Goal: Task Accomplishment & Management: Manage account settings

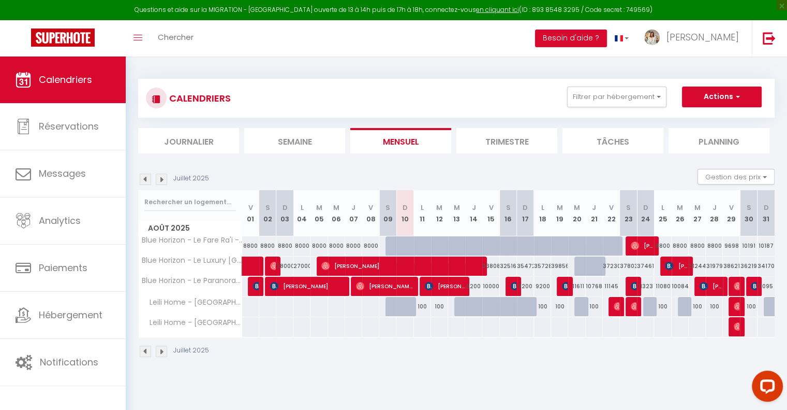
click at [425, 305] on div "100" at bounding box center [422, 306] width 17 height 19
type input "100"
type input "Lun 11 Août 2025"
type input "[DATE] Août 2025"
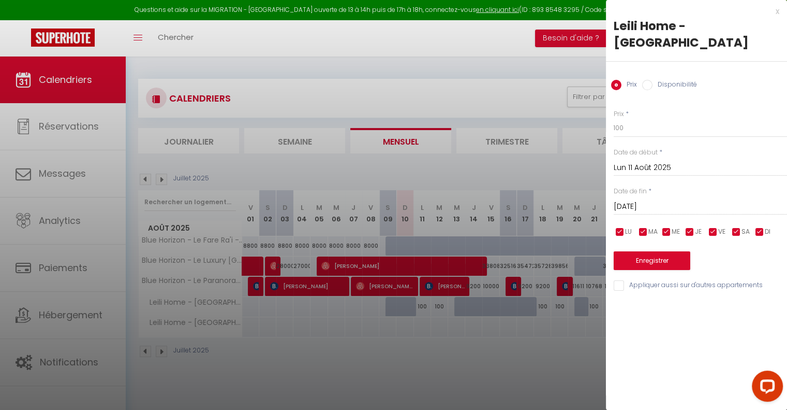
click at [445, 352] on div at bounding box center [393, 205] width 787 height 410
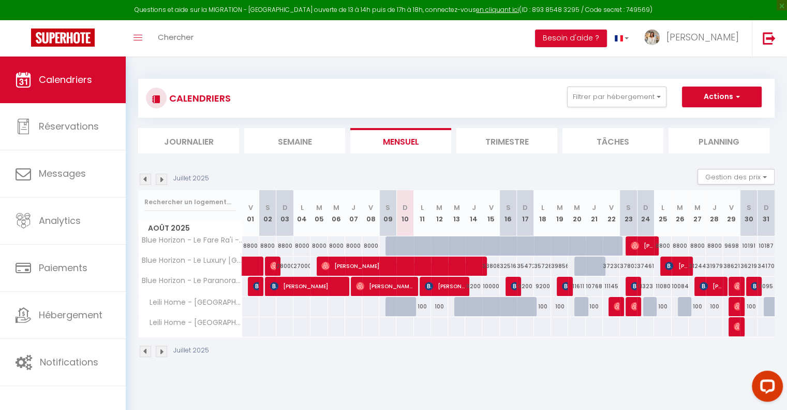
click at [422, 307] on div "100" at bounding box center [422, 306] width 17 height 19
type input "100"
type input "Lun 11 Août 2025"
type input "Mar 12 Août 2025"
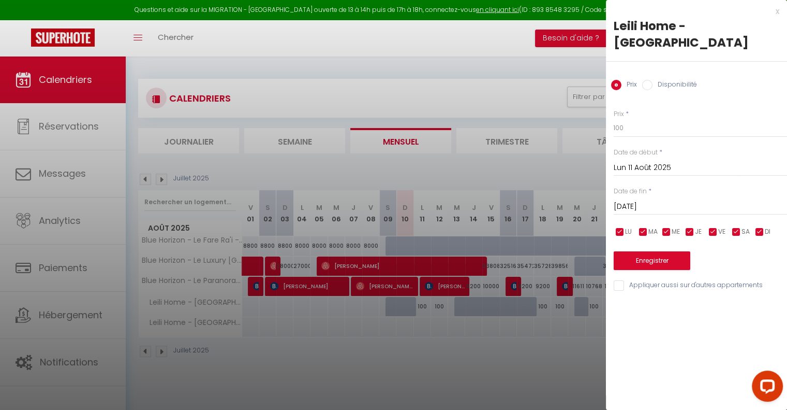
click at [362, 331] on div at bounding box center [393, 205] width 787 height 410
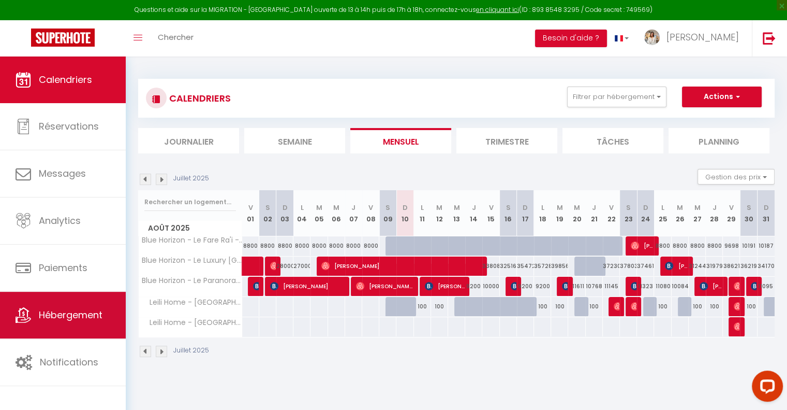
click at [90, 301] on link "Hébergement" at bounding box center [63, 314] width 126 height 47
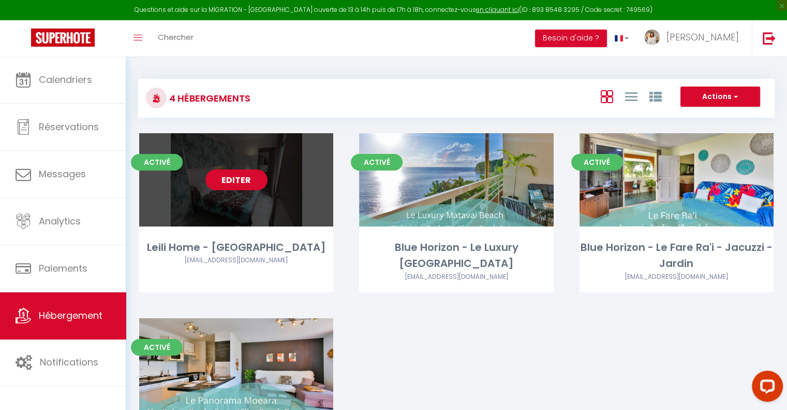
click at [250, 180] on link "Editer" at bounding box center [237, 179] width 62 height 21
select select "3"
select select "2"
select select "1"
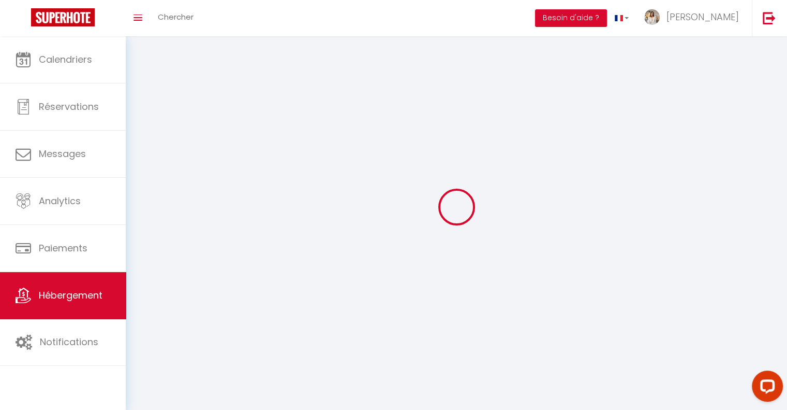
select select
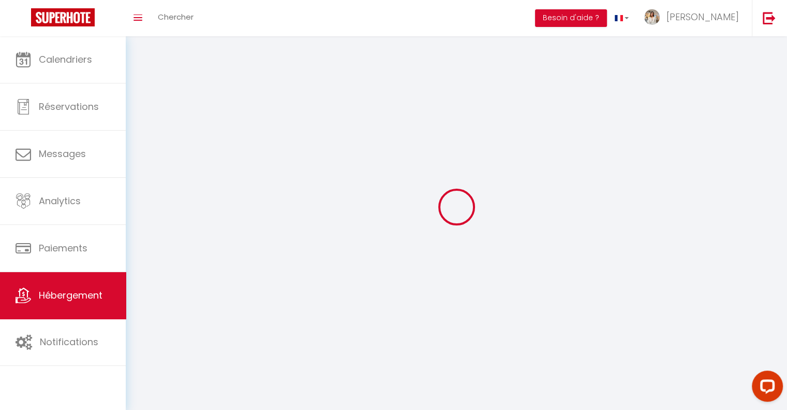
select select
checkbox input "false"
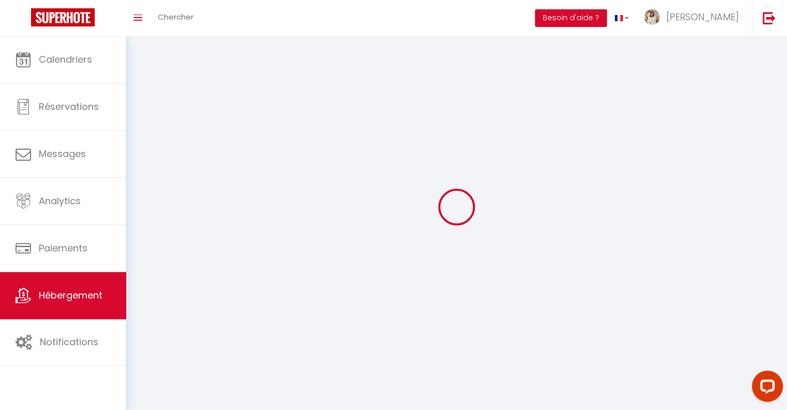
checkbox input "false"
select select
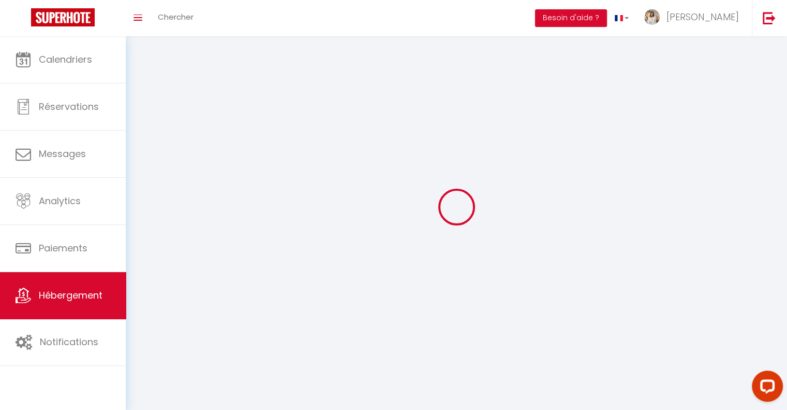
select select
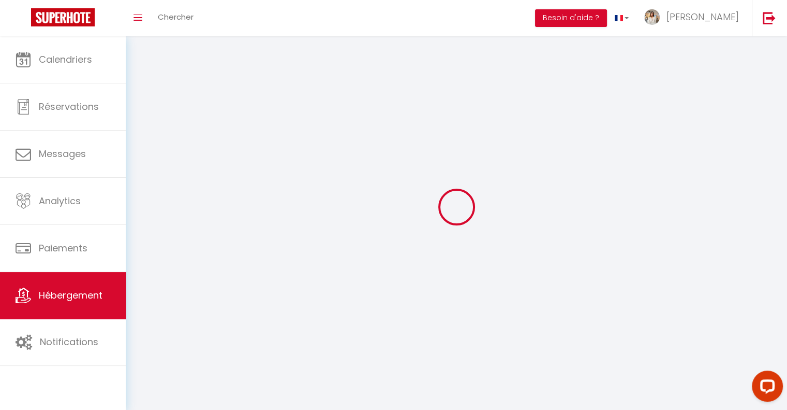
checkbox input "false"
select select
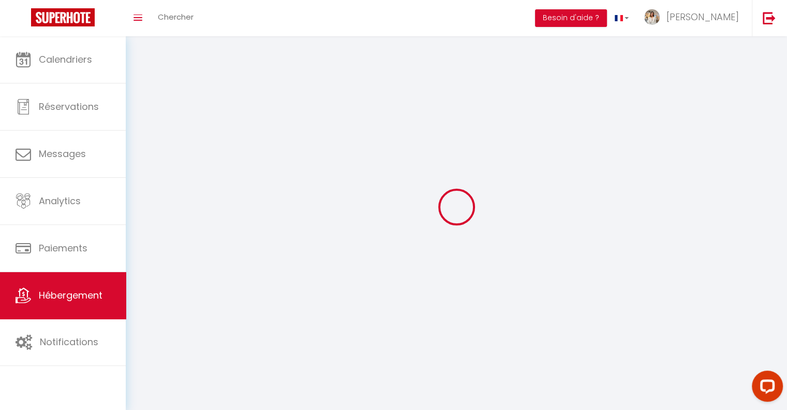
select select
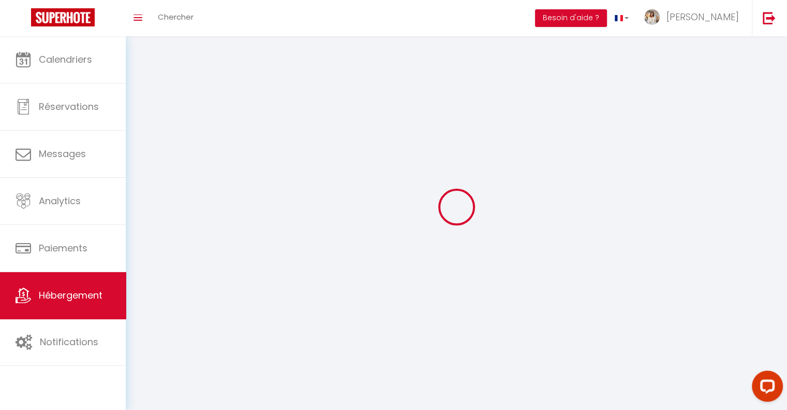
select select
checkbox input "false"
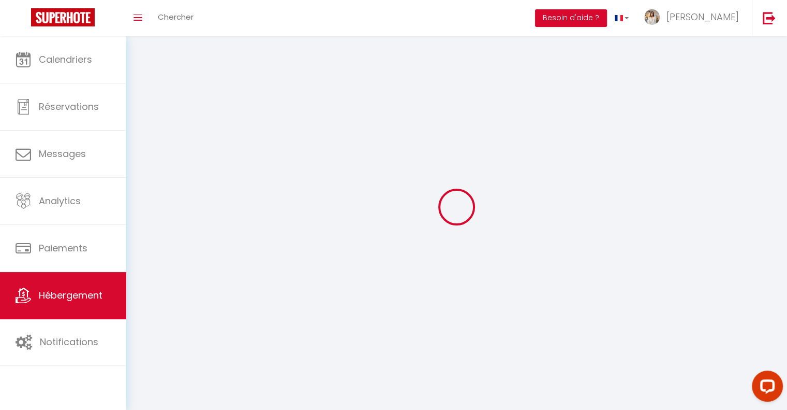
checkbox input "false"
select select
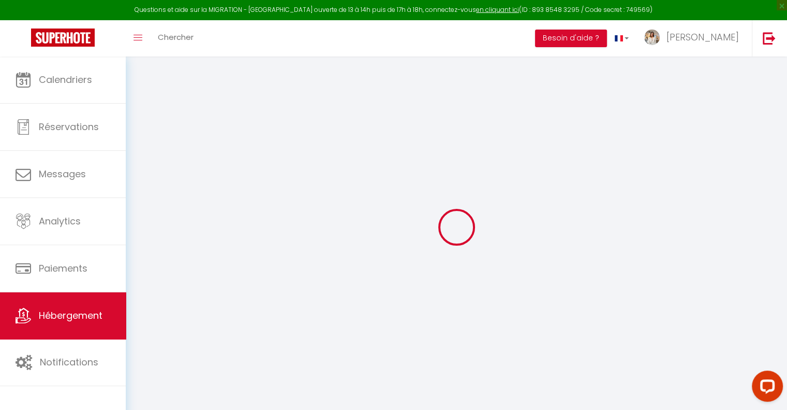
select select
checkbox input "false"
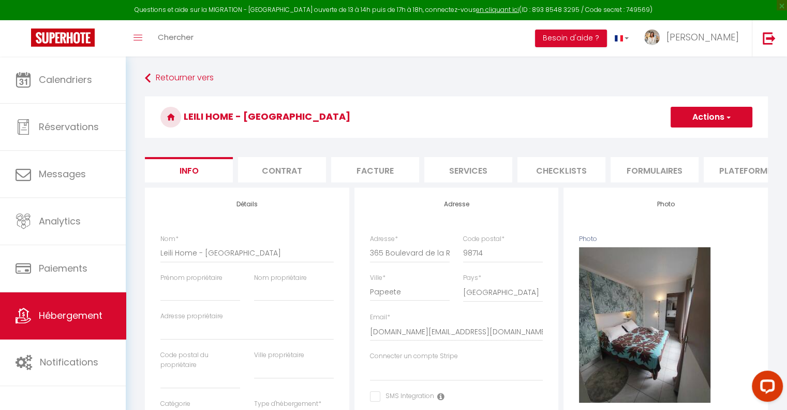
select select
checkbox input "false"
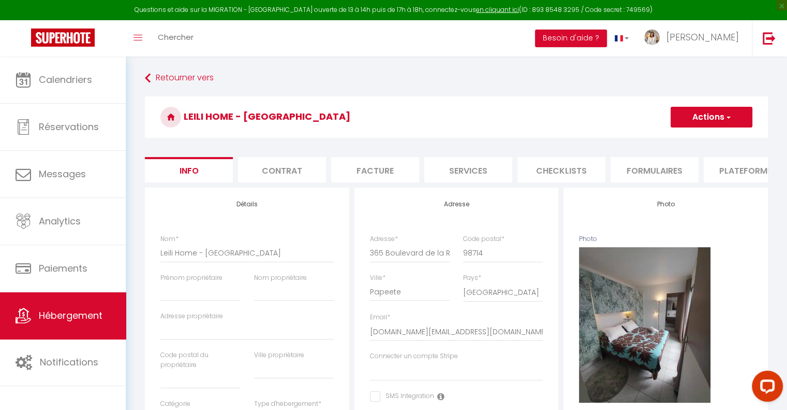
select select "10077-971087765822673238"
click at [727, 168] on li "Plateformes" at bounding box center [748, 169] width 88 height 25
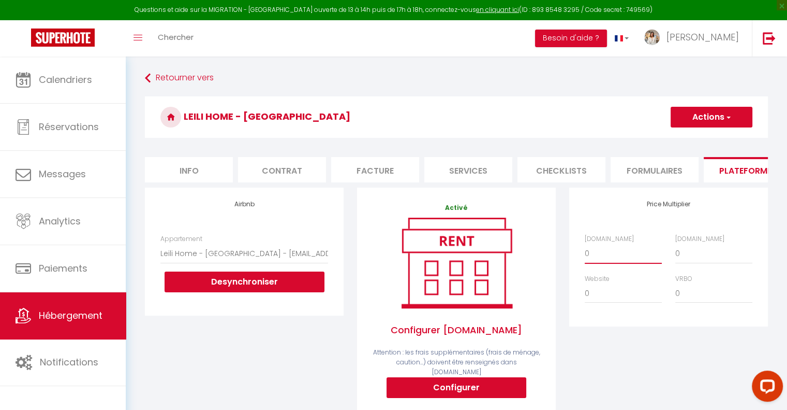
click at [605, 259] on select "0 + 1 % + 2 % + 3 % + 4 % + 5 % + 6 % + 7 % + 8 % + 9 %" at bounding box center [623, 253] width 77 height 20
select select "- 99 %"
click at [585, 251] on select "0 + 1 % + 2 % + 3 % + 4 % + 5 % + 6 % + 7 % + 8 % + 9 %" at bounding box center [623, 253] width 77 height 20
select select
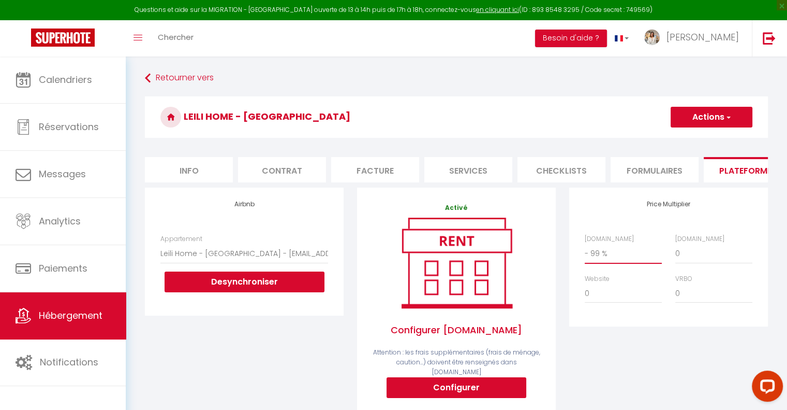
select select "USD"
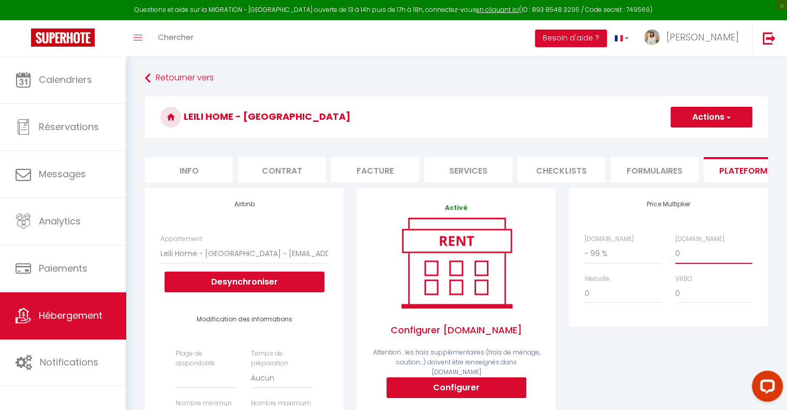
click at [709, 263] on select "0 + 1 % + 2 % + 3 % + 4 % + 5 % + 6 % + 7 % + 8 % + 9 %" at bounding box center [714, 253] width 77 height 20
select select "+ 50 %"
click at [676, 251] on select "0 + 1 % + 2 % + 3 % + 4 % + 5 % + 6 % + 7 % + 8 % + 9 %" at bounding box center [714, 253] width 77 height 20
select select
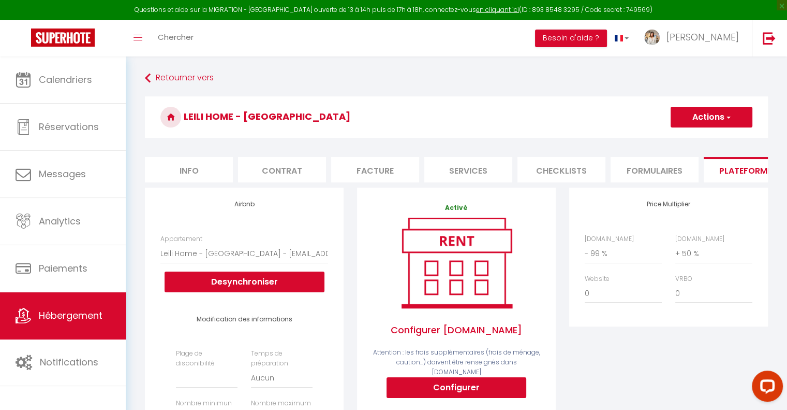
click at [685, 119] on button "Actions" at bounding box center [712, 117] width 82 height 21
click at [696, 139] on link "Enregistrer" at bounding box center [711, 139] width 82 height 13
select select
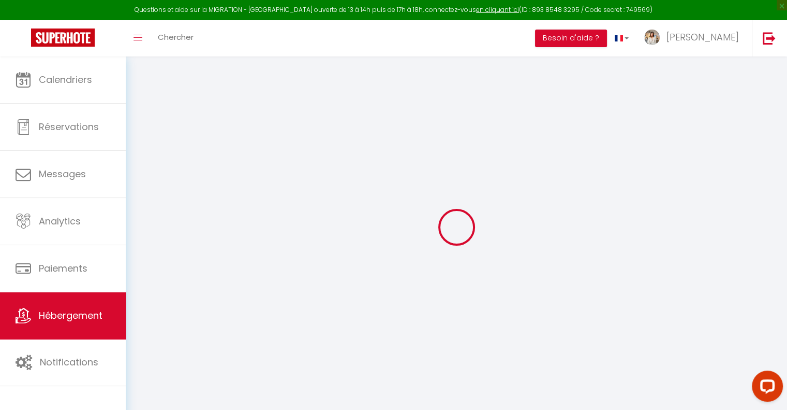
select select
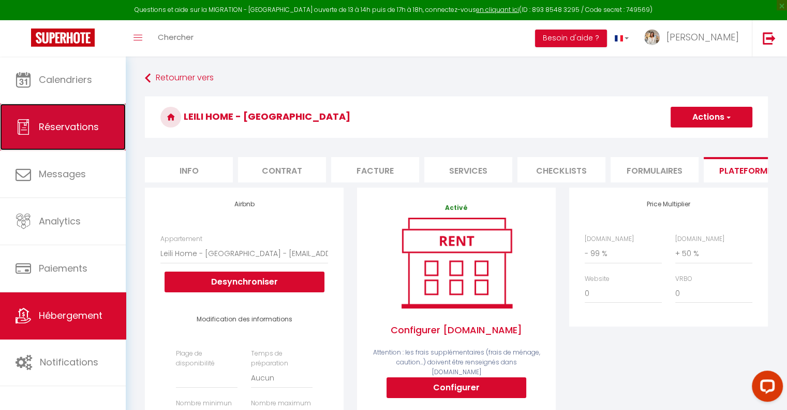
click at [107, 135] on link "Réservations" at bounding box center [63, 127] width 126 height 47
select select "not_cancelled"
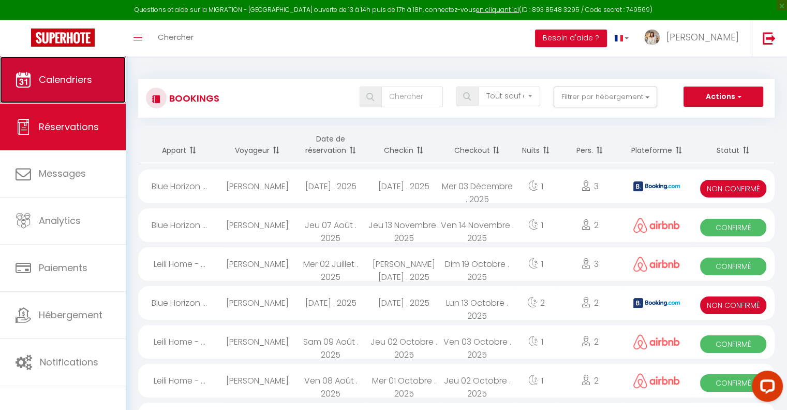
click at [104, 88] on link "Calendriers" at bounding box center [63, 79] width 126 height 47
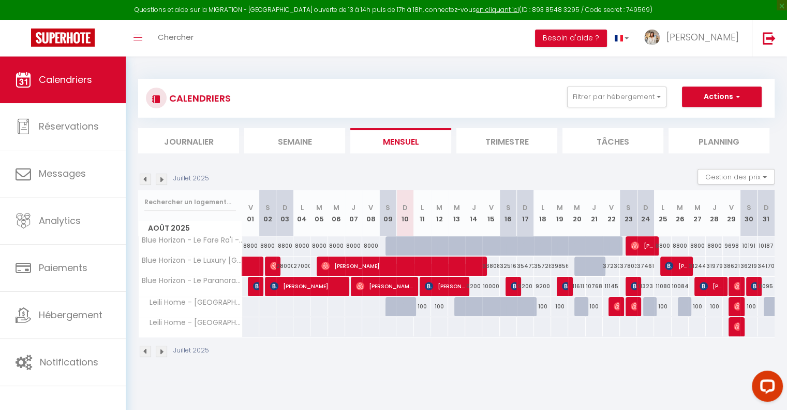
click at [422, 305] on div "100" at bounding box center [422, 306] width 17 height 19
type input "100"
type input "Lun 11 Août 2025"
type input "Mar 12 Août 2025"
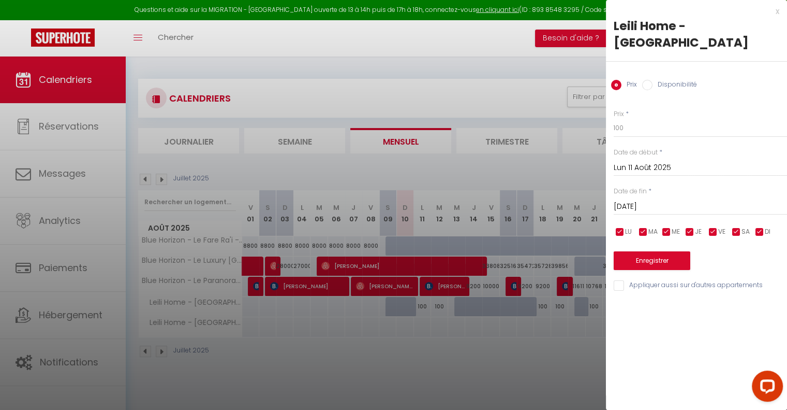
click at [649, 80] on input "Disponibilité" at bounding box center [647, 85] width 10 height 10
radio input "true"
radio input "false"
click at [647, 201] on input "Mar 12 Août 2025" at bounding box center [700, 207] width 173 height 13
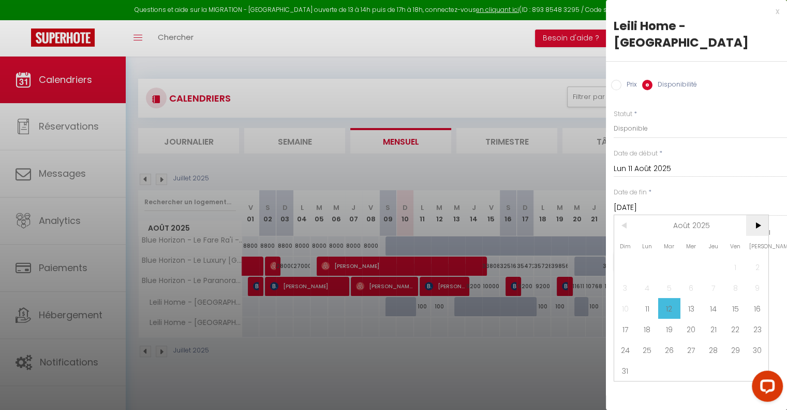
click at [754, 215] on span ">" at bounding box center [758, 225] width 22 height 21
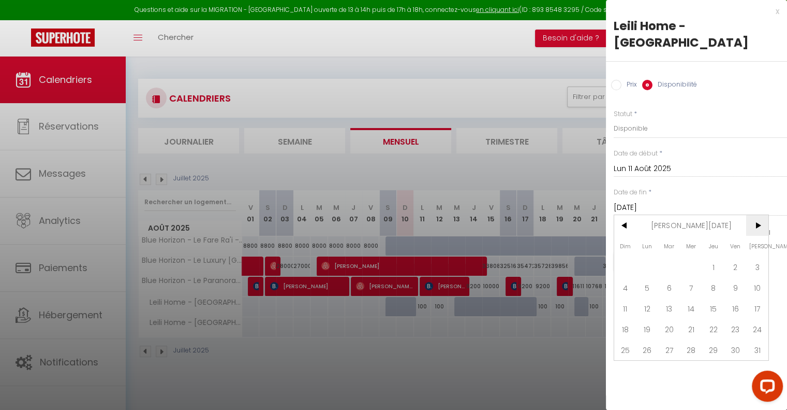
click at [754, 215] on span ">" at bounding box center [758, 225] width 22 height 21
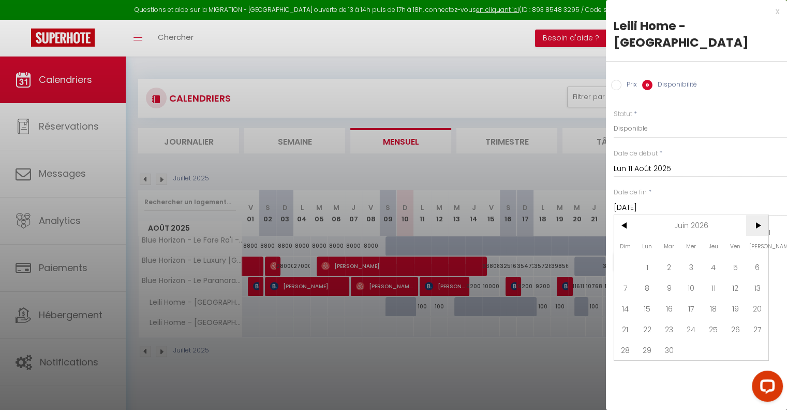
click at [754, 215] on span ">" at bounding box center [758, 225] width 22 height 21
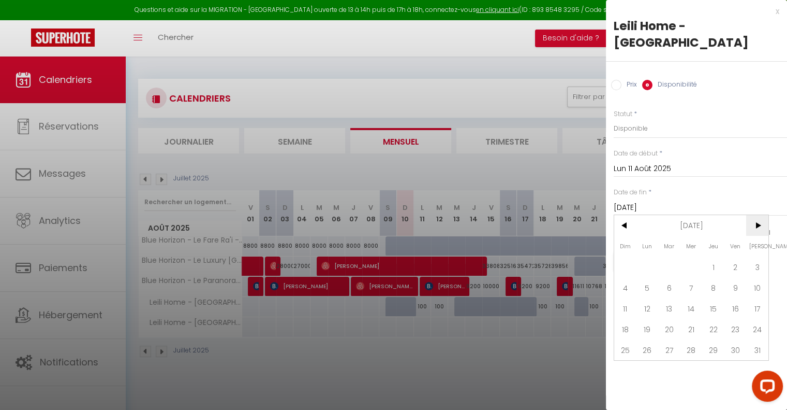
click at [754, 215] on span ">" at bounding box center [758, 225] width 22 height 21
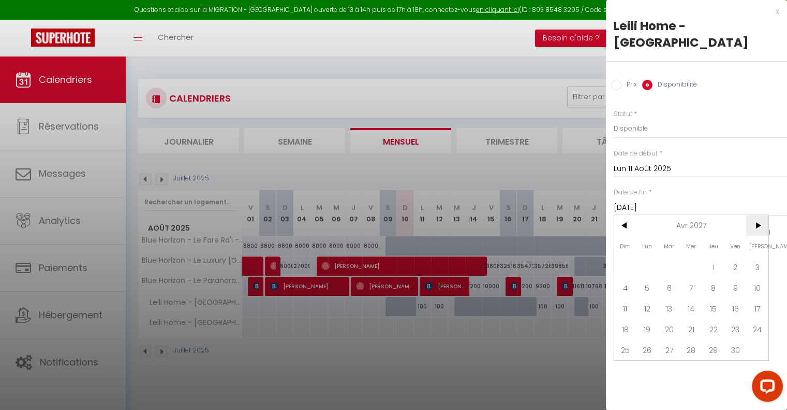
click at [754, 215] on span ">" at bounding box center [758, 225] width 22 height 21
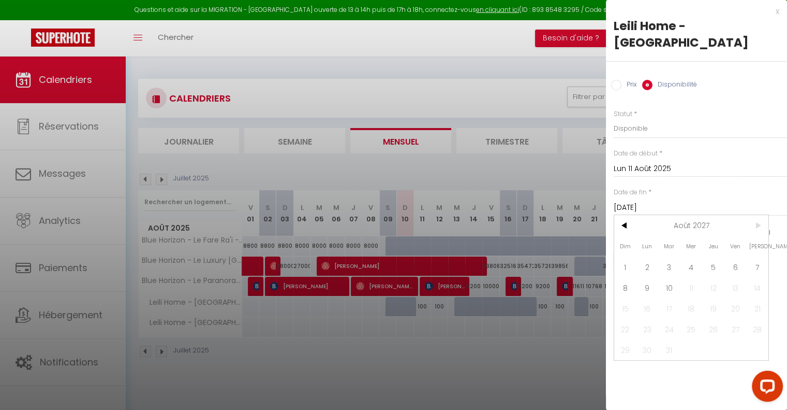
click at [754, 215] on span ">" at bounding box center [758, 225] width 22 height 21
click at [671, 277] on span "10" at bounding box center [670, 287] width 22 height 21
type input "Mar 10 Août 2027"
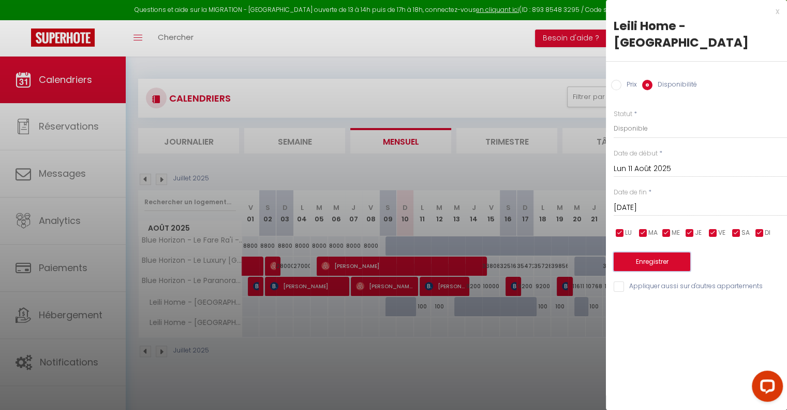
click at [662, 252] on button "Enregistrer" at bounding box center [652, 261] width 77 height 19
type input "Dim 10 Août 2025"
type input "Lun 09 Août 2027"
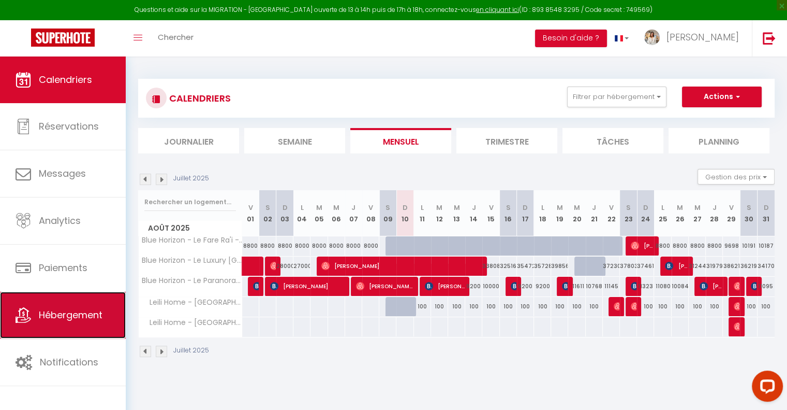
click at [34, 307] on link "Hébergement" at bounding box center [63, 314] width 126 height 47
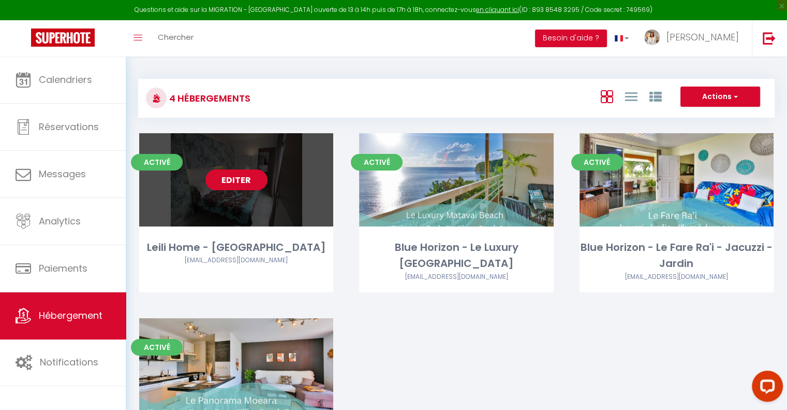
click at [246, 167] on div "Editer" at bounding box center [236, 179] width 194 height 93
select select "3"
select select "2"
select select "1"
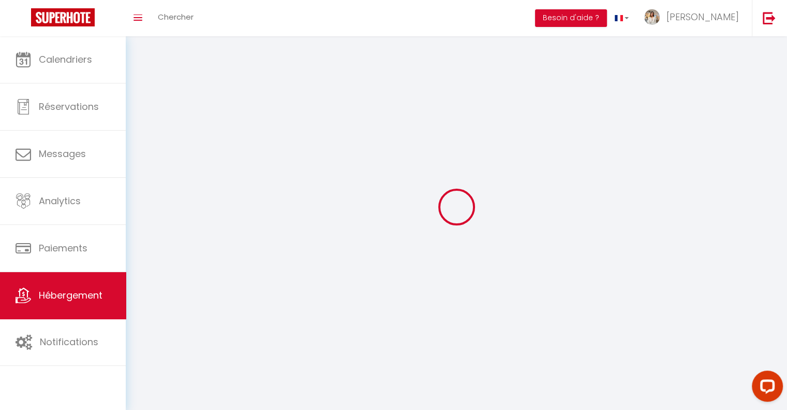
select select
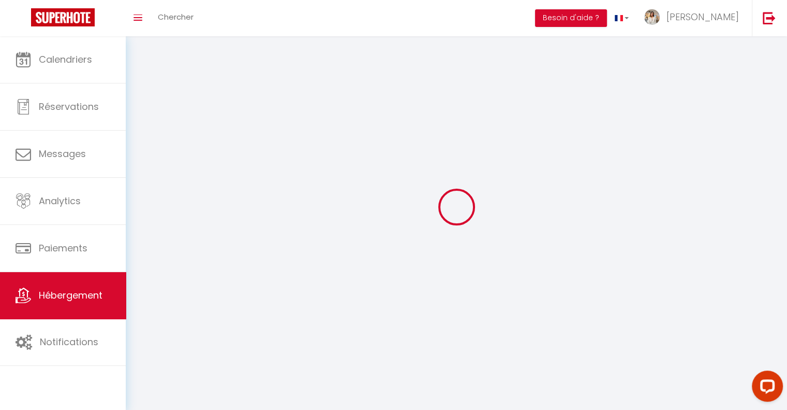
select select
checkbox input "false"
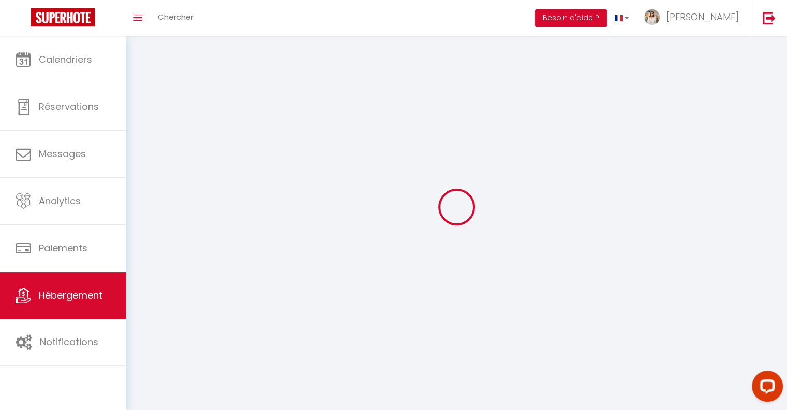
checkbox input "false"
select select
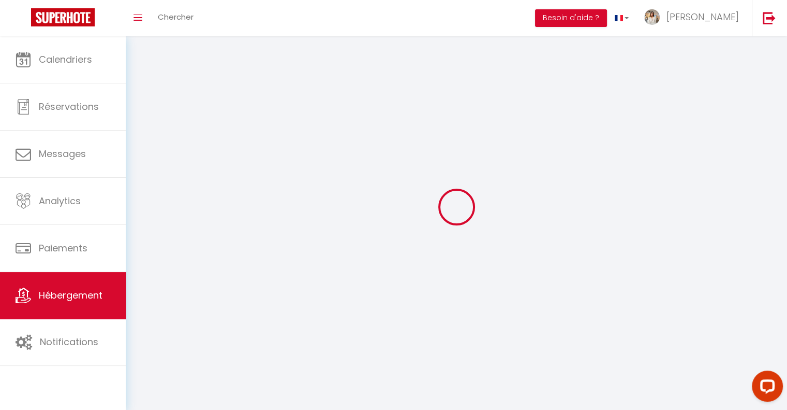
select select
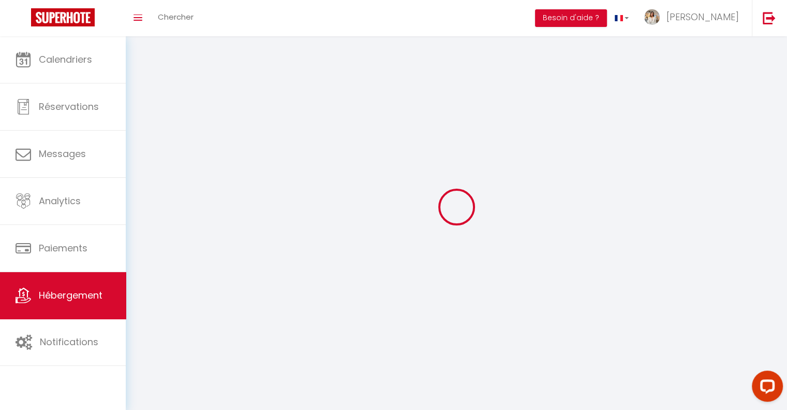
checkbox input "false"
select select
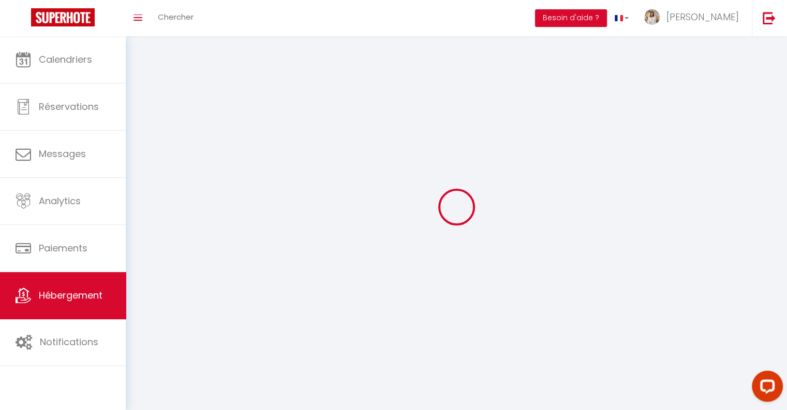
select select
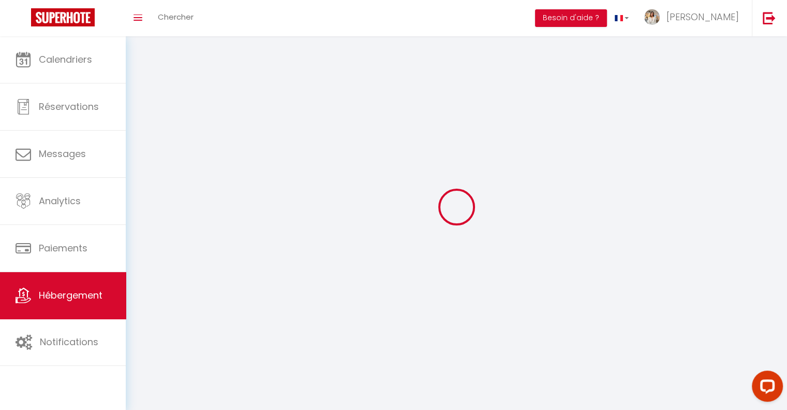
select select
checkbox input "false"
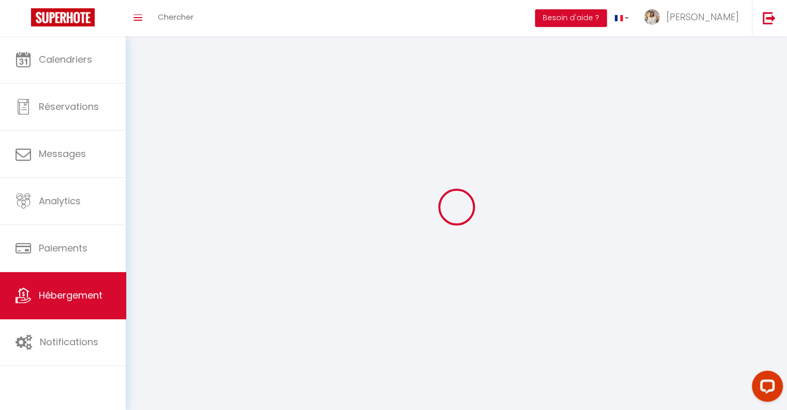
checkbox input "false"
select select
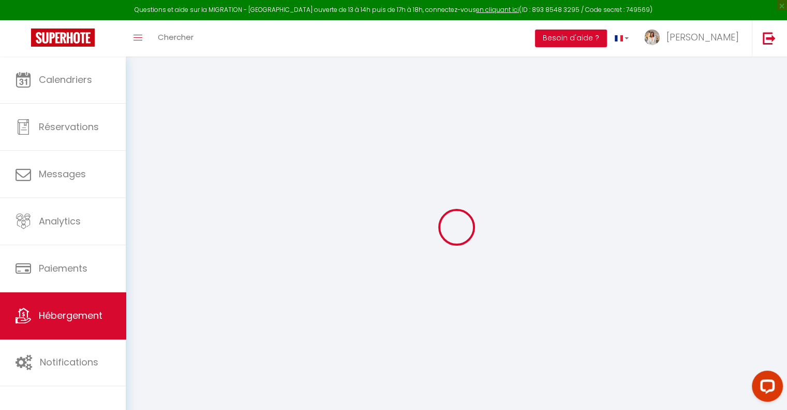
select select
checkbox input "false"
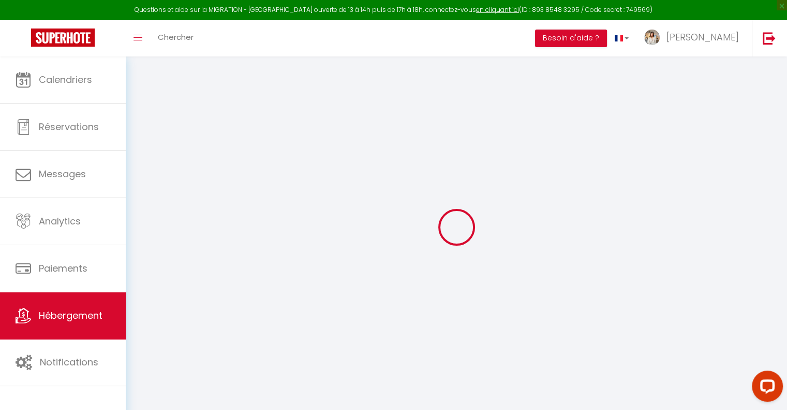
checkbox input "false"
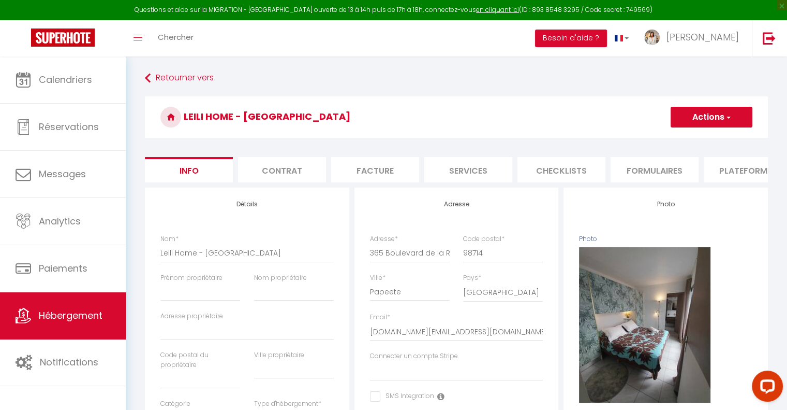
select select
checkbox input "false"
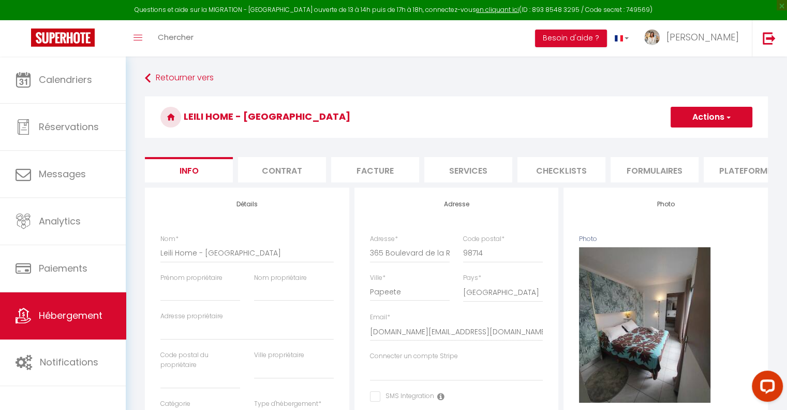
click at [393, 171] on li "Facture" at bounding box center [375, 169] width 88 height 25
select select
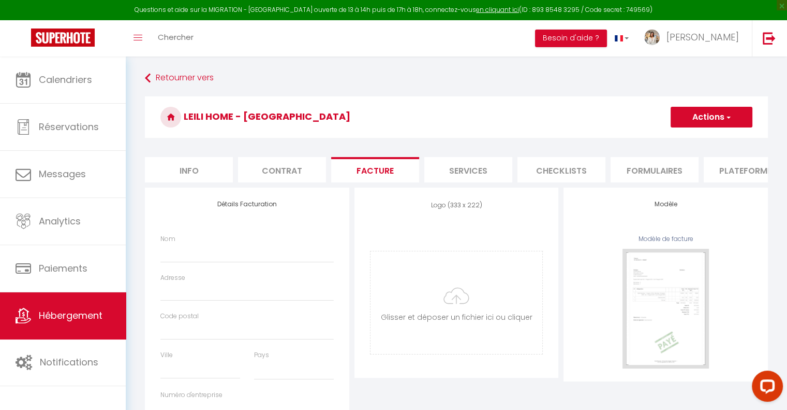
click at [443, 182] on li "Services" at bounding box center [469, 169] width 88 height 25
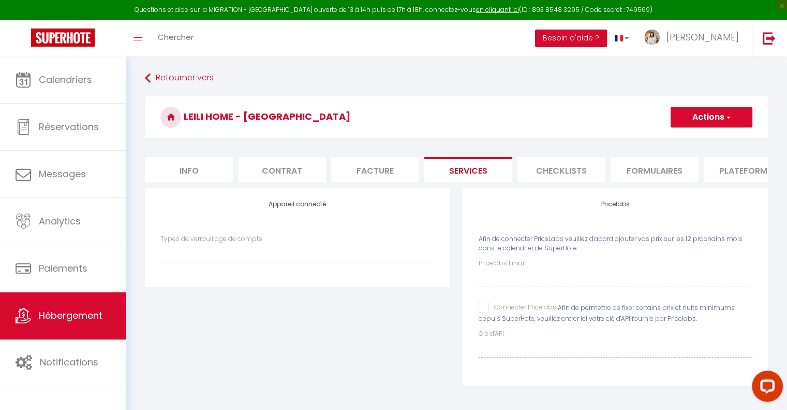
scroll to position [56, 0]
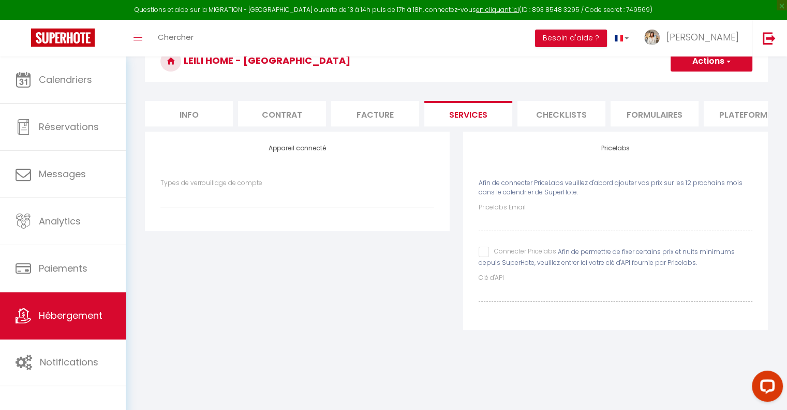
select select
click at [485, 257] on input "Connecter Pricelabs" at bounding box center [518, 251] width 78 height 10
checkbox input "true"
select select
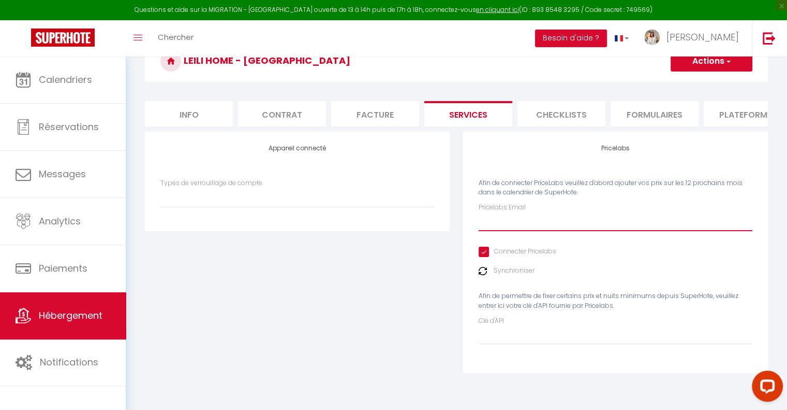
click at [499, 231] on input "Pricelabs Email" at bounding box center [616, 221] width 274 height 19
type input "[DOMAIN_NAME][EMAIL_ADDRESS][DOMAIN_NAME]"
select select
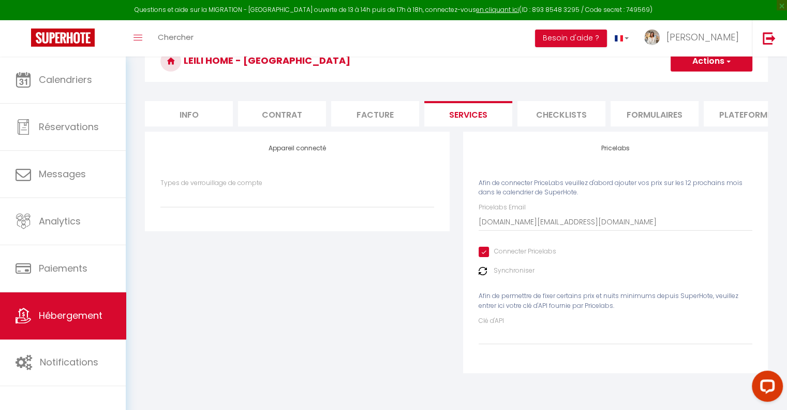
click at [736, 64] on button "Actions" at bounding box center [712, 61] width 82 height 21
click at [702, 86] on link "Enregistrer" at bounding box center [711, 83] width 82 height 13
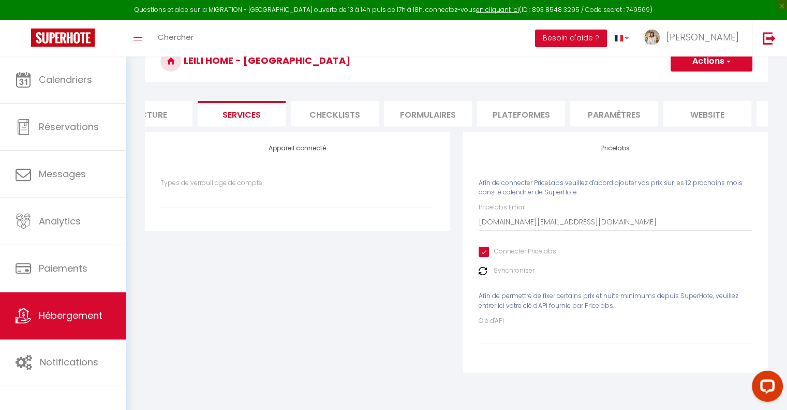
scroll to position [0, 228]
click at [694, 119] on li "website" at bounding box center [707, 113] width 88 height 25
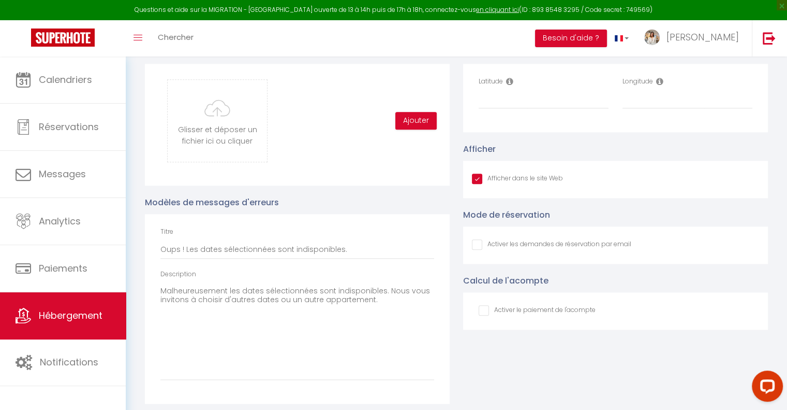
scroll to position [1098, 0]
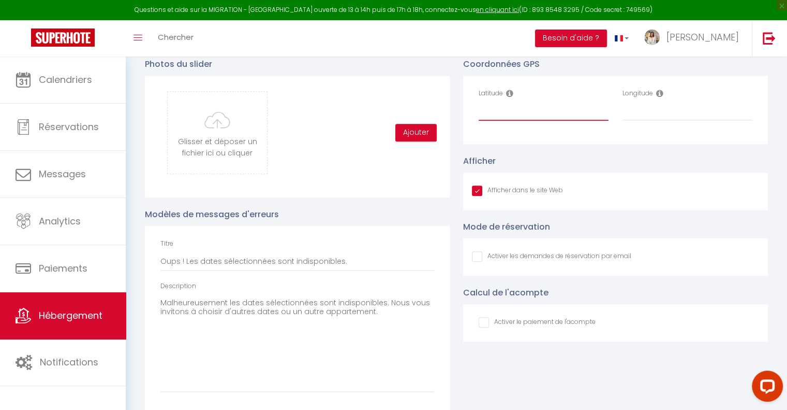
click at [507, 111] on input "Latitude" at bounding box center [544, 111] width 130 height 19
paste input "-17.54422986023757, -149.57764619630623"
drag, startPoint x: 608, startPoint y: 117, endPoint x: 420, endPoint y: 97, distance: 189.0
click at [420, 97] on div "Photos du slider Glisser et déposer un fichier ici ou cliquer Ooops, something …" at bounding box center [456, 231] width 637 height 368
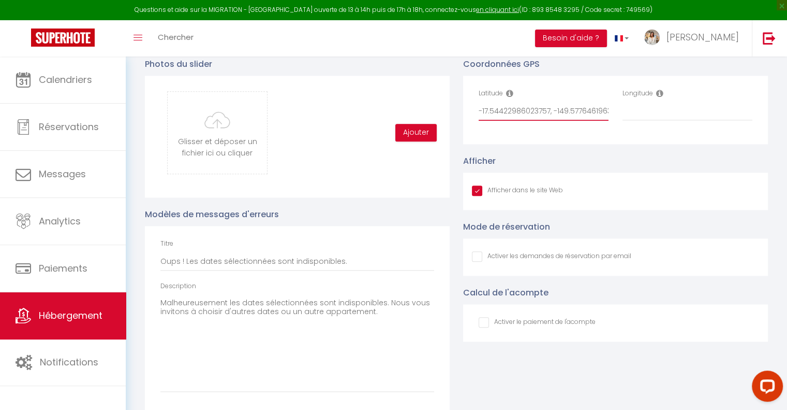
paste input "30"
type input "-17.544230"
click at [630, 116] on input "Longitude" at bounding box center [688, 111] width 130 height 19
paste input "-149.577646"
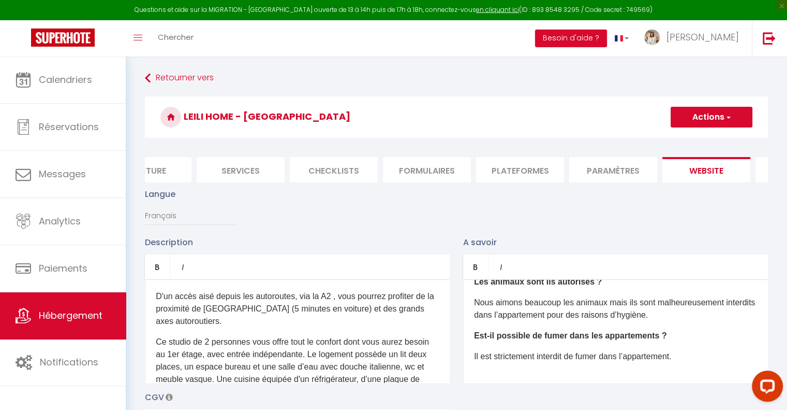
scroll to position [0, 232]
type input "-149.577646"
click at [703, 118] on button "Actions" at bounding box center [712, 117] width 82 height 21
click at [698, 143] on input "Enregistrer" at bounding box center [700, 140] width 38 height 10
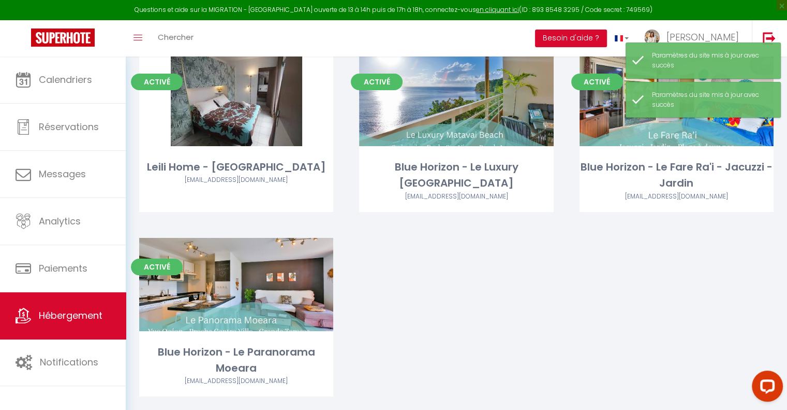
scroll to position [87, 0]
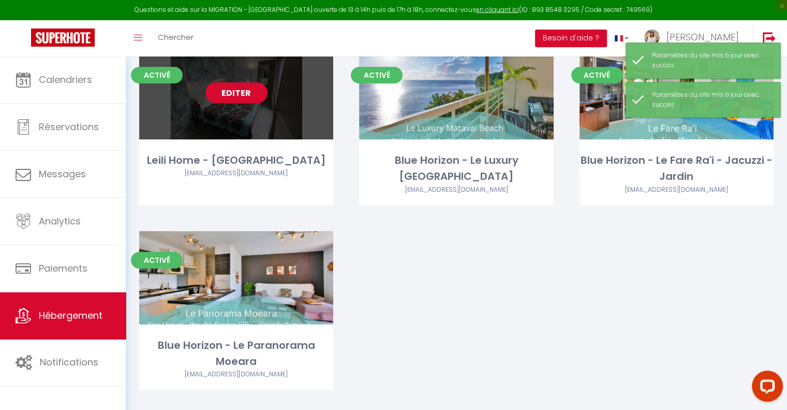
click at [240, 90] on link "Editer" at bounding box center [237, 92] width 62 height 21
select select "3"
select select "2"
select select "1"
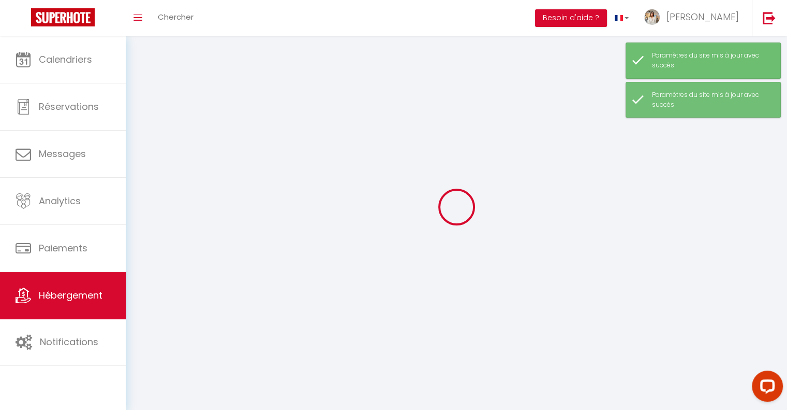
select select
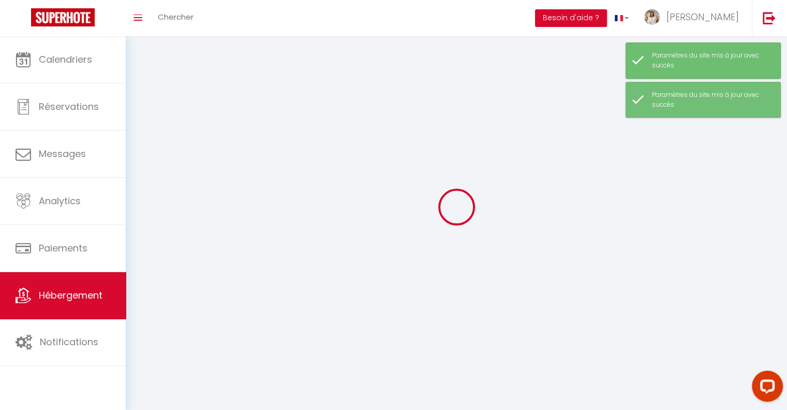
select select
checkbox input "false"
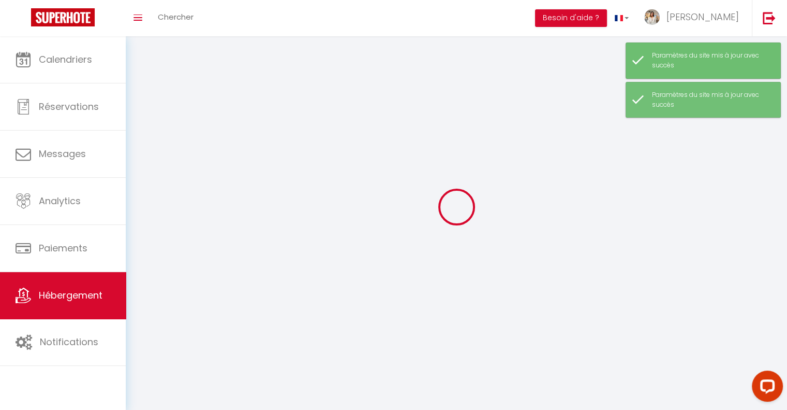
select select
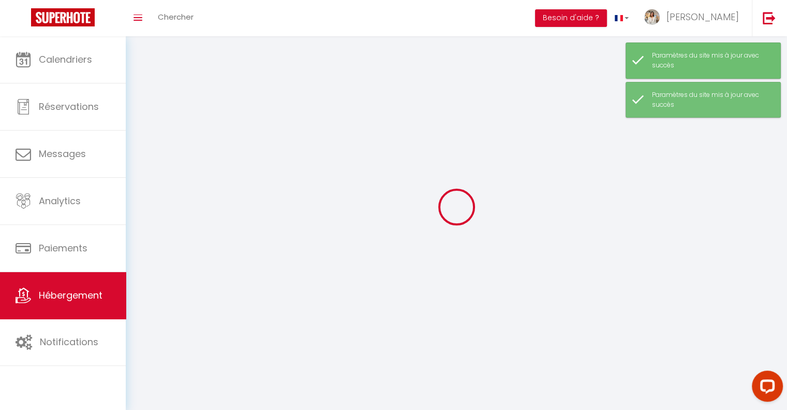
select select
checkbox input "false"
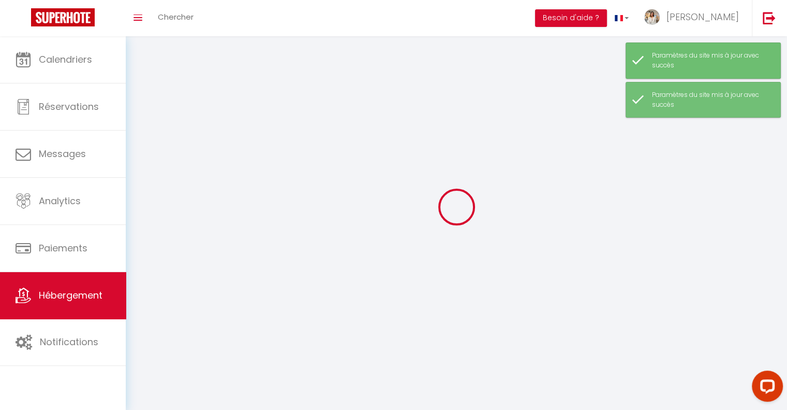
checkbox input "false"
select select
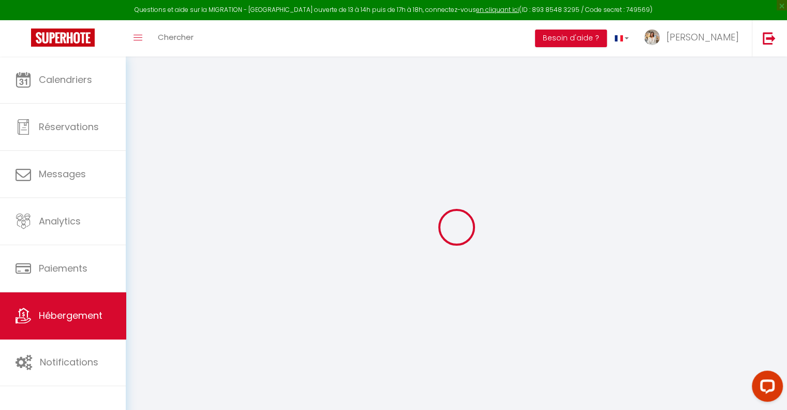
select select
checkbox input "false"
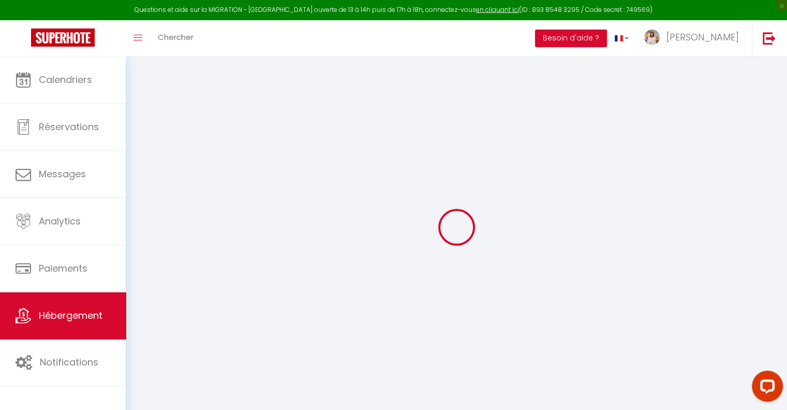
checkbox input "false"
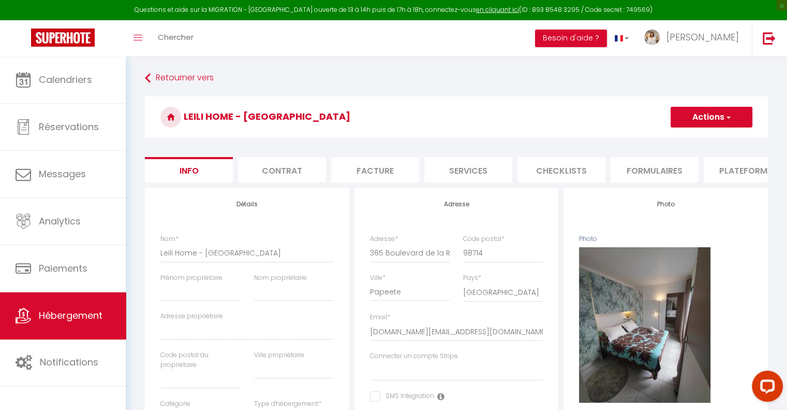
select select
checkbox input "false"
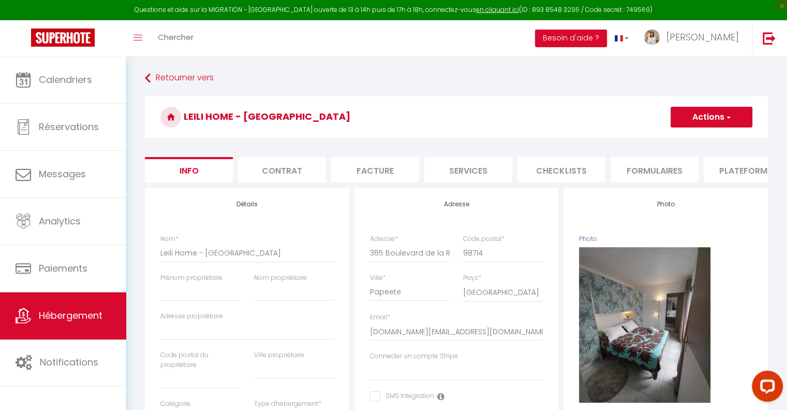
click at [721, 174] on li "Plateformes" at bounding box center [748, 169] width 88 height 25
select select
select select "USD"
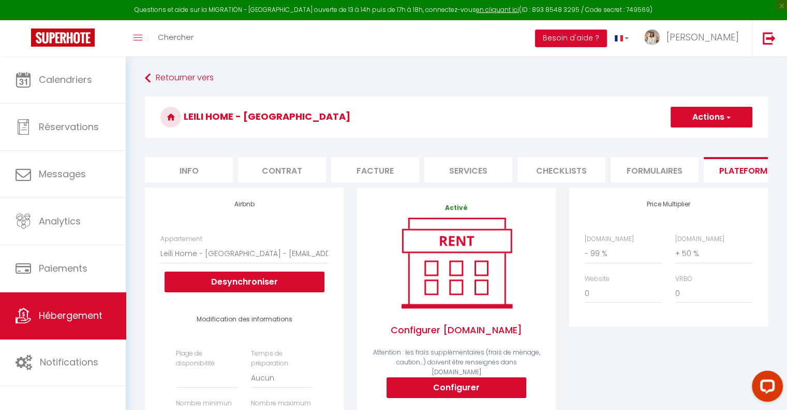
click at [459, 176] on li "Services" at bounding box center [469, 169] width 88 height 25
select select
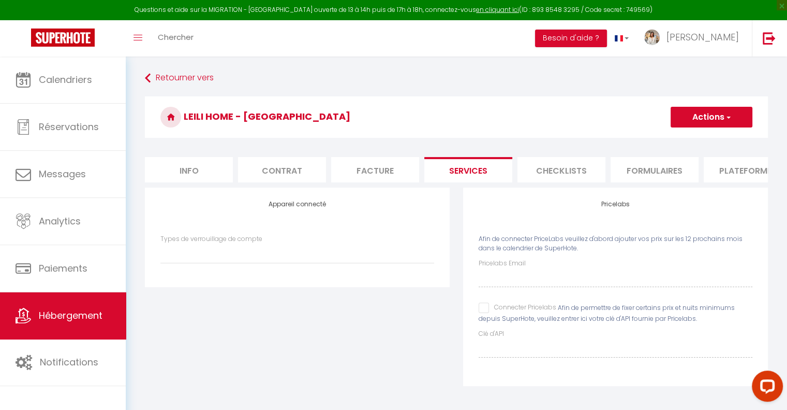
click at [490, 313] on input "Connecter Pricelabs" at bounding box center [518, 307] width 78 height 10
checkbox input "true"
select select
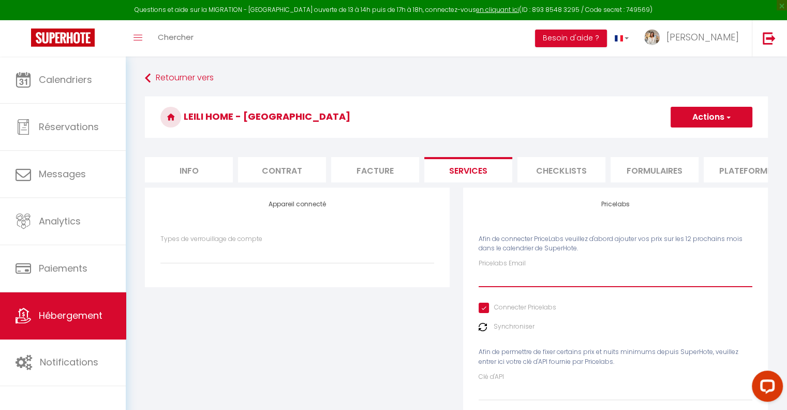
click at [518, 287] on input "Pricelabs Email" at bounding box center [616, 277] width 274 height 19
type input "[DOMAIN_NAME][EMAIL_ADDRESS][DOMAIN_NAME]"
select select
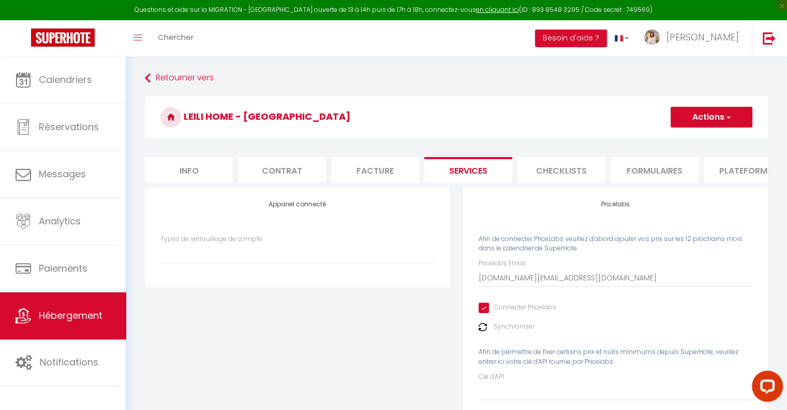
click at [717, 120] on button "Actions" at bounding box center [712, 117] width 82 height 21
click at [709, 134] on link "Enregistrer" at bounding box center [711, 139] width 82 height 13
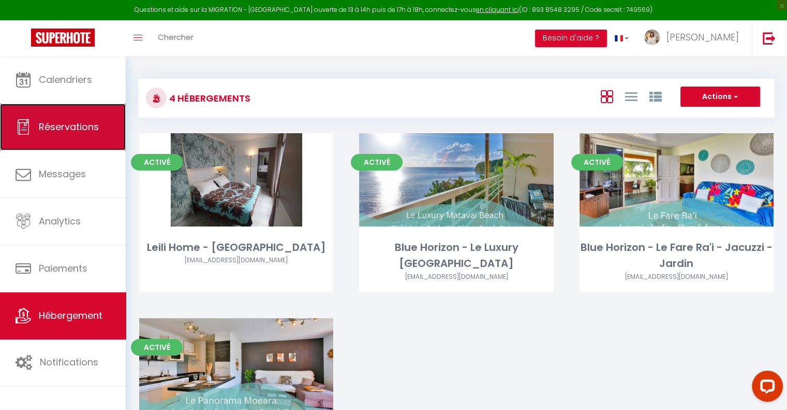
click at [87, 136] on link "Réservations" at bounding box center [63, 127] width 126 height 47
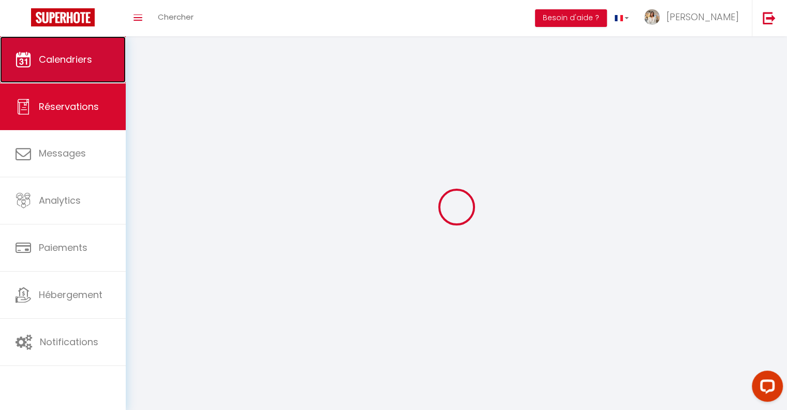
click at [79, 60] on link "Calendriers" at bounding box center [63, 59] width 126 height 47
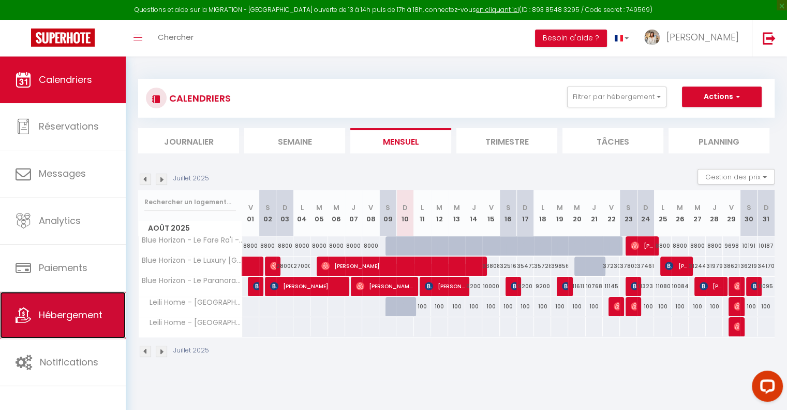
click at [90, 319] on span "Hébergement" at bounding box center [71, 314] width 64 height 13
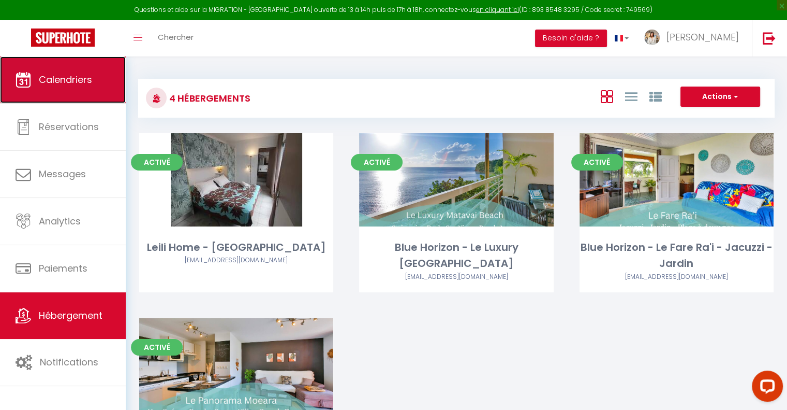
click at [91, 86] on span "Calendriers" at bounding box center [65, 79] width 53 height 13
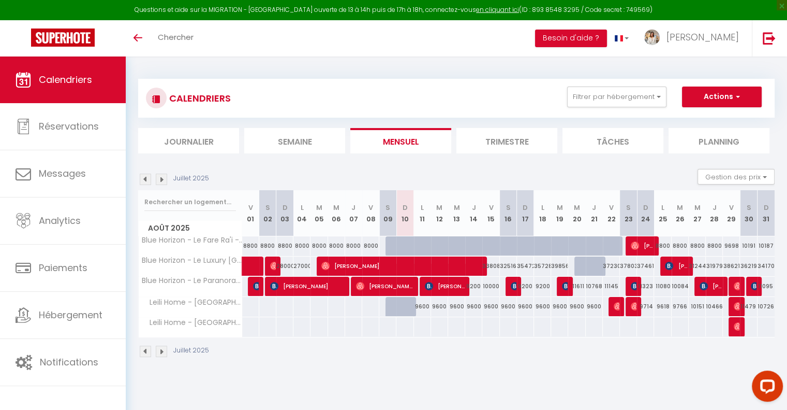
click at [163, 350] on img at bounding box center [161, 350] width 11 height 11
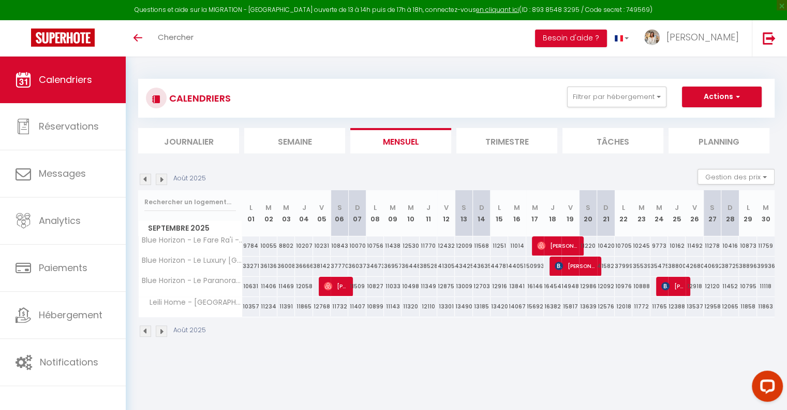
click at [147, 329] on img at bounding box center [145, 330] width 11 height 11
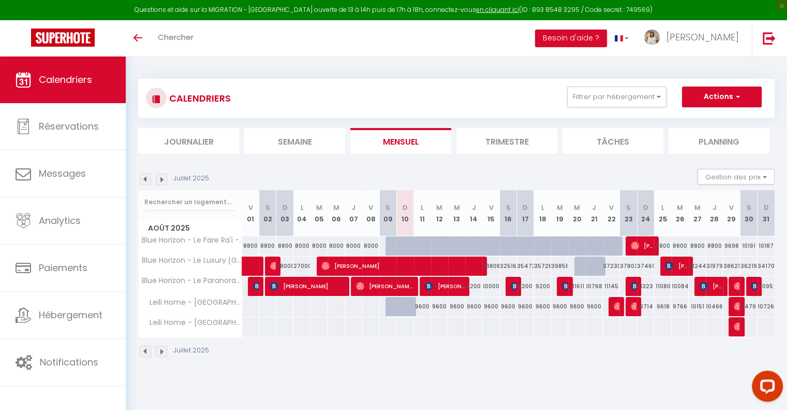
click at [425, 306] on div "9600" at bounding box center [422, 306] width 17 height 19
type input "9600"
type input "Lun 11 Août 2025"
type input "Mar 12 Août 2025"
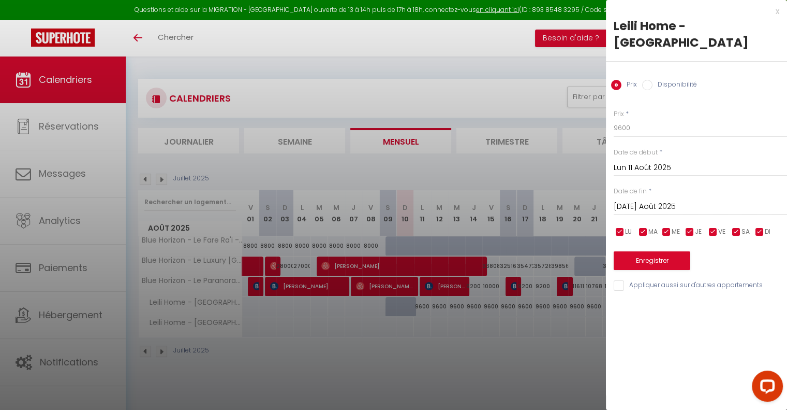
click at [452, 372] on div at bounding box center [393, 205] width 787 height 410
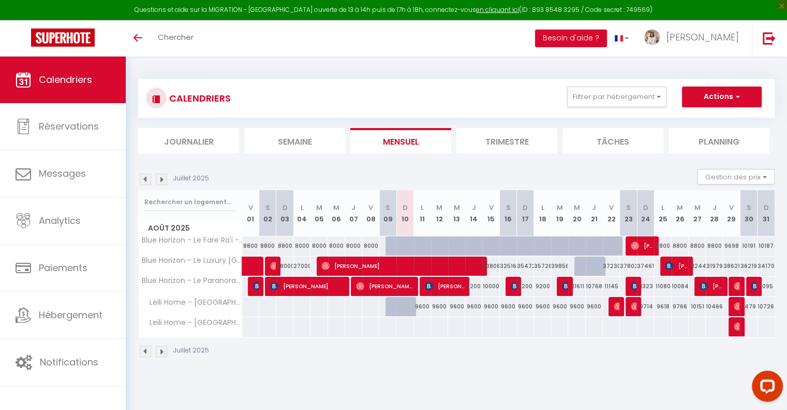
click at [458, 308] on div "9600" at bounding box center [456, 306] width 17 height 19
type input "9600"
type input "Mer 13 Août 2025"
type input "Jeu 14 Août 2025"
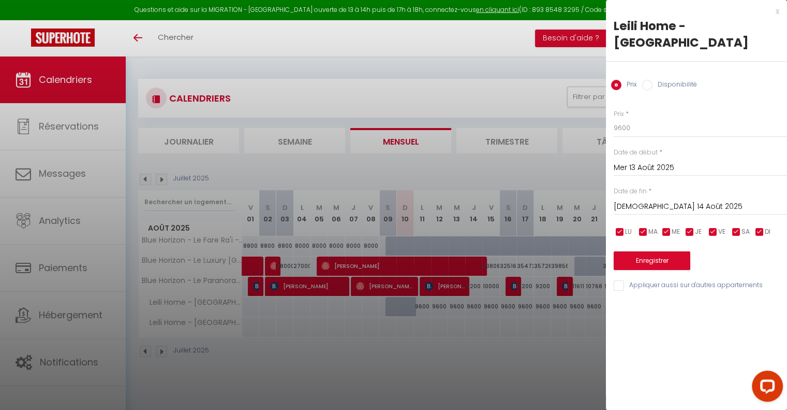
click at [648, 80] on input "Disponibilité" at bounding box center [647, 85] width 10 height 10
radio input "true"
radio input "false"
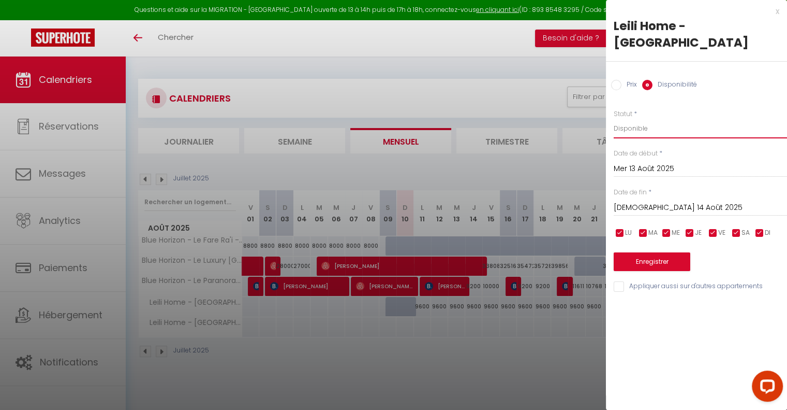
click at [646, 119] on select "Disponible Indisponible" at bounding box center [700, 129] width 173 height 20
drag, startPoint x: 497, startPoint y: 397, endPoint x: 601, endPoint y: 306, distance: 138.0
click at [601, 306] on div at bounding box center [393, 205] width 787 height 410
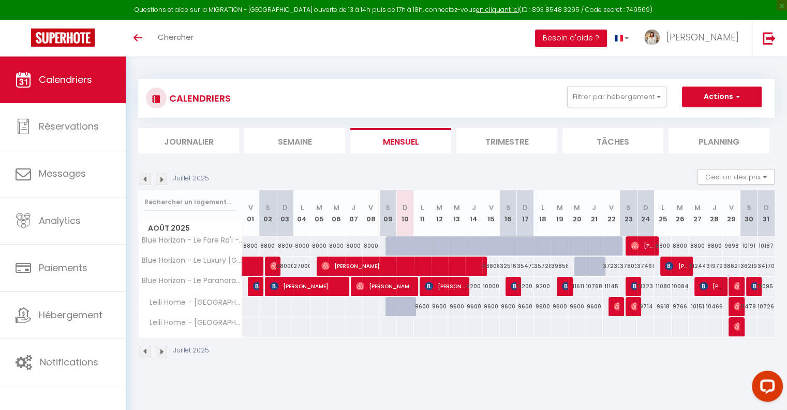
click at [460, 306] on div "9600" at bounding box center [456, 306] width 17 height 19
select select "1"
type input "Mer 13 Août 2025"
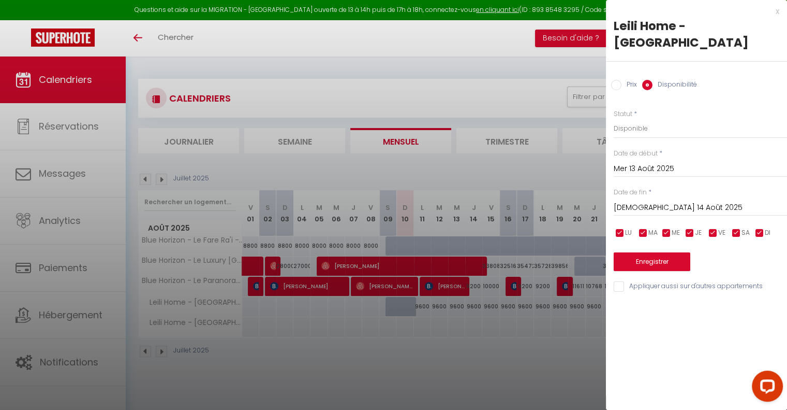
click at [659, 201] on input "Jeu 14 Août 2025" at bounding box center [700, 207] width 173 height 13
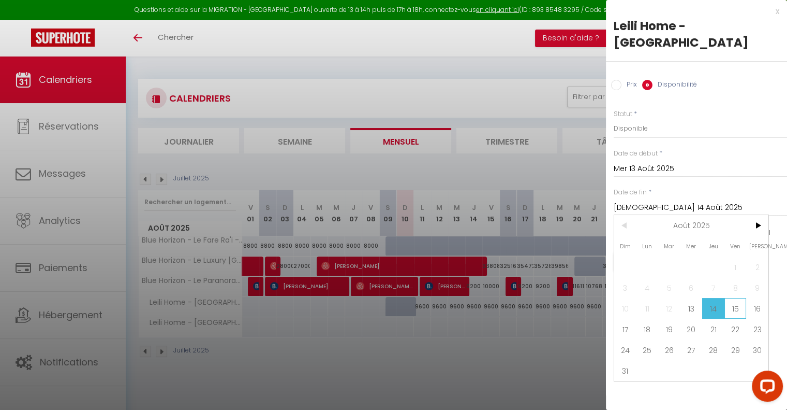
click at [739, 298] on span "15" at bounding box center [736, 308] width 22 height 21
type input "Ven 15 Août 2025"
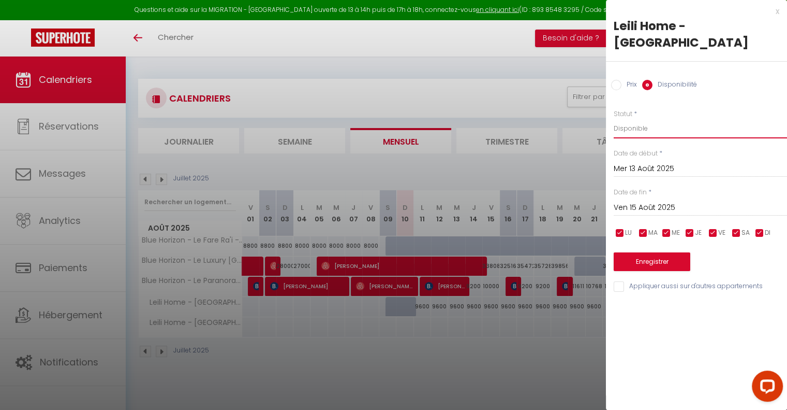
click at [667, 119] on select "Disponible Indisponible" at bounding box center [700, 129] width 173 height 20
select select "0"
click at [614, 119] on select "Disponible Indisponible" at bounding box center [700, 129] width 173 height 20
click at [652, 252] on button "Enregistrer" at bounding box center [652, 261] width 77 height 19
type input "[DATE]"
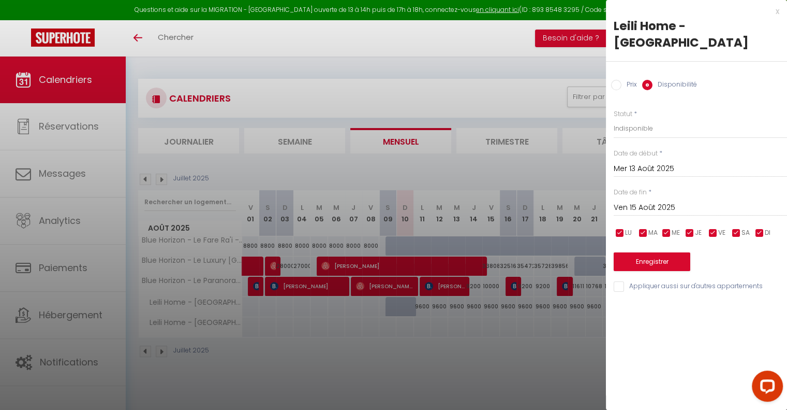
type input "[DEMOGRAPHIC_DATA][DATE]"
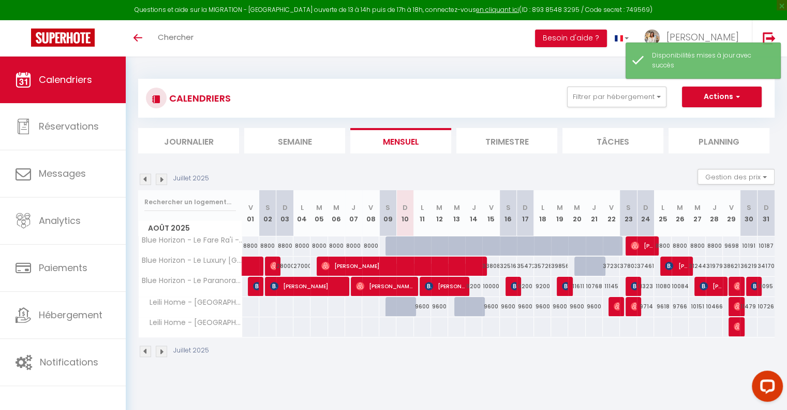
click at [491, 316] on div at bounding box center [491, 306] width 18 height 19
select select "1"
type input "Ven 15 Août 2025"
type input "Sam 16 Août 2025"
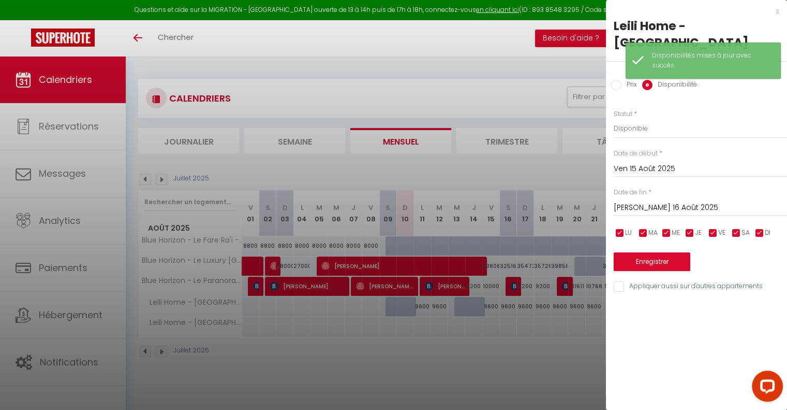
click at [470, 345] on div at bounding box center [393, 205] width 787 height 410
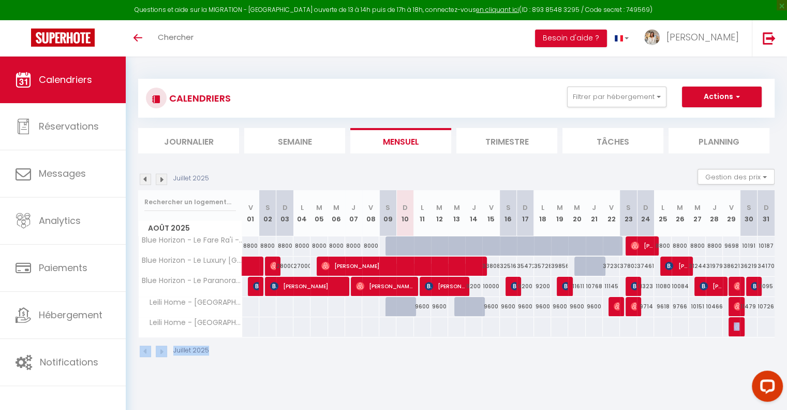
drag, startPoint x: 481, startPoint y: 335, endPoint x: 486, endPoint y: 359, distance: 24.4
click at [486, 359] on div "Juillet 2025 Gestion des prix Nb Nuits minimum Règles Disponibilité Août 2025 V…" at bounding box center [456, 268] width 637 height 199
click at [486, 359] on div "Juillet 2025" at bounding box center [456, 352] width 637 height 31
click at [493, 316] on div at bounding box center [491, 306] width 18 height 19
select select "1"
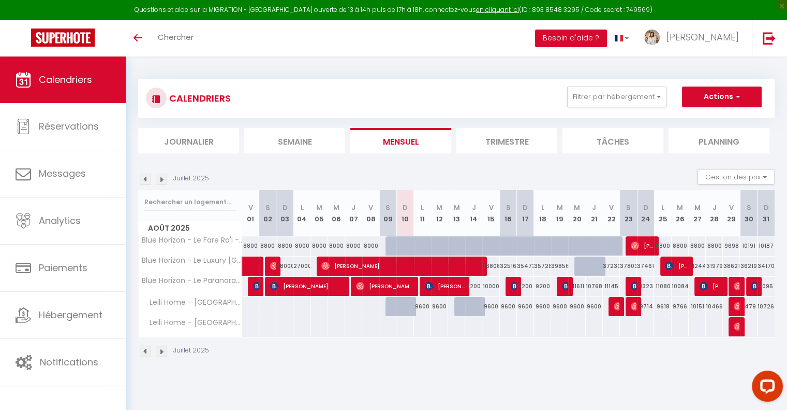
type input "Ven 15 Août 2025"
type input "Sam 16 Août 2025"
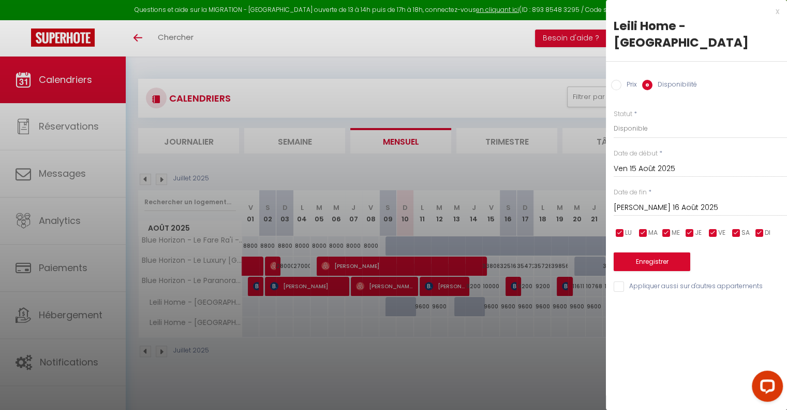
click at [503, 373] on div at bounding box center [393, 205] width 787 height 410
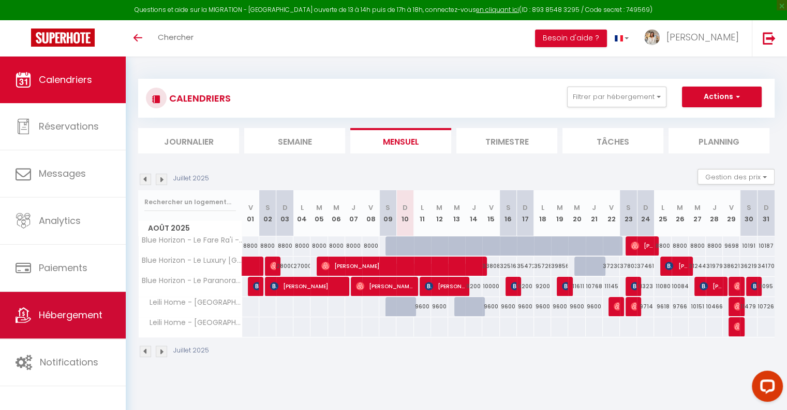
click at [71, 304] on link "Hébergement" at bounding box center [63, 314] width 126 height 47
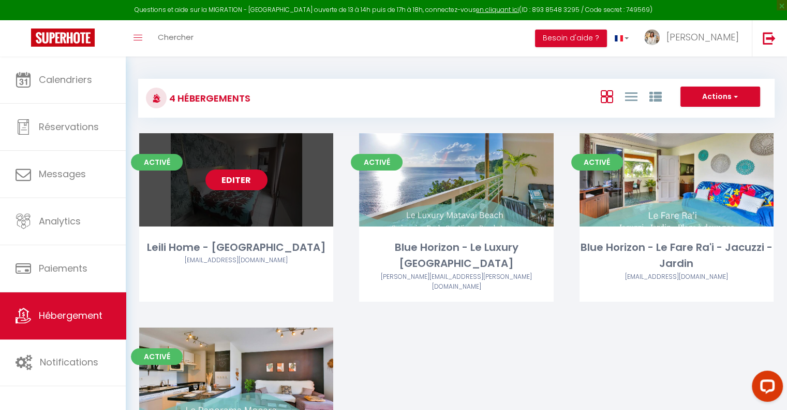
click at [226, 188] on link "Editer" at bounding box center [237, 179] width 62 height 21
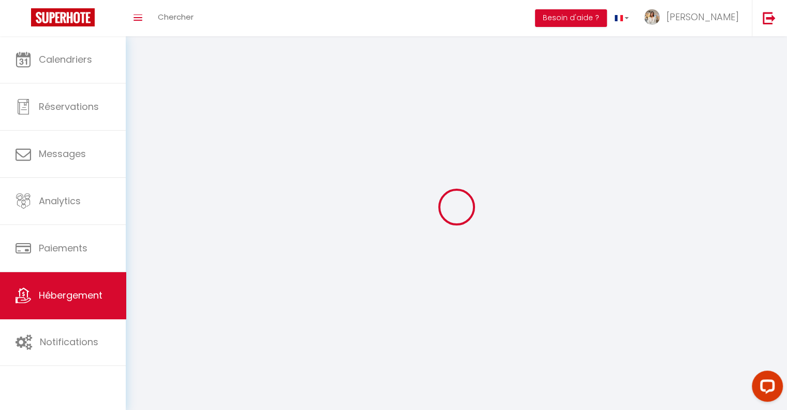
select select
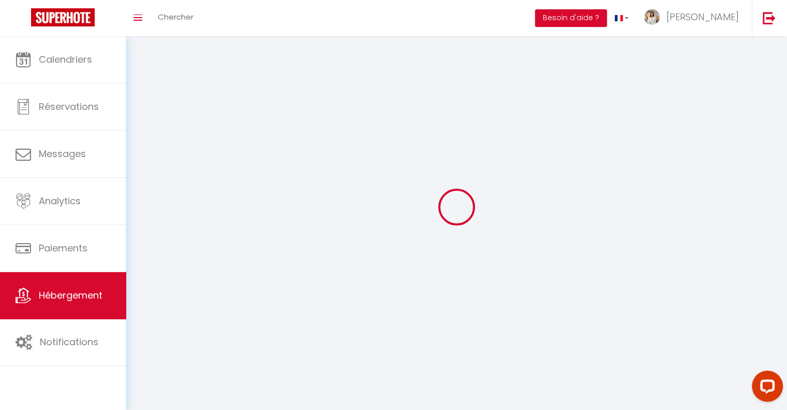
select select
checkbox input "false"
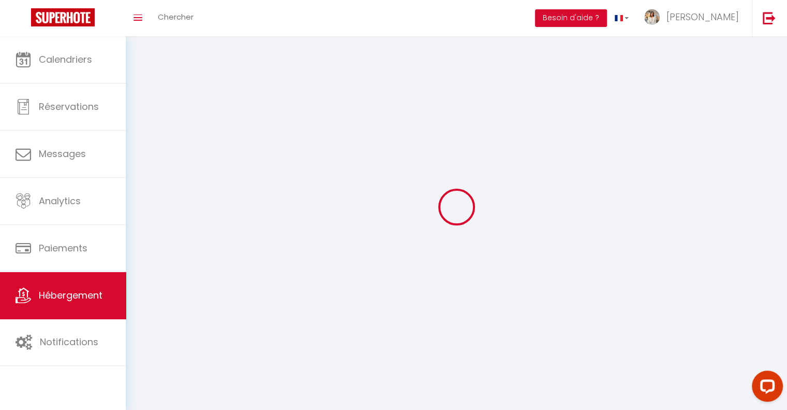
select select
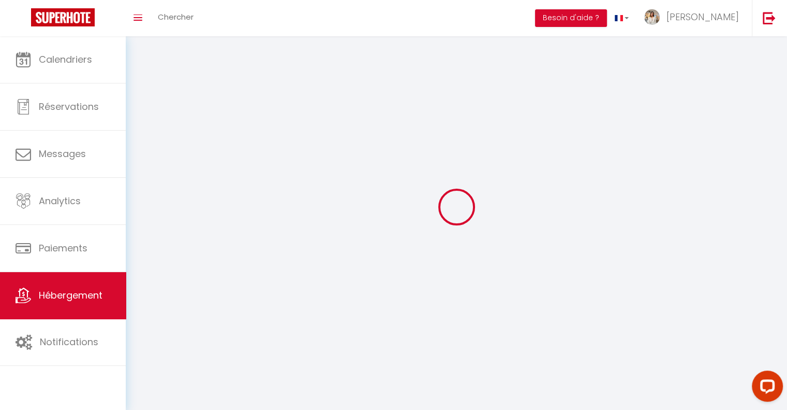
select select
checkbox input "false"
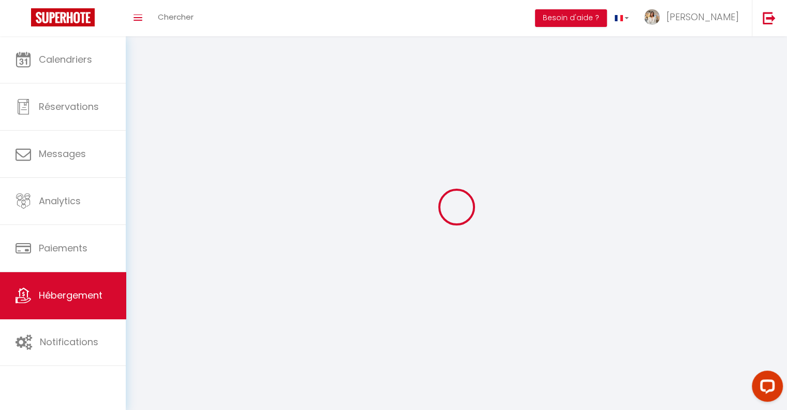
checkbox input "false"
select select
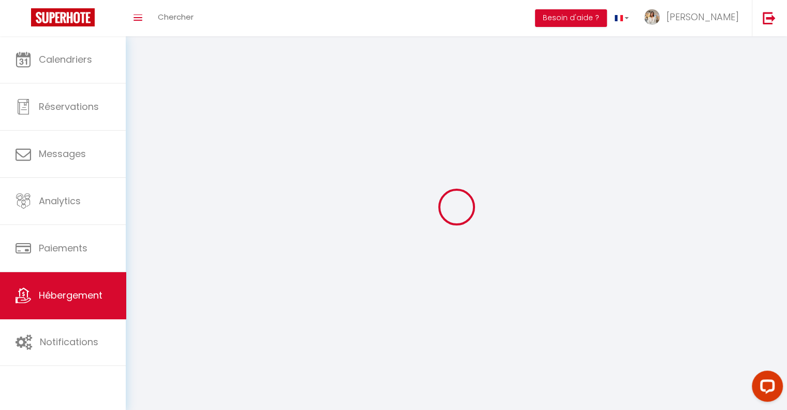
select select "28"
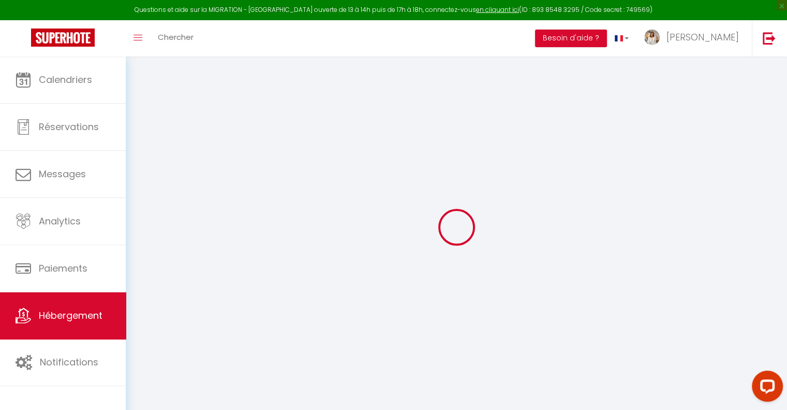
select select
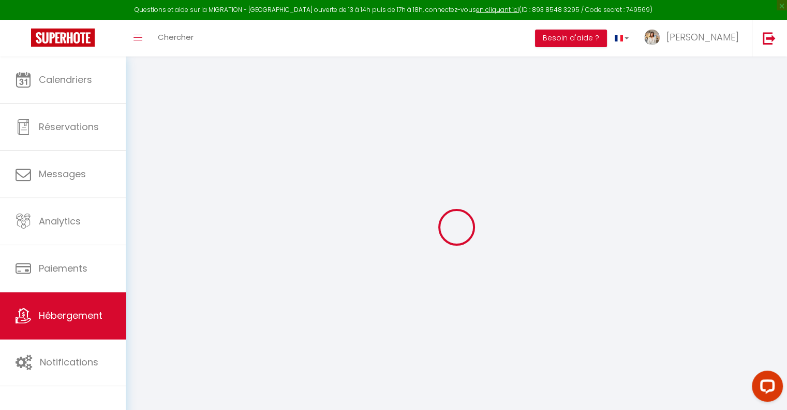
select select
checkbox input "false"
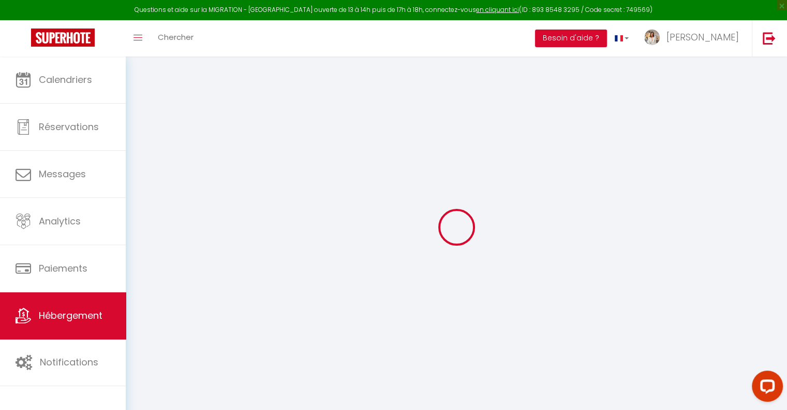
select select
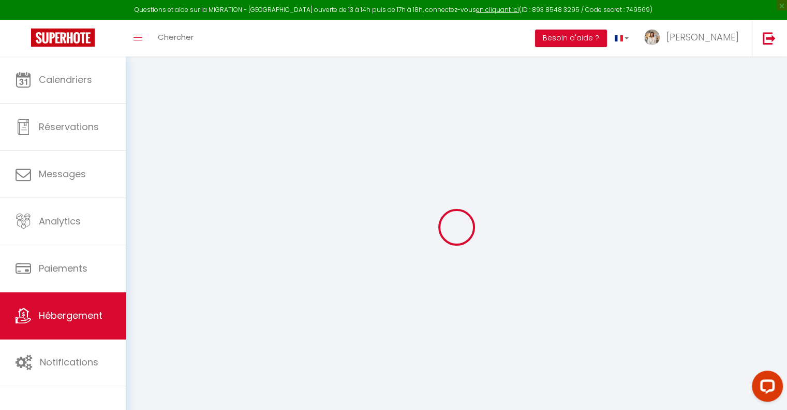
select select
checkbox input "false"
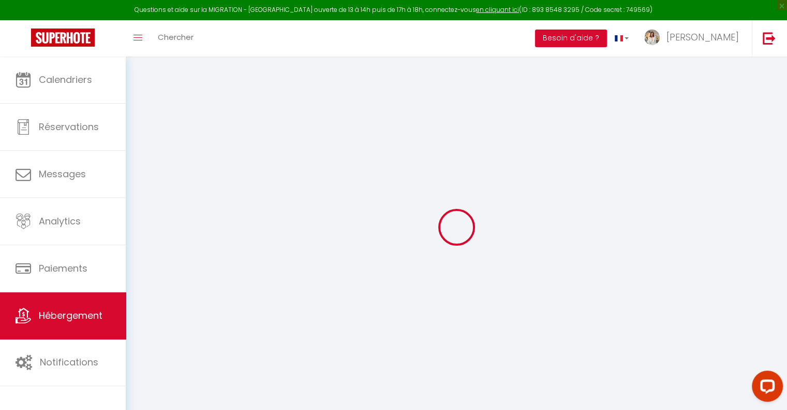
checkbox input "false"
select select
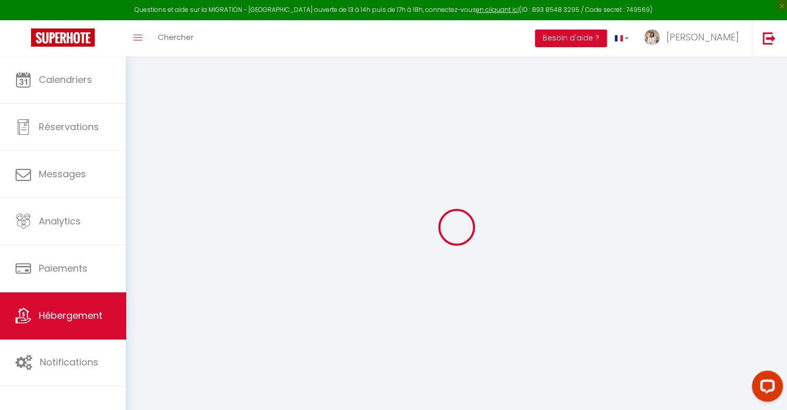
select select
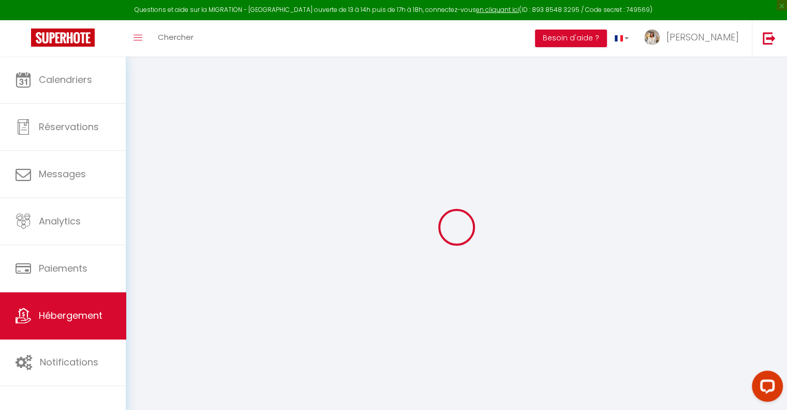
checkbox input "false"
select select
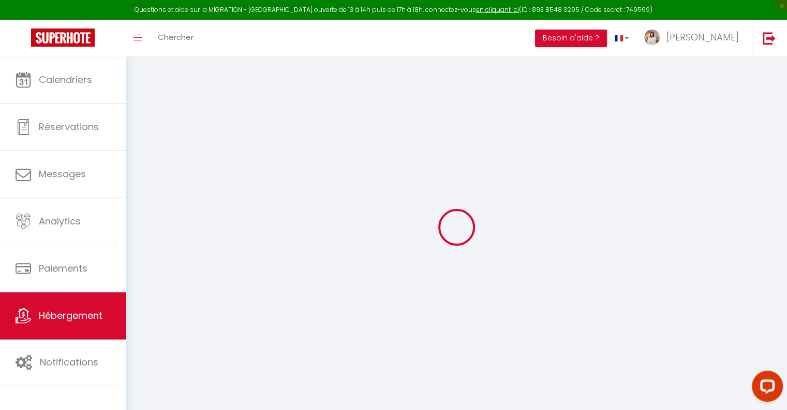
select select
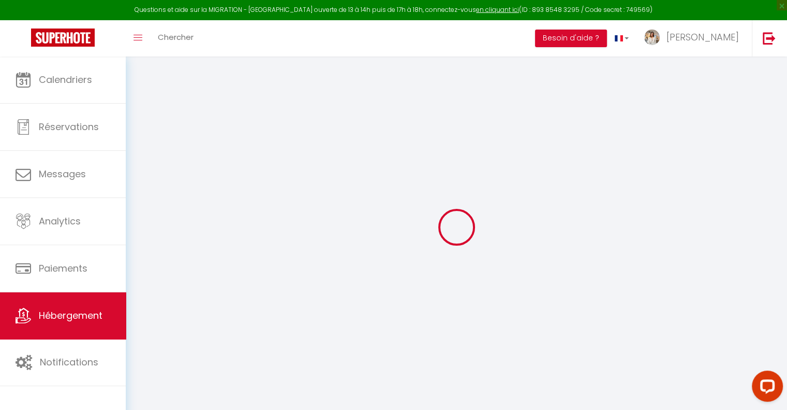
select select
checkbox input "false"
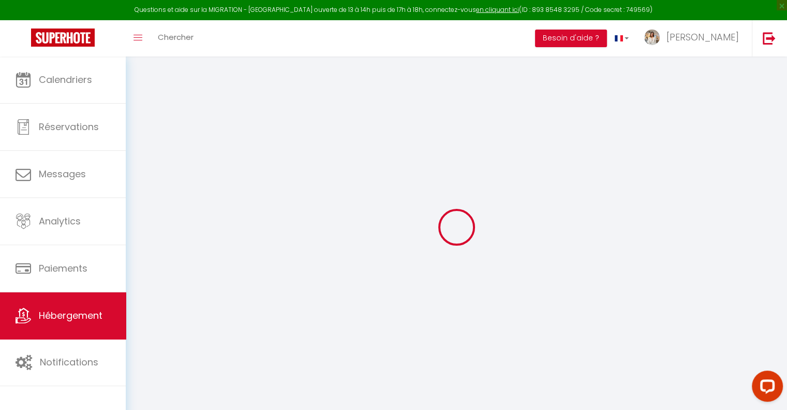
checkbox input "false"
select select
type input "Leili Home - [GEOGRAPHIC_DATA]"
select select "condominium"
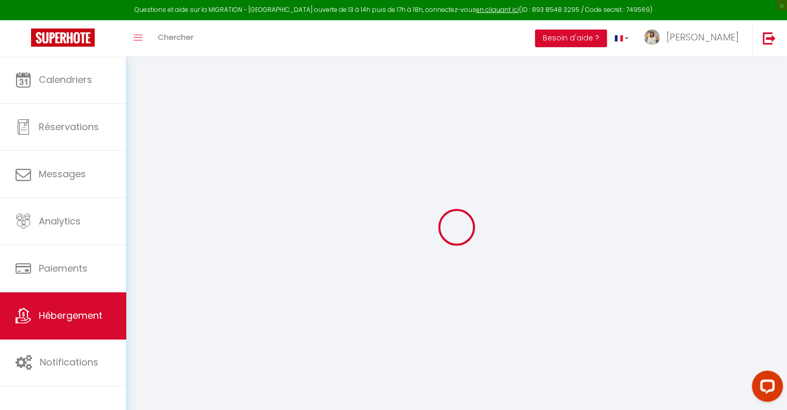
select select "2"
type input "100"
type input "15"
select select
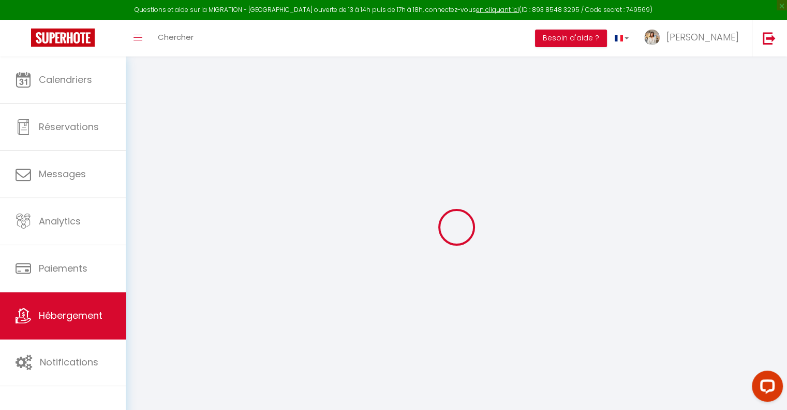
select select
type input "365 Boulevard de la Reine Pomare IV"
type input "98714"
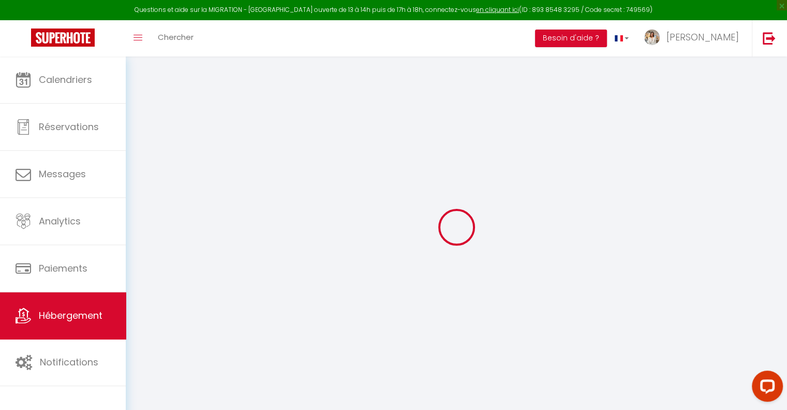
type input "Papeete"
select select "77"
type input "[DOMAIN_NAME][EMAIL_ADDRESS][DOMAIN_NAME]"
select select
checkbox input "false"
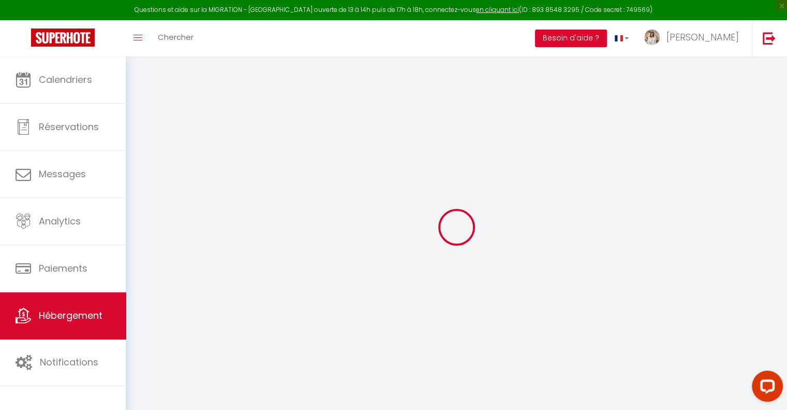
checkbox input "false"
select select "13"
type input "0"
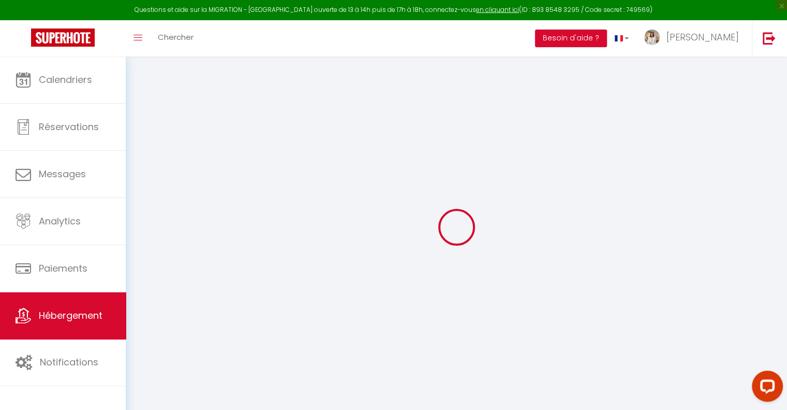
type input "0"
select select "- 99 %"
select select "+ 50 %"
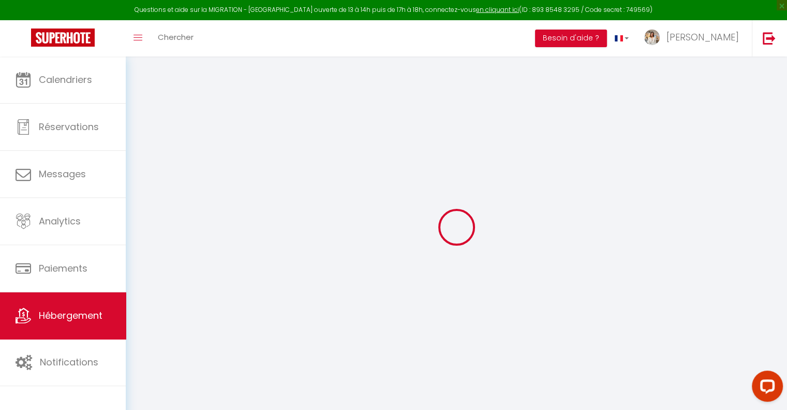
select select
checkbox input "false"
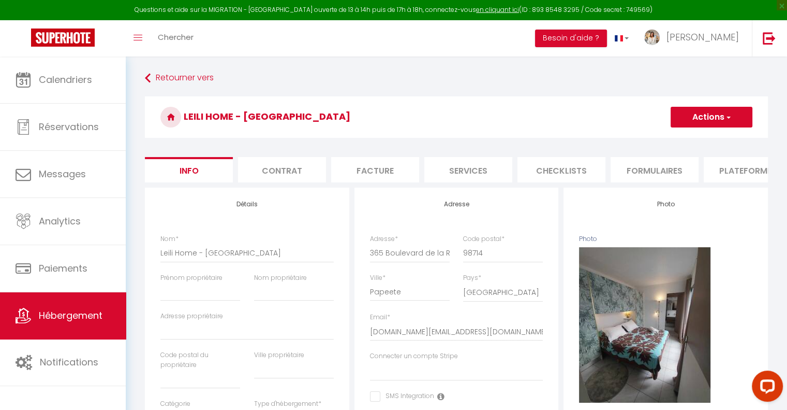
select select
checkbox input "false"
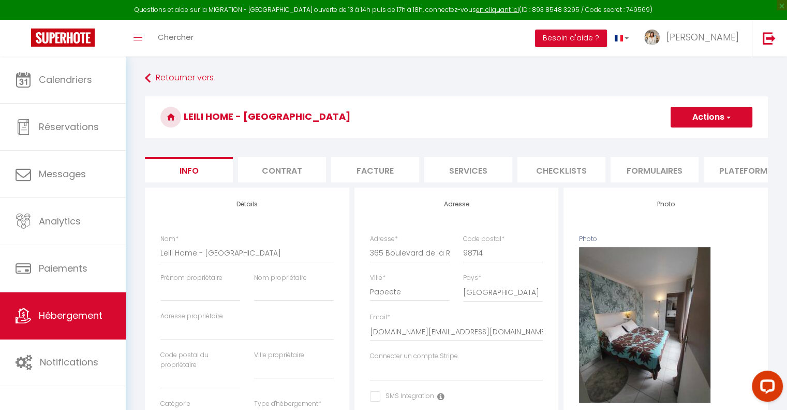
select select "10077-971087765822673238"
click at [748, 170] on li "Plateformes" at bounding box center [748, 169] width 88 height 25
select select
select select "USD"
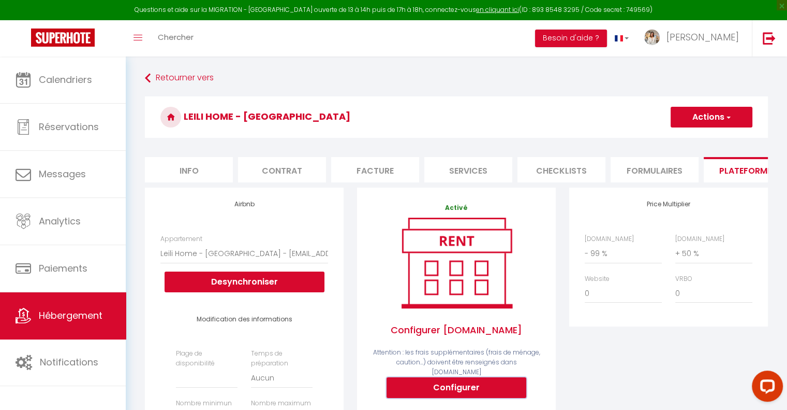
click at [487, 387] on button "Configurer" at bounding box center [457, 387] width 140 height 21
select select
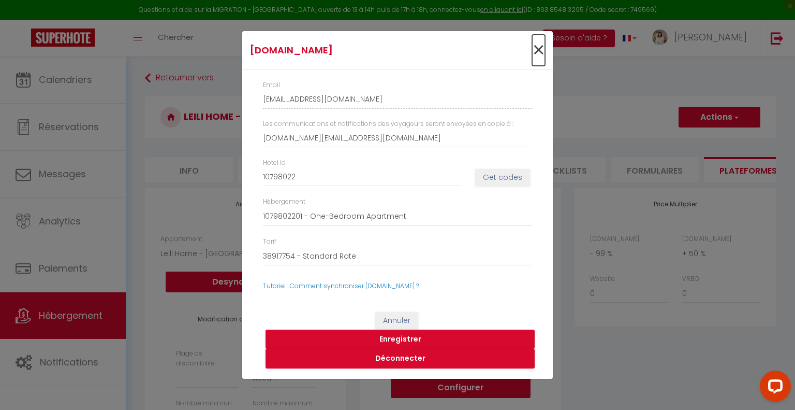
click at [539, 51] on span "×" at bounding box center [538, 50] width 13 height 31
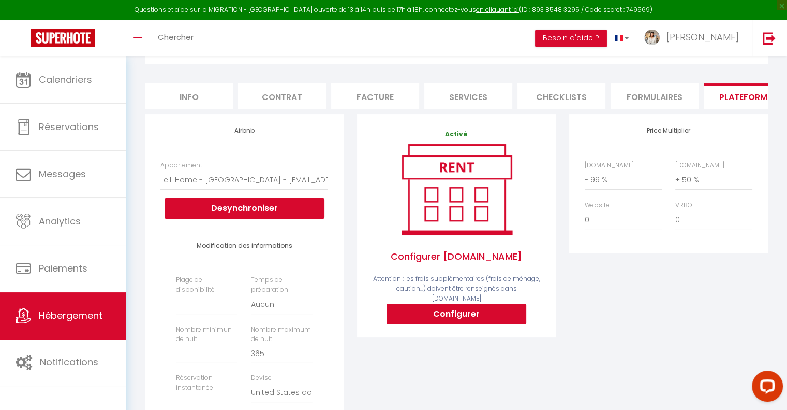
scroll to position [68, 0]
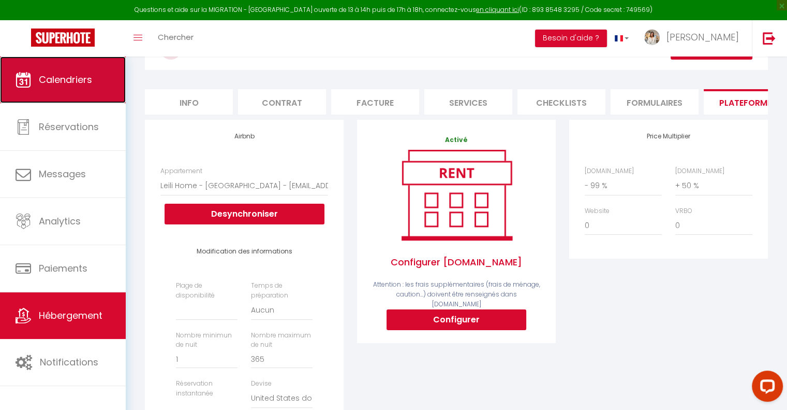
click at [81, 89] on link "Calendriers" at bounding box center [63, 79] width 126 height 47
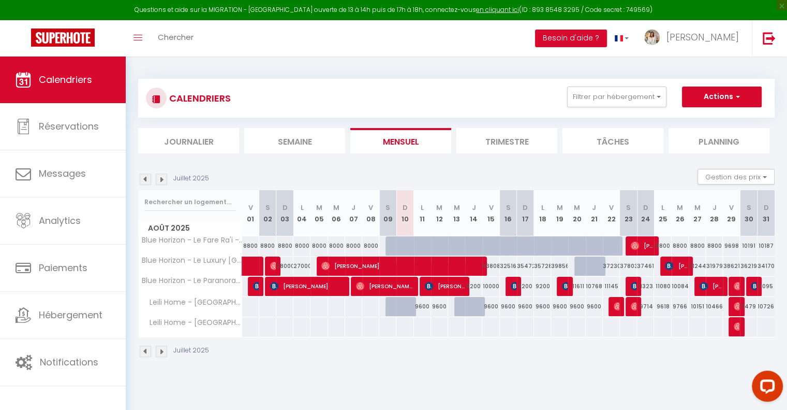
click at [491, 306] on div "9600" at bounding box center [491, 306] width 17 height 19
type input "9600"
type input "Ven 15 Août 2025"
type input "Sam 16 Août 2025"
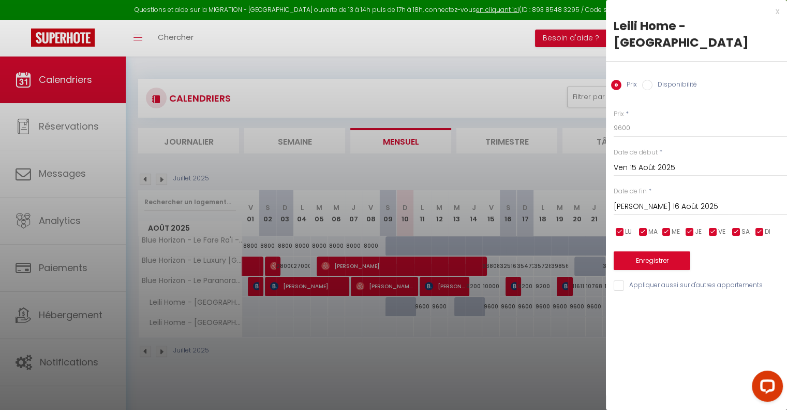
click at [649, 80] on input "Disponibilité" at bounding box center [647, 85] width 10 height 10
radio input "true"
radio input "false"
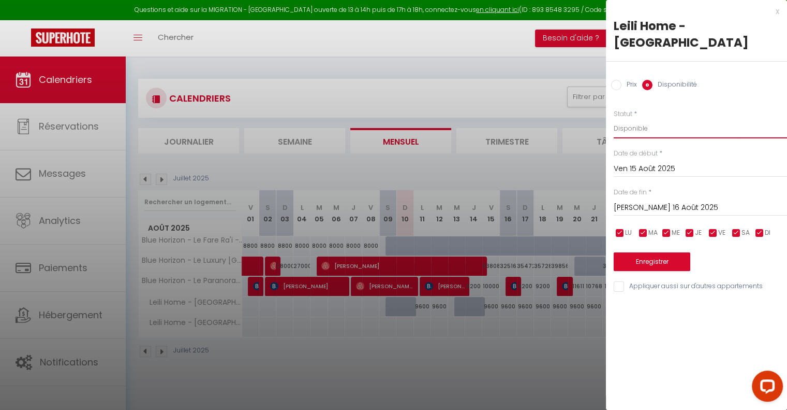
click at [656, 119] on select "Disponible Indisponible" at bounding box center [700, 129] width 173 height 20
select select "0"
click at [614, 119] on select "Disponible Indisponible" at bounding box center [700, 129] width 173 height 20
click at [658, 252] on button "Enregistrer" at bounding box center [652, 261] width 77 height 19
type input "Jeu 14 Août 2025"
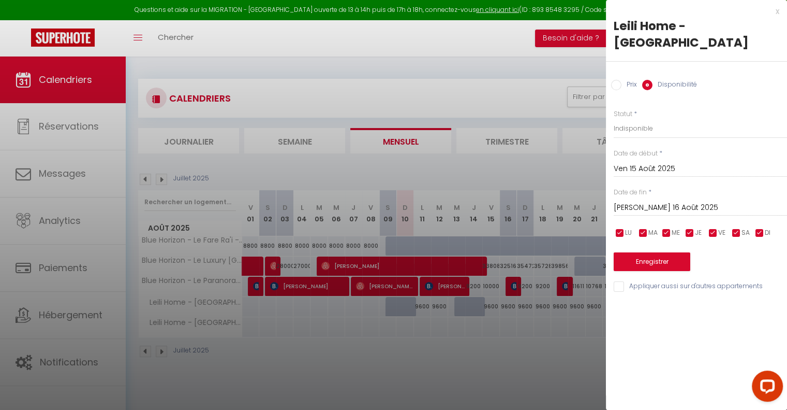
type input "Ven 15 Août 2025"
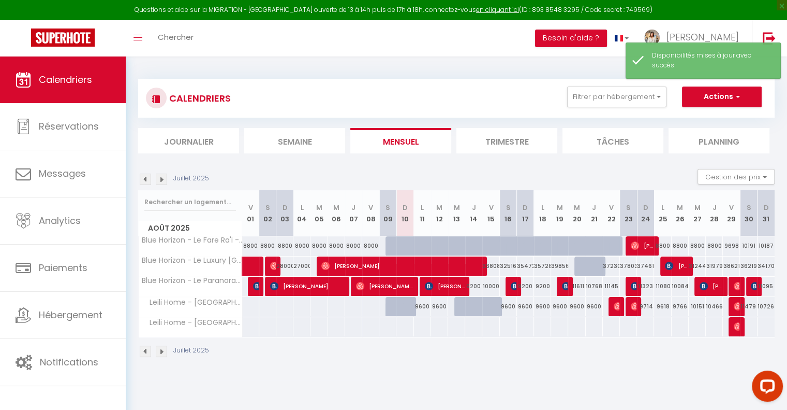
click at [456, 357] on div "Juillet 2025" at bounding box center [456, 352] width 637 height 31
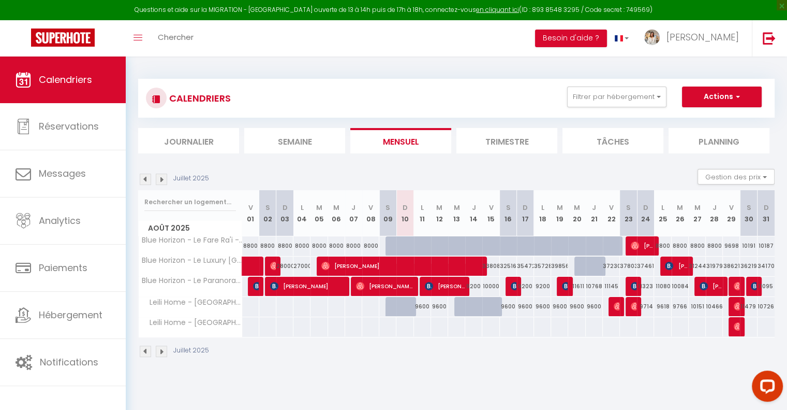
click at [157, 346] on img at bounding box center [161, 350] width 11 height 11
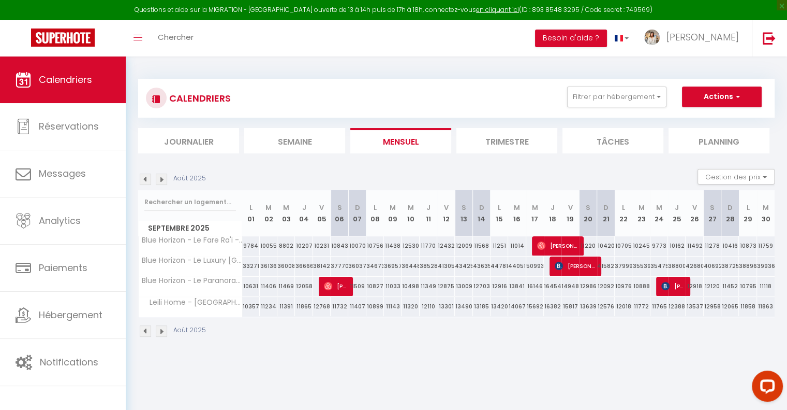
drag, startPoint x: 152, startPoint y: 345, endPoint x: 201, endPoint y: 360, distance: 51.3
click at [201, 360] on body "Questions et aide sur la MIGRATION - [GEOGRAPHIC_DATA] ouverte de 13 à 14h puis…" at bounding box center [393, 261] width 787 height 410
click at [148, 327] on img at bounding box center [145, 330] width 11 height 11
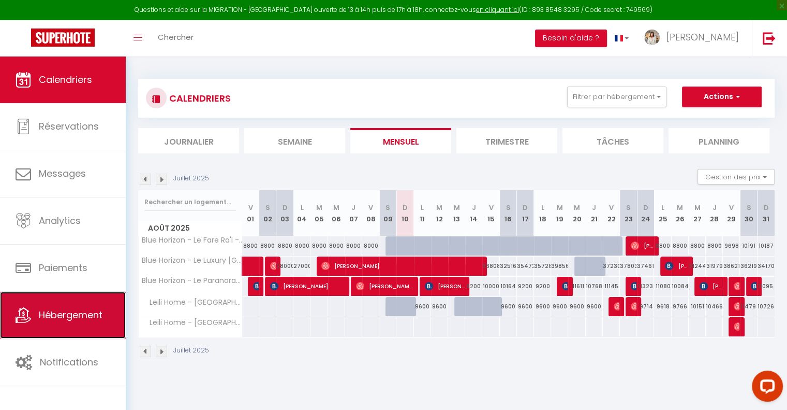
click at [69, 318] on span "Hébergement" at bounding box center [71, 314] width 64 height 13
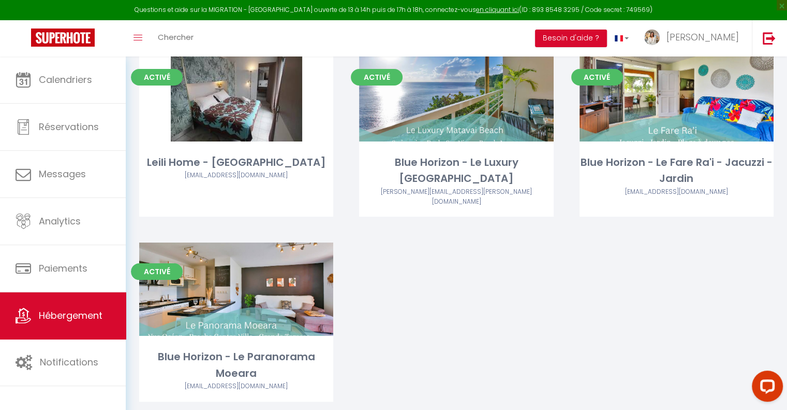
scroll to position [87, 0]
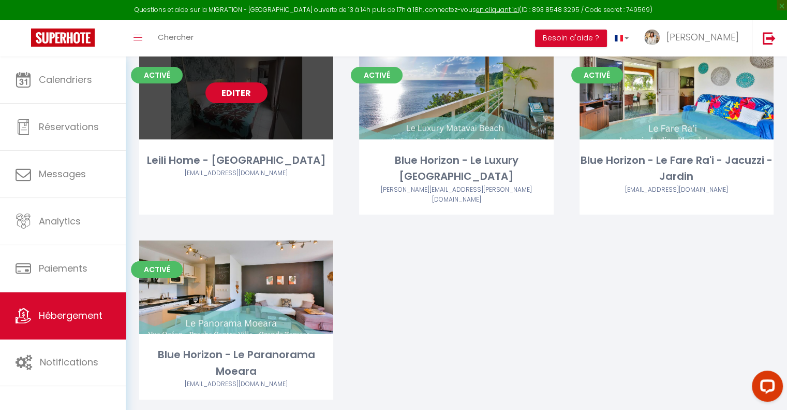
click at [236, 93] on link "Editer" at bounding box center [237, 92] width 62 height 21
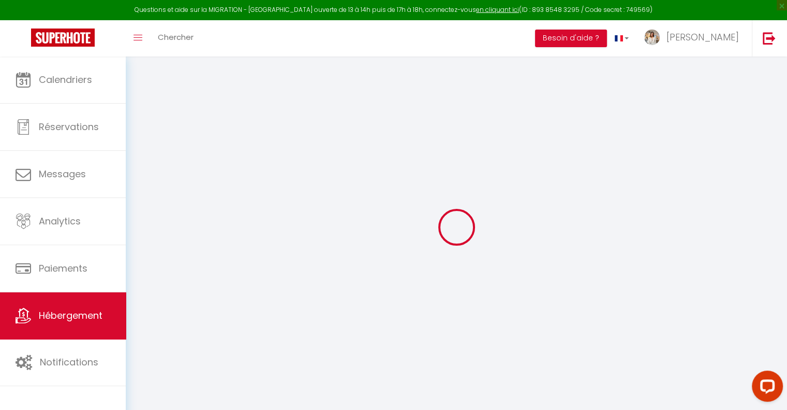
select select
checkbox input "false"
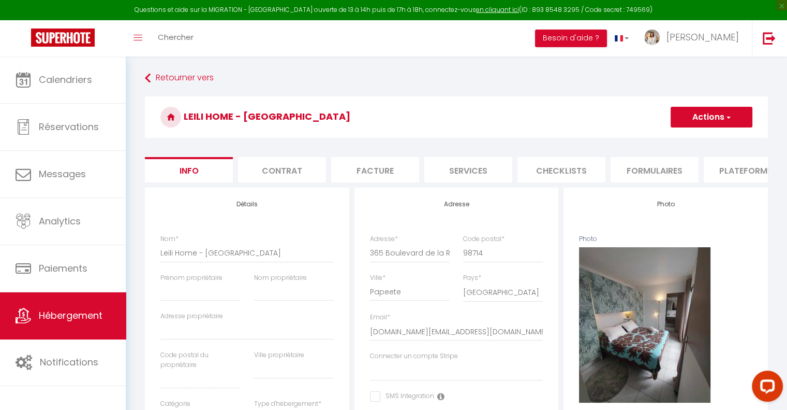
click at [727, 172] on li "Plateformes" at bounding box center [748, 169] width 88 height 25
select select "10077-971087765822673238"
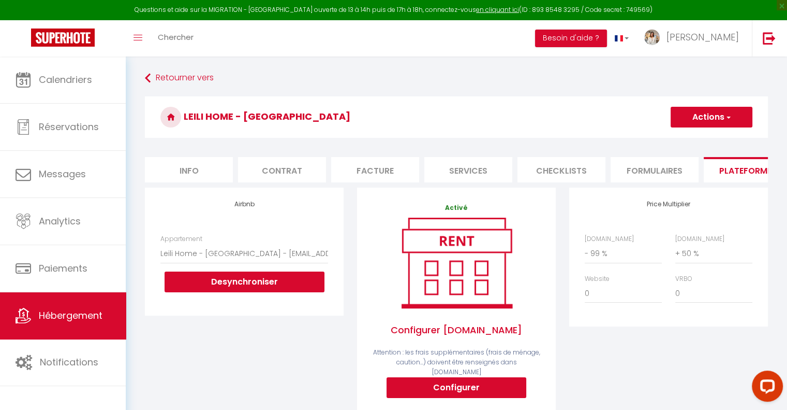
click at [576, 173] on li "Checklists" at bounding box center [562, 169] width 88 height 25
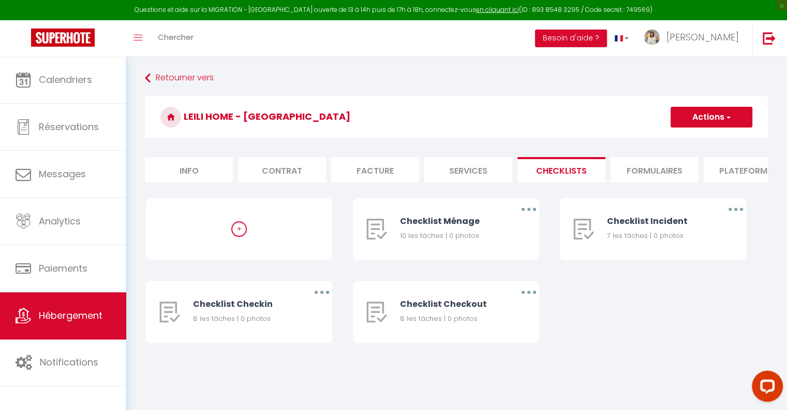
click at [451, 171] on li "Services" at bounding box center [469, 169] width 88 height 25
select select
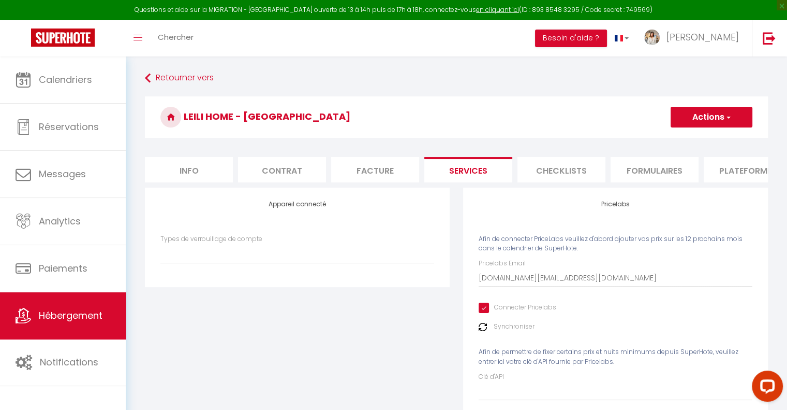
click at [367, 164] on li "Facture" at bounding box center [375, 169] width 88 height 25
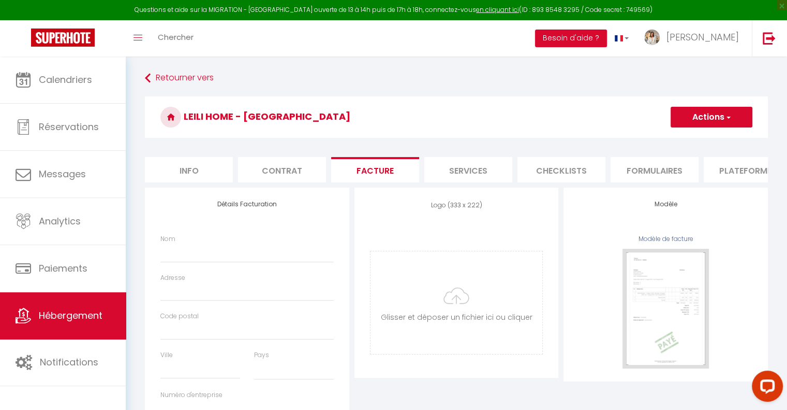
select select
click at [667, 175] on li "Formulaires" at bounding box center [655, 169] width 88 height 25
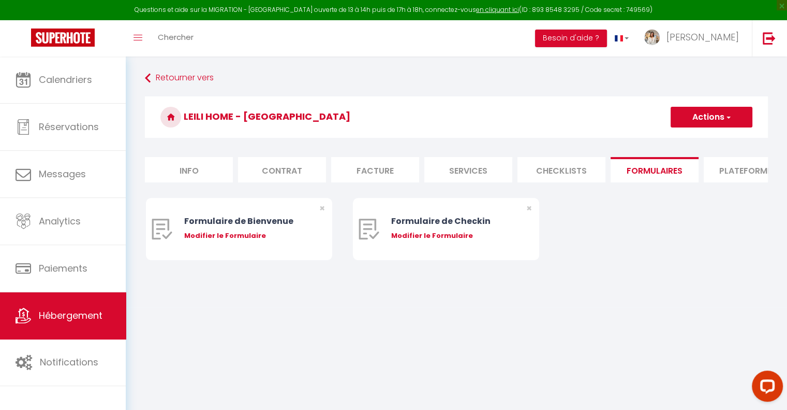
click at [724, 174] on li "Plateformes" at bounding box center [748, 169] width 88 height 25
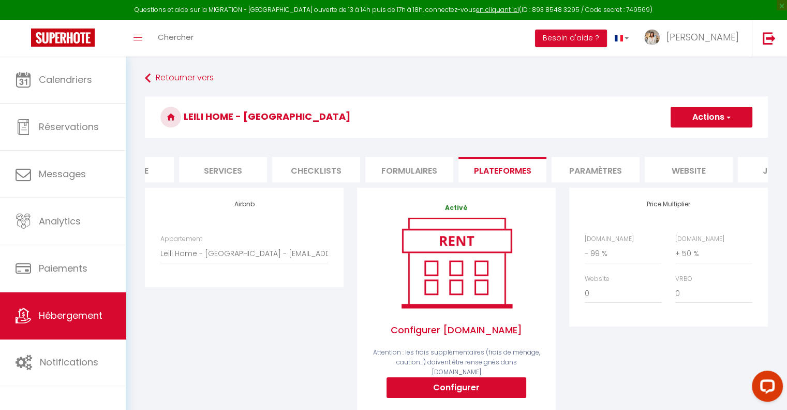
scroll to position [0, 268]
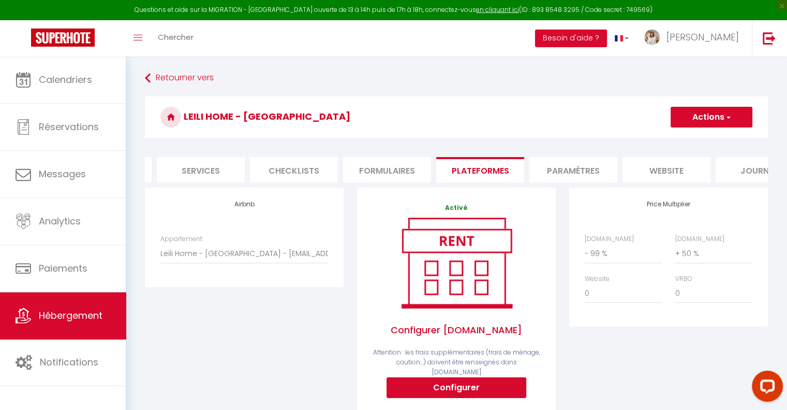
click at [681, 174] on li "website" at bounding box center [667, 169] width 88 height 25
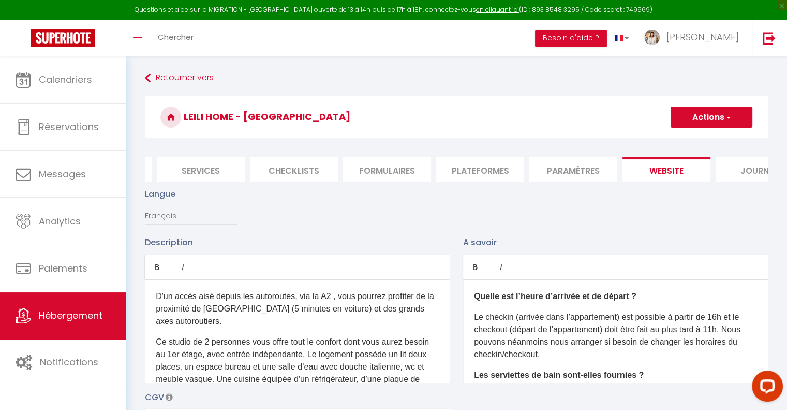
click at [724, 172] on li "Journal" at bounding box center [760, 169] width 88 height 25
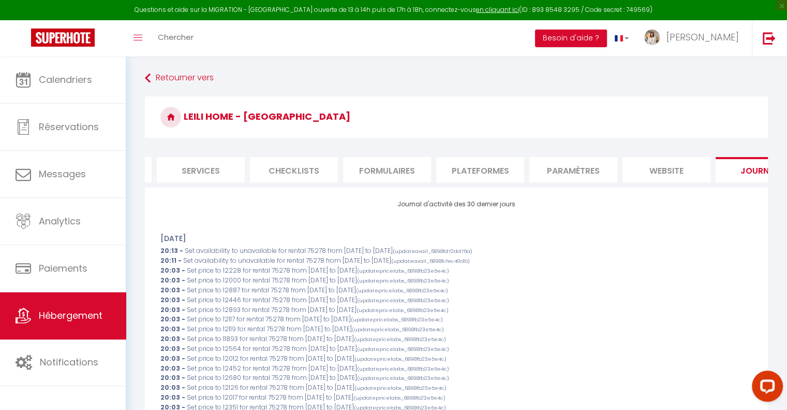
scroll to position [0, 309]
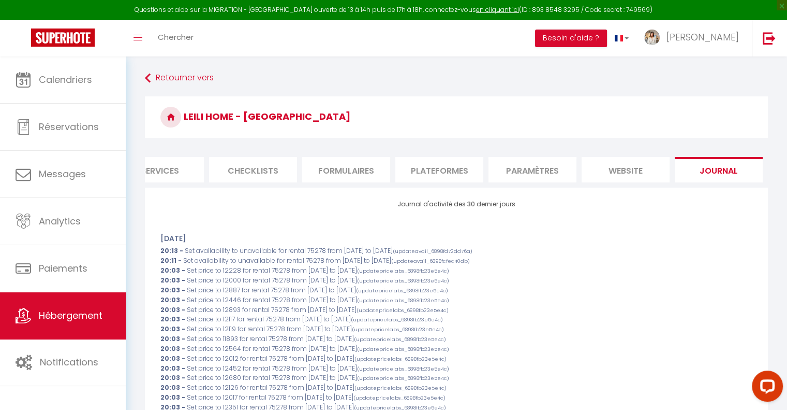
click at [566, 164] on li "Paramètres" at bounding box center [533, 169] width 88 height 25
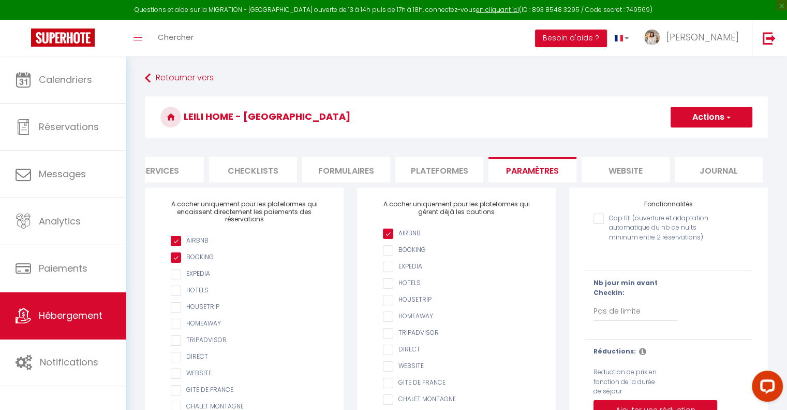
click at [694, 164] on li "Journal" at bounding box center [719, 169] width 88 height 25
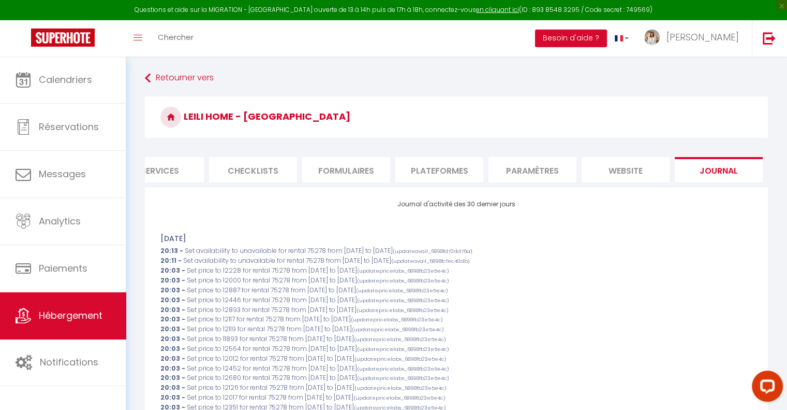
click at [634, 170] on li "website" at bounding box center [626, 169] width 88 height 25
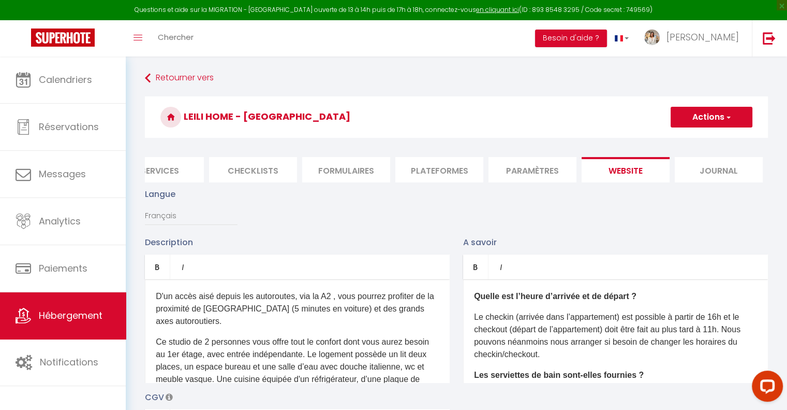
click at [227, 161] on li "Checklists" at bounding box center [253, 169] width 88 height 25
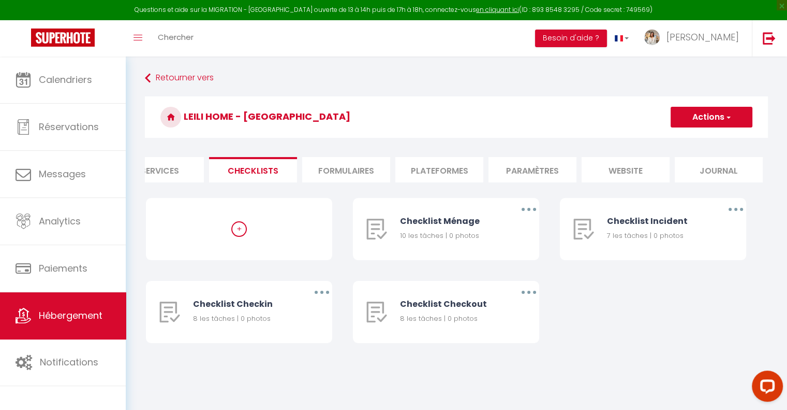
click at [444, 169] on li "Plateformes" at bounding box center [440, 169] width 88 height 25
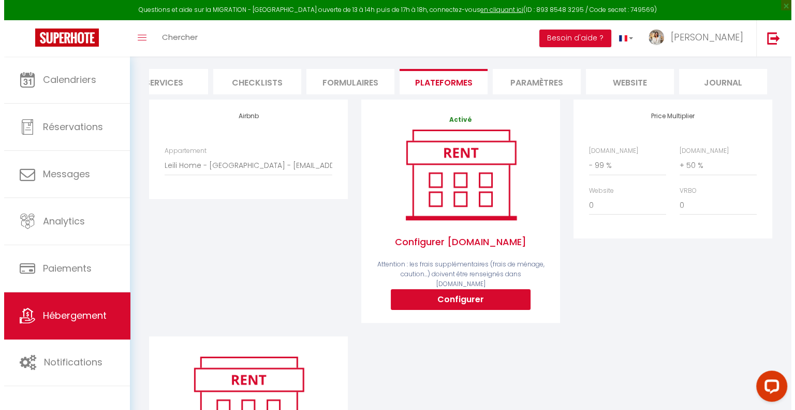
scroll to position [89, 0]
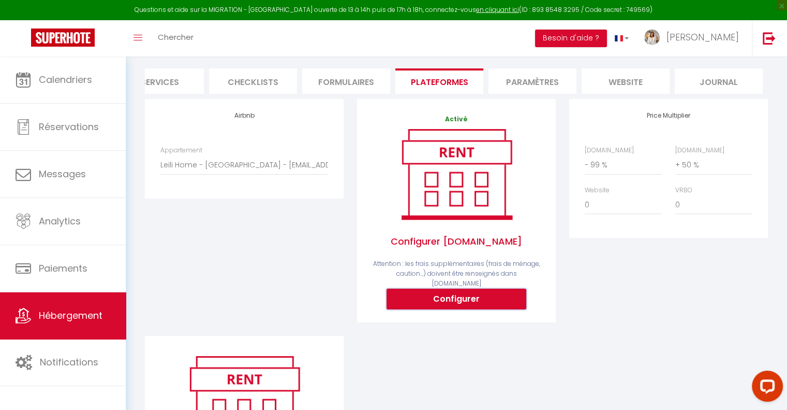
click at [450, 301] on button "Configurer" at bounding box center [457, 298] width 140 height 21
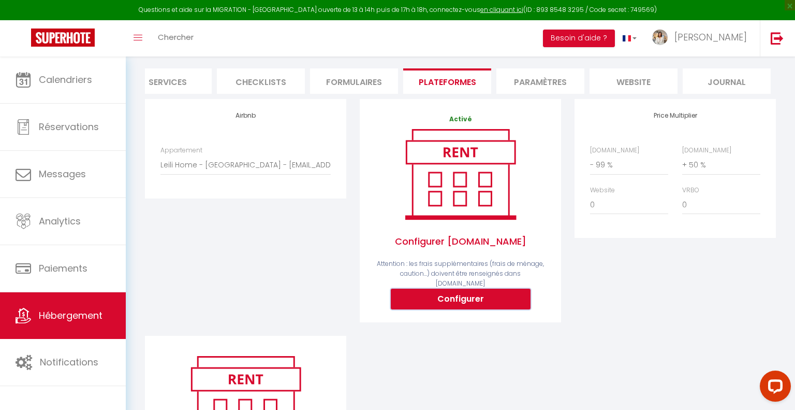
select select
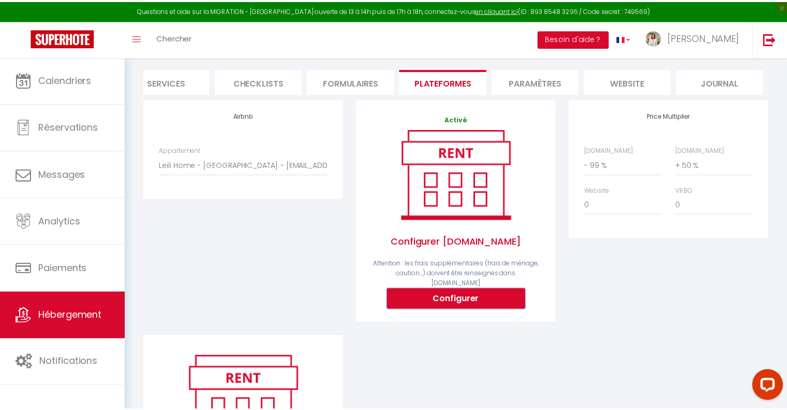
scroll to position [0, 301]
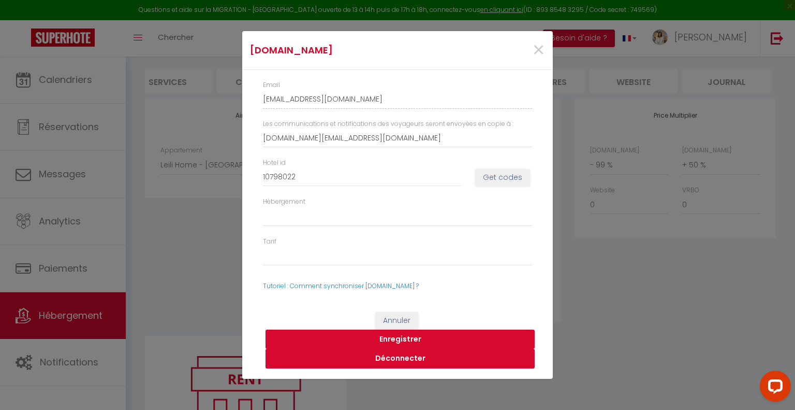
click at [379, 359] on button "Déconnecter" at bounding box center [400, 358] width 269 height 20
select select
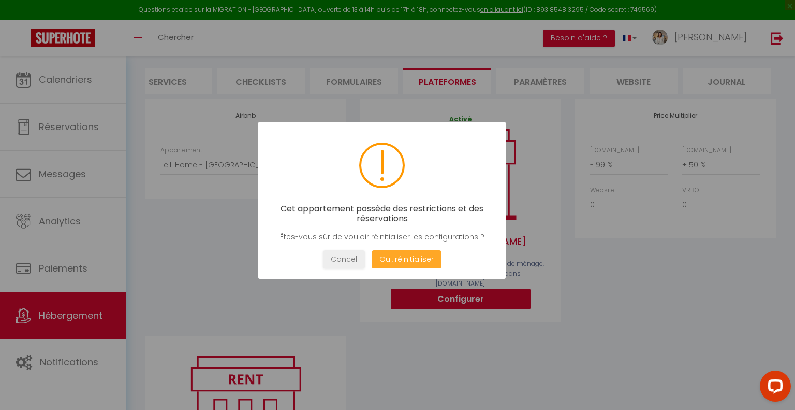
click at [393, 258] on button "Oui, réinitialiser" at bounding box center [407, 259] width 70 height 18
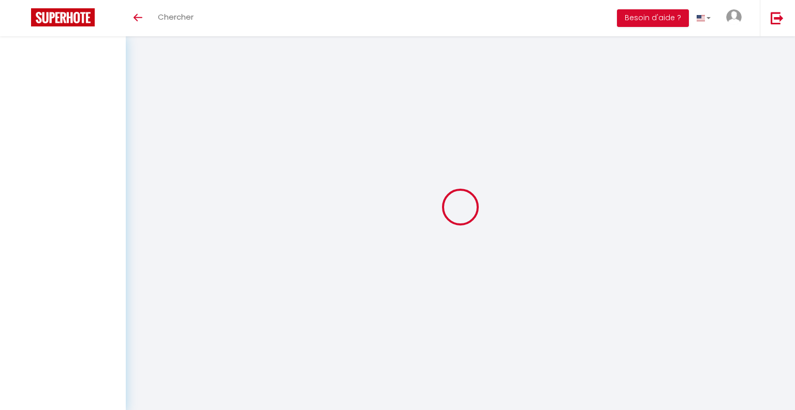
select select
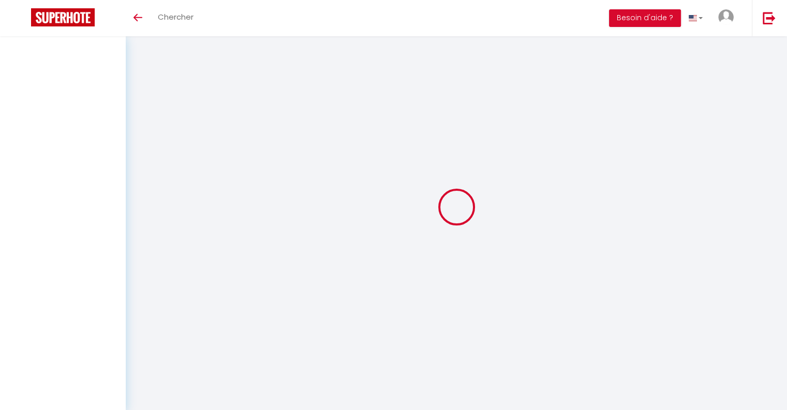
select select
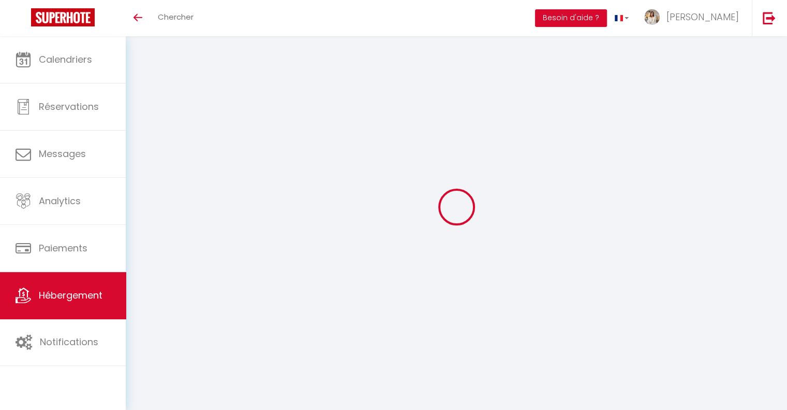
select select
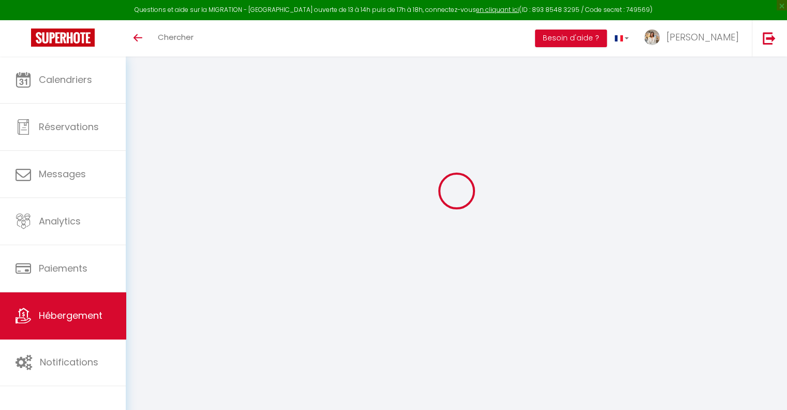
select select
type input "celine-gagno-4xsvri1m_property@reply.superhote.com"
type input "[DOMAIN_NAME][EMAIL_ADDRESS][DOMAIN_NAME]"
select select
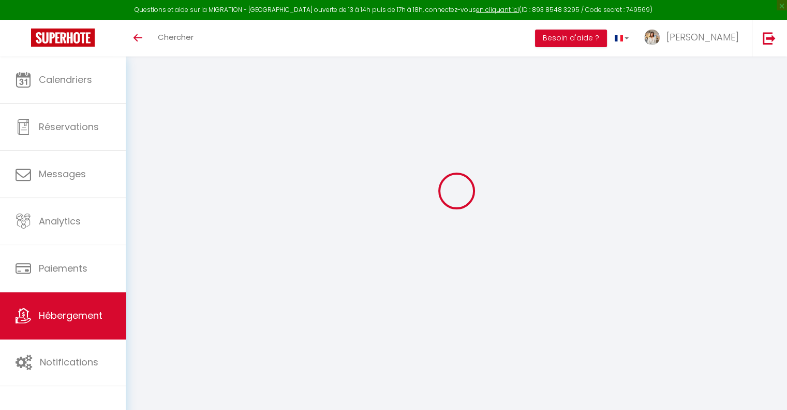
select select
select select "- 99 %"
select select "+ 50 %"
select select
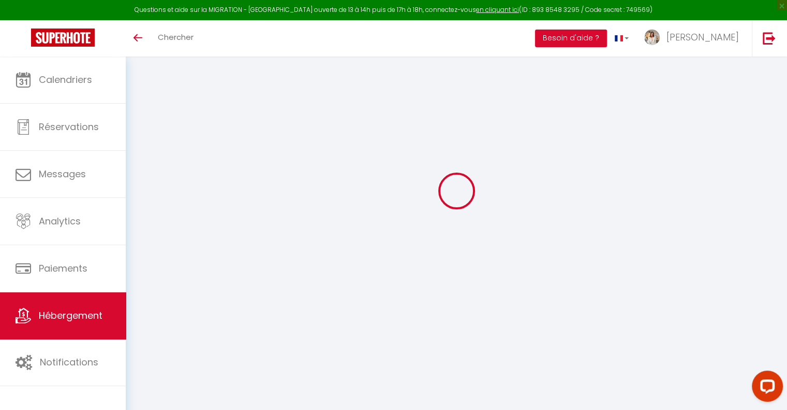
select select
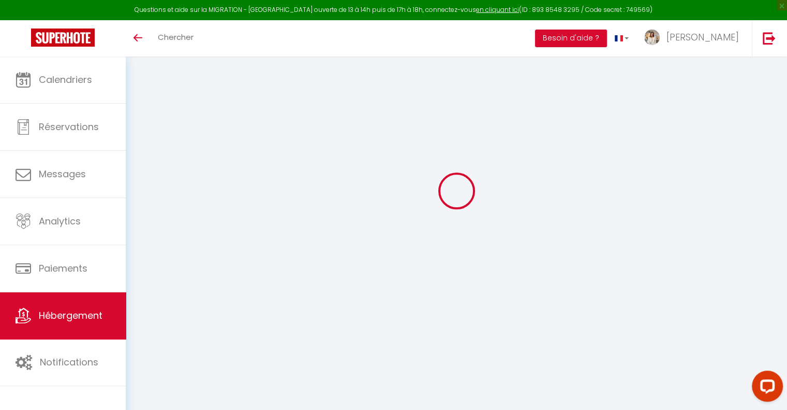
select select
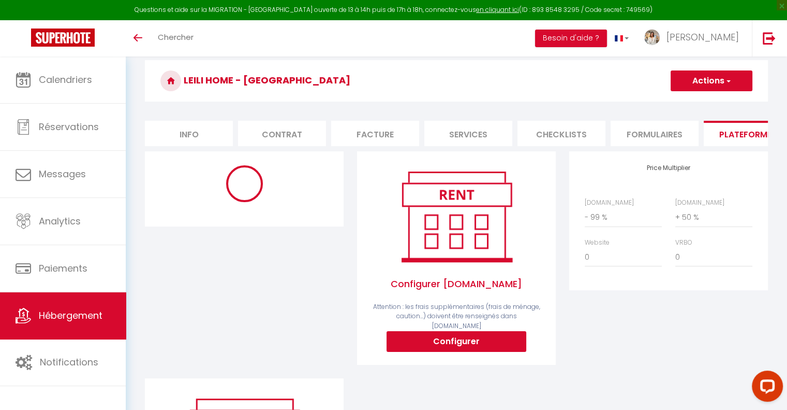
select select
select select "10077-971087765822673238"
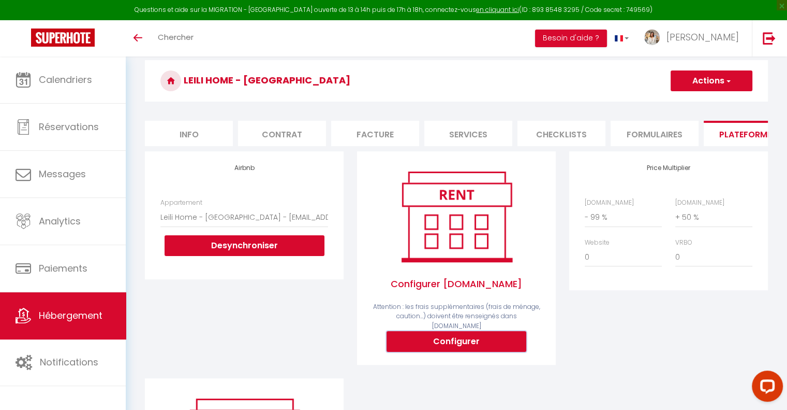
click at [436, 344] on button "Configurer" at bounding box center [457, 341] width 140 height 21
select select
select select "USD"
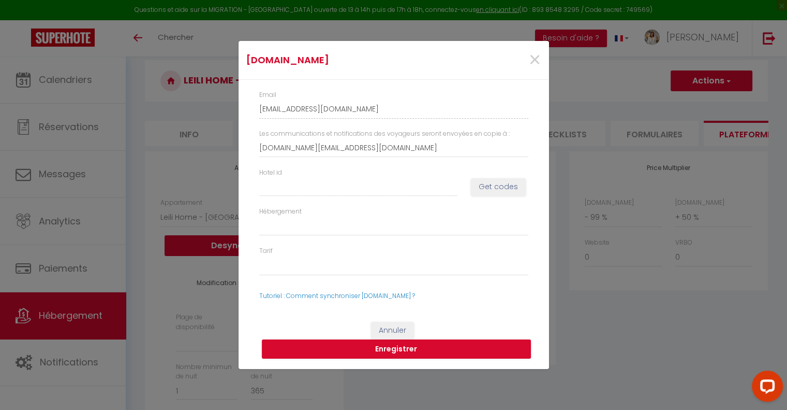
select select
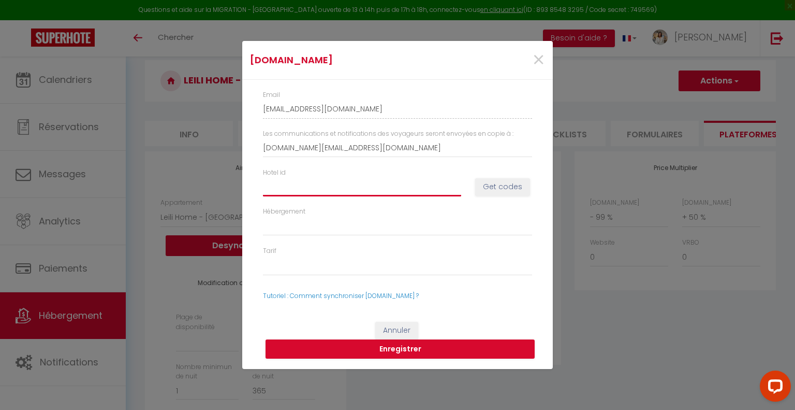
click at [428, 187] on input "Hotel id" at bounding box center [362, 186] width 198 height 19
paste input "10798022"
type input "10798022"
select select
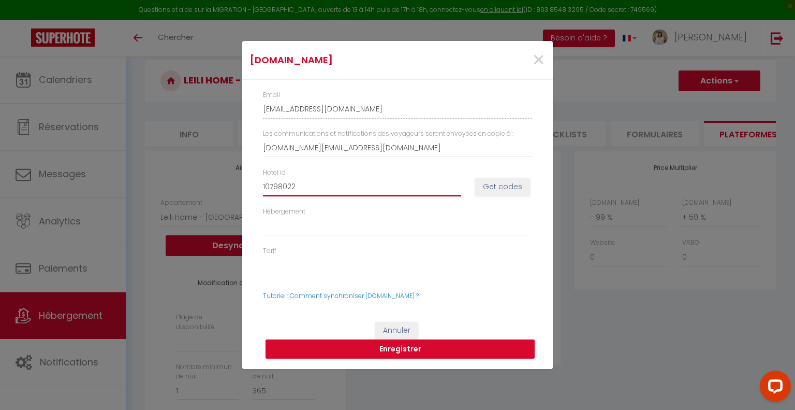
select select
type input "10798022"
click at [491, 188] on button "Get codes" at bounding box center [502, 187] width 55 height 18
select select
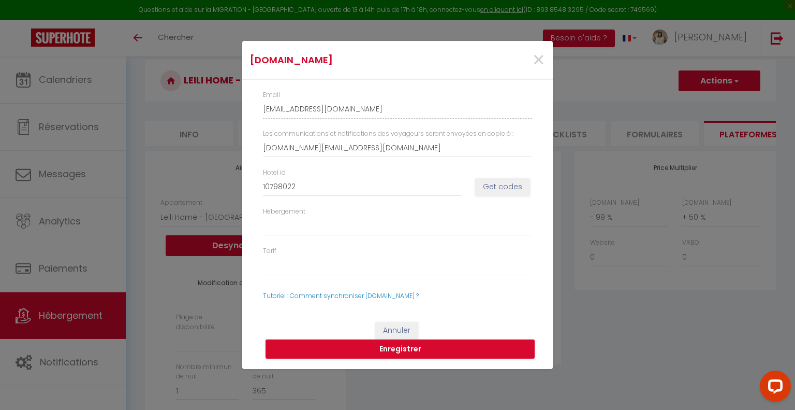
select select
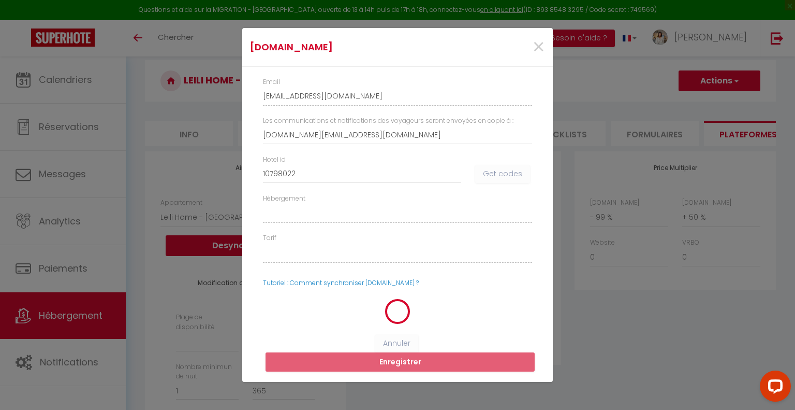
select select
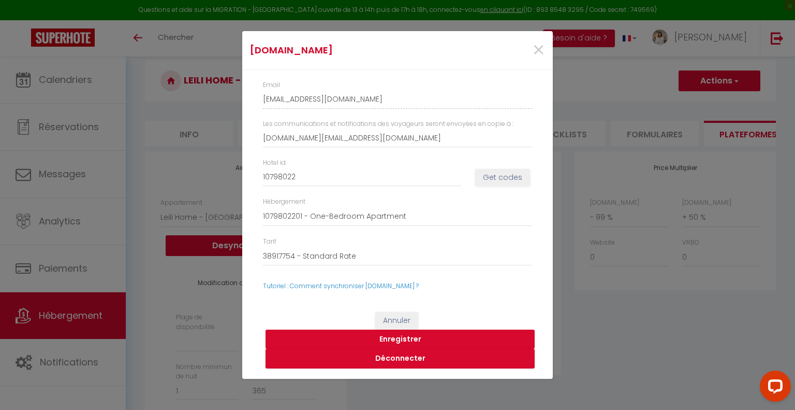
click at [396, 339] on button "Enregistrer" at bounding box center [400, 339] width 269 height 20
select select
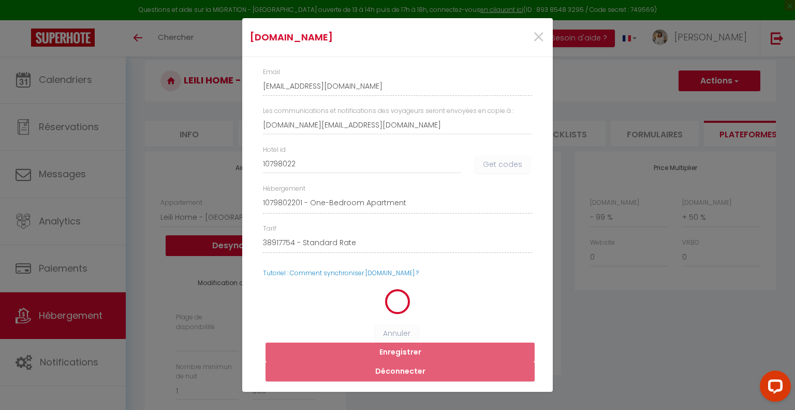
select select
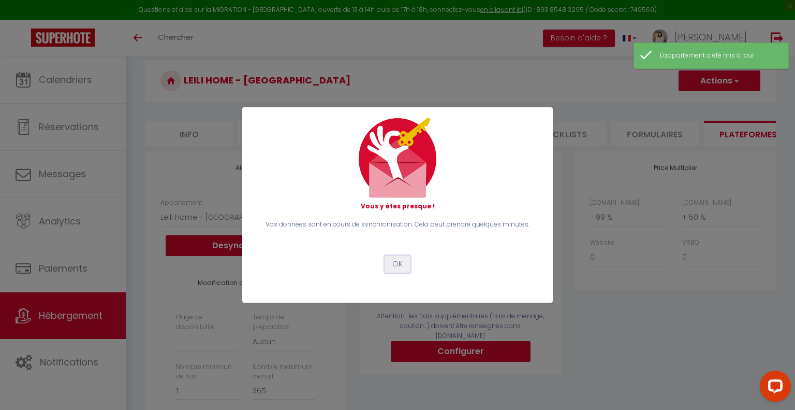
click at [396, 257] on button "OK" at bounding box center [398, 264] width 26 height 18
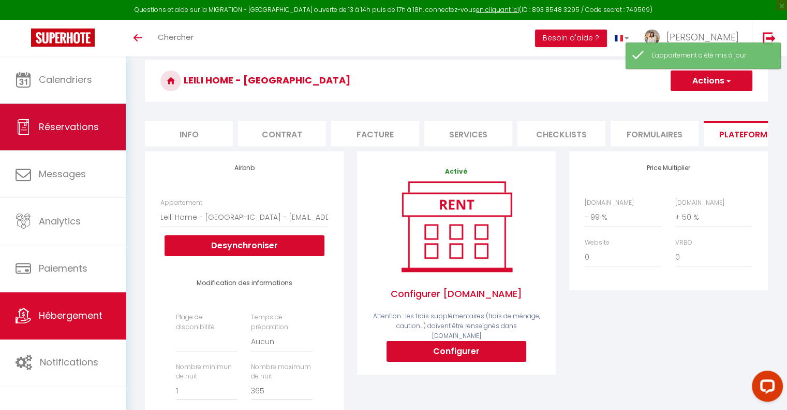
click at [99, 121] on link "Réservations" at bounding box center [63, 127] width 126 height 47
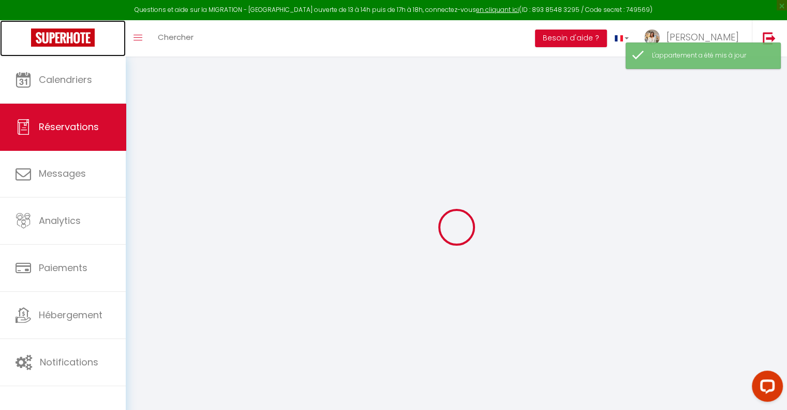
click at [62, 51] on link at bounding box center [63, 38] width 126 height 36
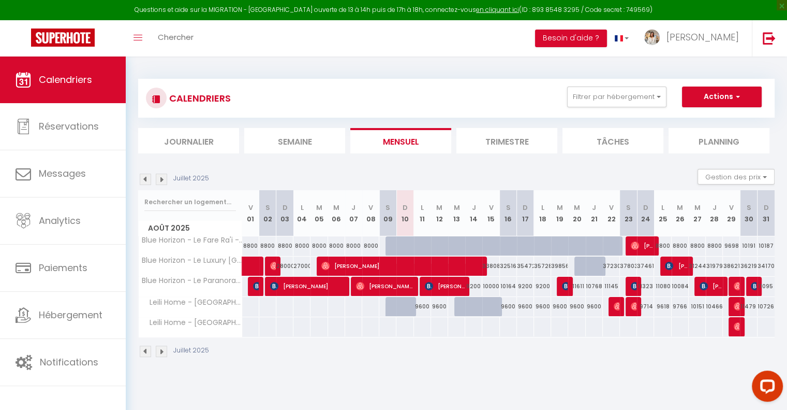
click at [161, 348] on img at bounding box center [161, 350] width 11 height 11
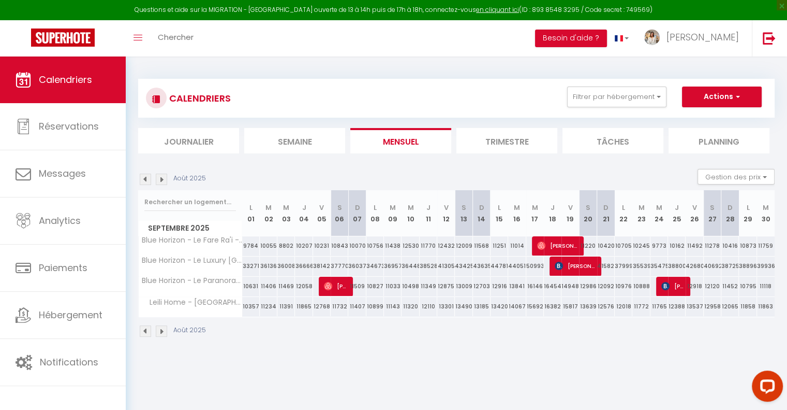
click at [147, 329] on img at bounding box center [145, 330] width 11 height 11
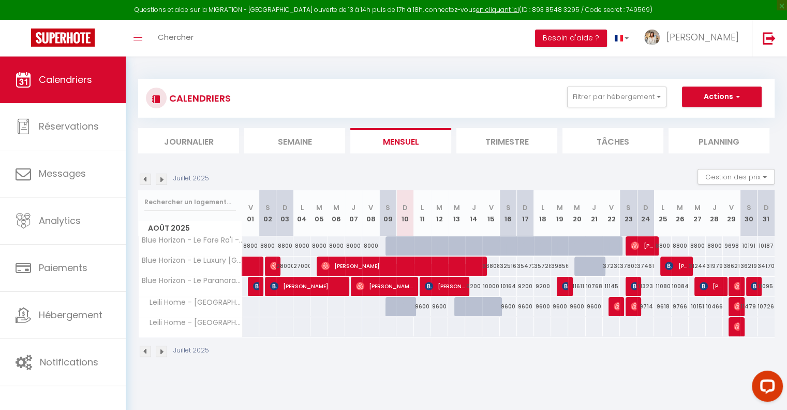
click at [159, 347] on img at bounding box center [161, 350] width 11 height 11
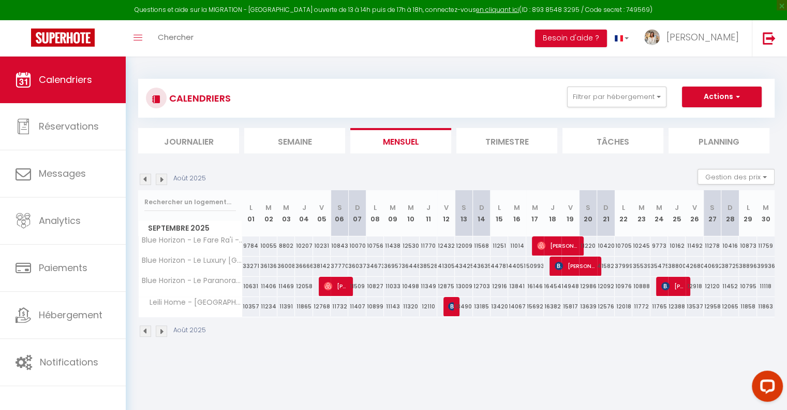
click at [145, 326] on img at bounding box center [145, 330] width 11 height 11
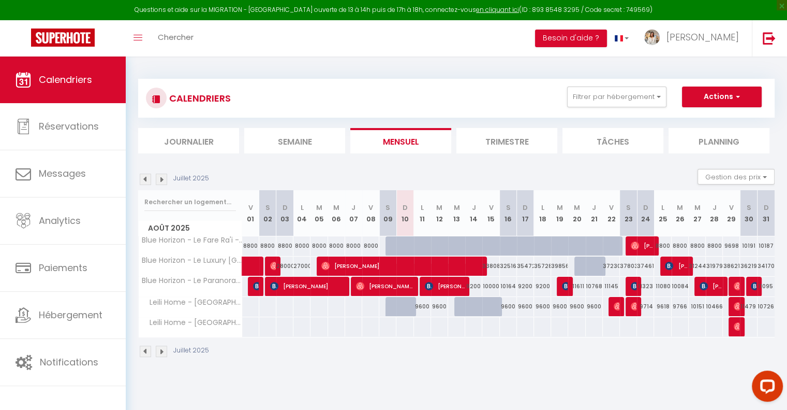
click at [406, 316] on div at bounding box center [405, 306] width 18 height 19
type input "9600"
type input "Dim 10 Août 2025"
type input "Lun 11 Août 2025"
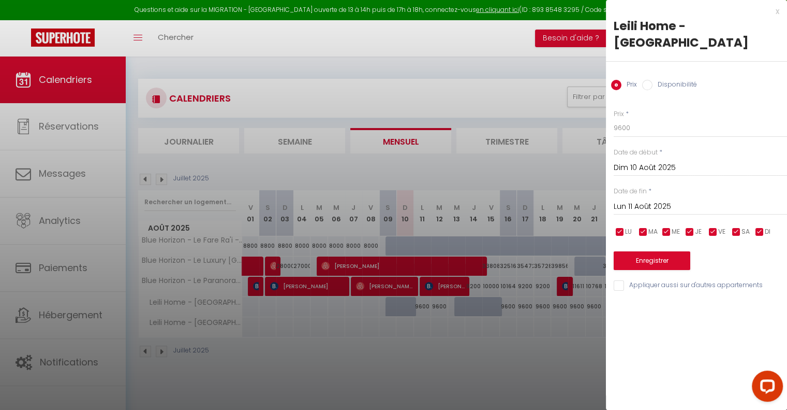
click at [456, 345] on div at bounding box center [393, 205] width 787 height 410
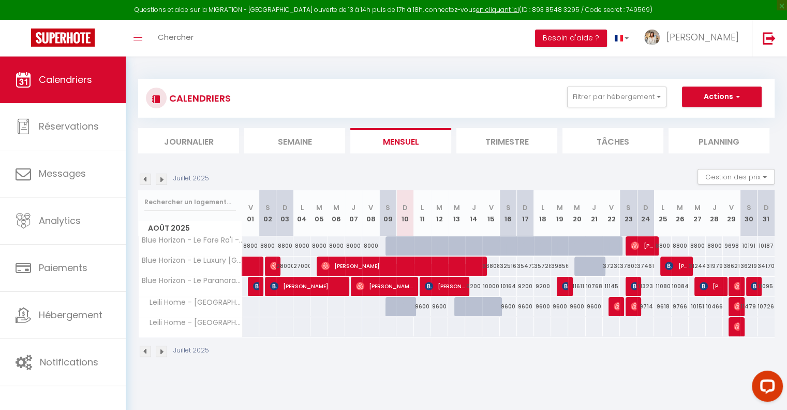
click at [160, 353] on img at bounding box center [161, 350] width 11 height 11
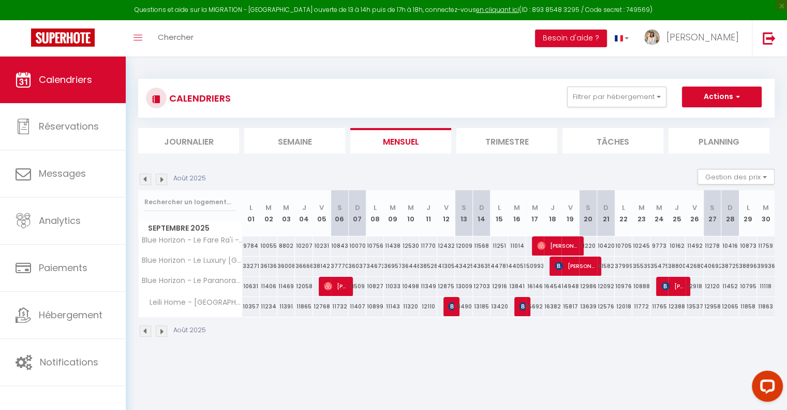
click at [148, 334] on img at bounding box center [145, 330] width 11 height 11
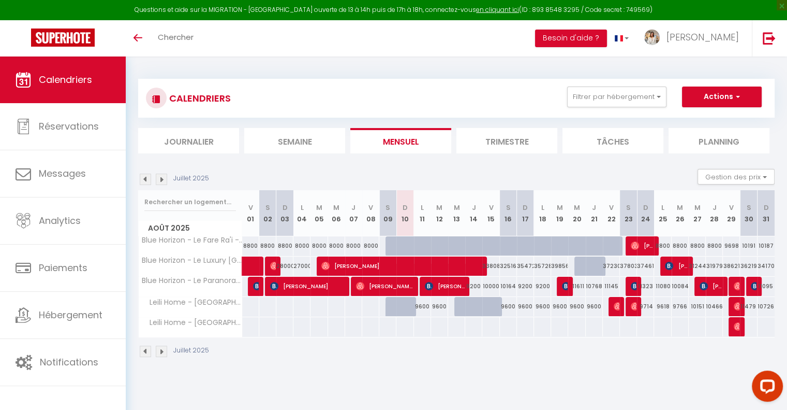
click at [163, 352] on img at bounding box center [161, 350] width 11 height 11
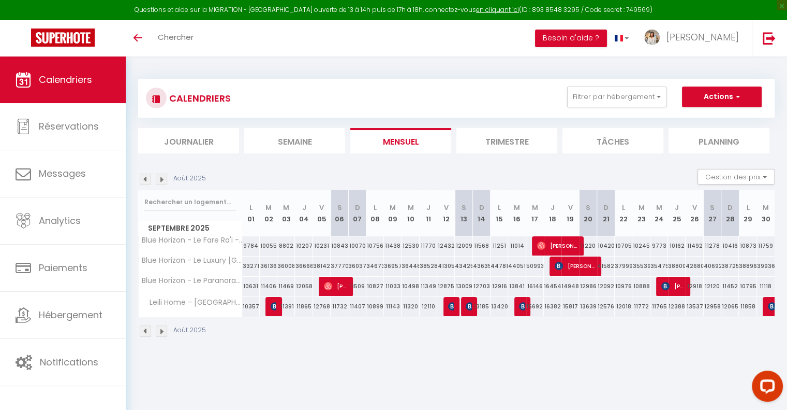
click at [156, 331] on img at bounding box center [161, 330] width 11 height 11
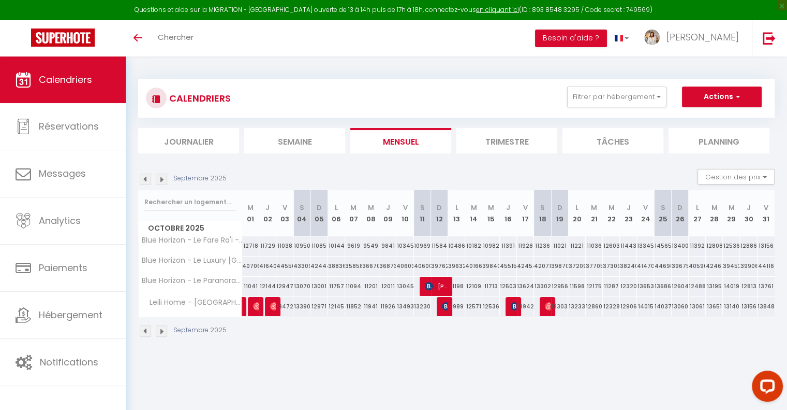
click at [144, 333] on img at bounding box center [145, 330] width 11 height 11
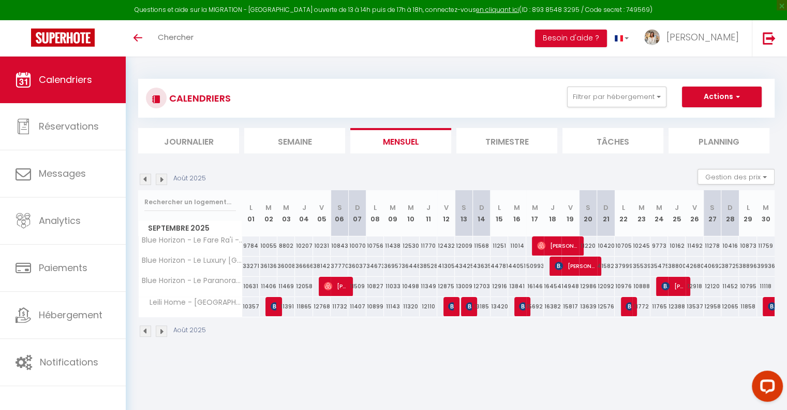
click at [144, 333] on img at bounding box center [145, 330] width 11 height 11
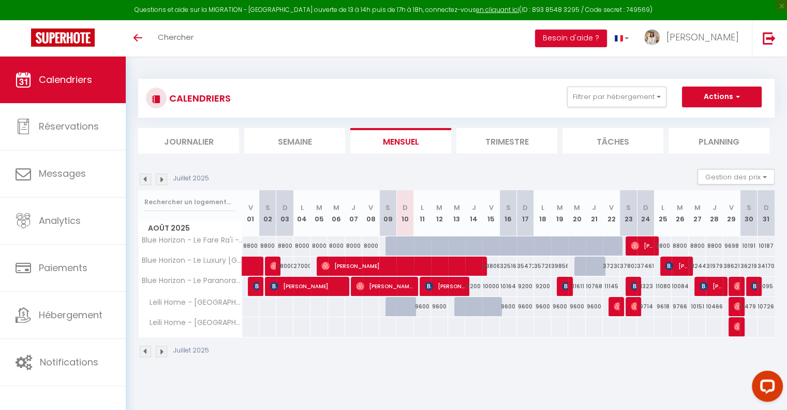
click at [161, 348] on img at bounding box center [161, 350] width 11 height 11
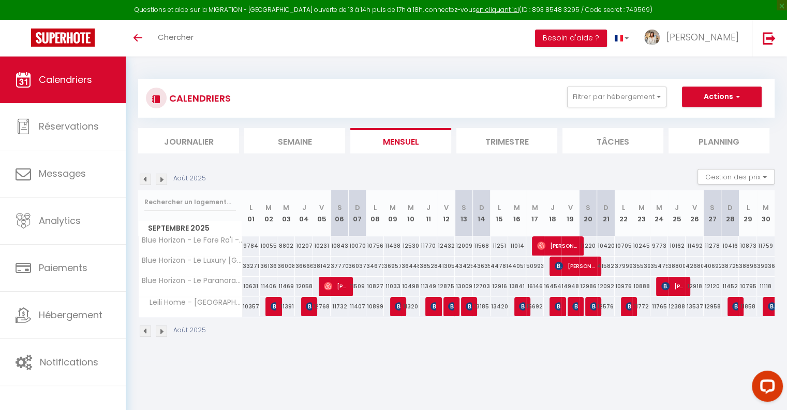
click at [145, 330] on img at bounding box center [145, 330] width 11 height 11
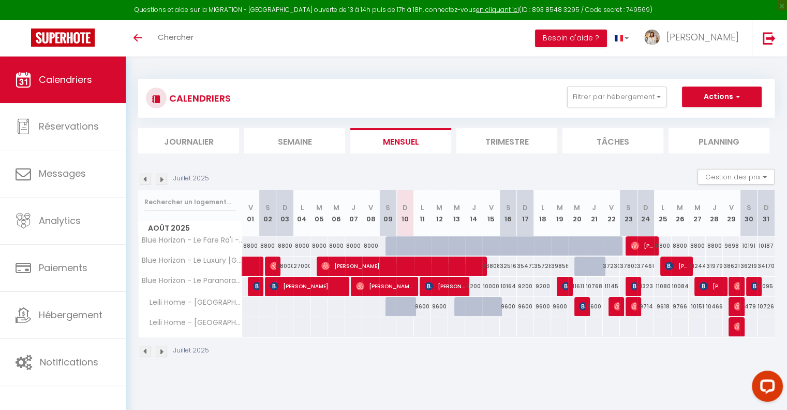
click at [159, 347] on img at bounding box center [161, 350] width 11 height 11
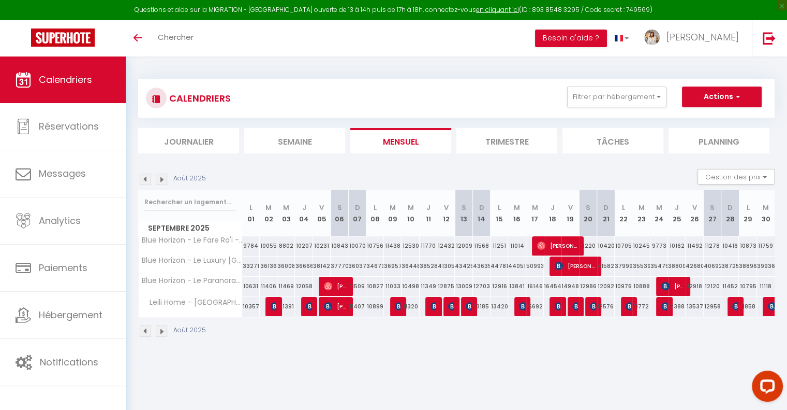
click at [147, 333] on img at bounding box center [145, 330] width 11 height 11
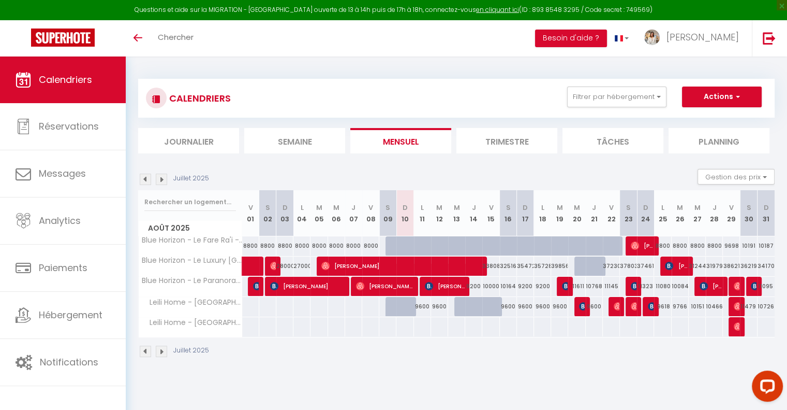
click at [465, 299] on div at bounding box center [473, 307] width 17 height 20
type input "9600"
type input "Jeu 14 Août 2025"
type input "Ven 15 Août 2025"
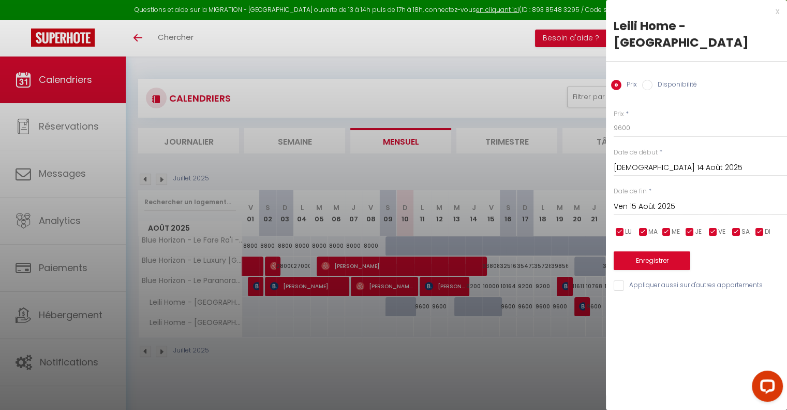
click at [647, 80] on input "Disponibilité" at bounding box center [647, 85] width 10 height 10
radio input "true"
radio input "false"
click at [644, 252] on button "Enregistrer" at bounding box center [652, 261] width 77 height 19
type input "Mer 13 Août 2025"
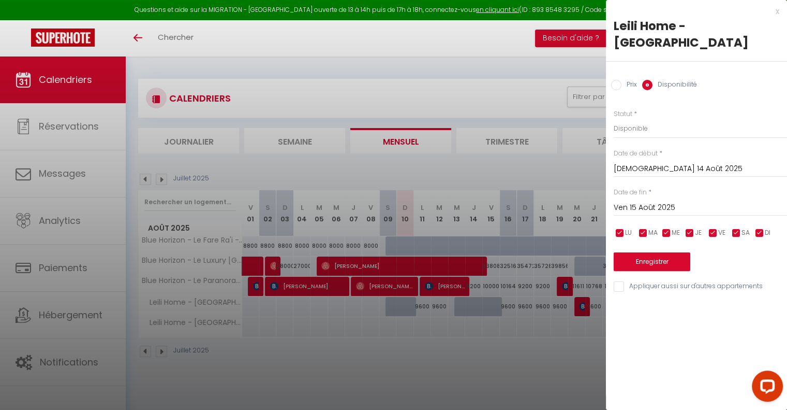
type input "Jeu 14 Août 2025"
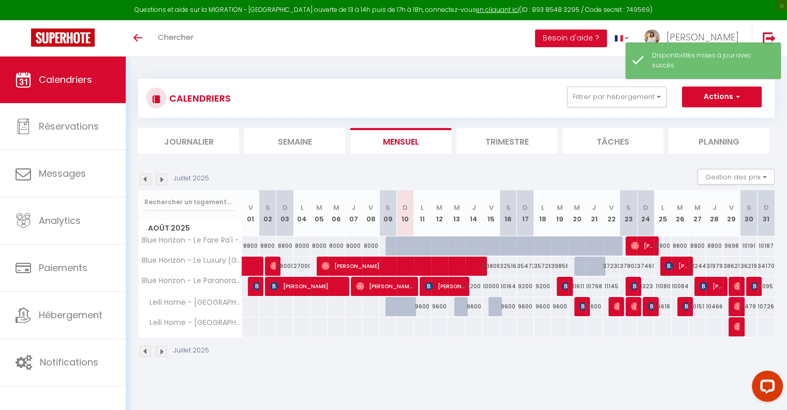
click at [428, 342] on div "Juillet 2025" at bounding box center [456, 352] width 637 height 31
click at [457, 308] on div at bounding box center [463, 307] width 17 height 20
select select "1"
type input "Mer 13 Août 2025"
type input "Jeu 14 Août 2025"
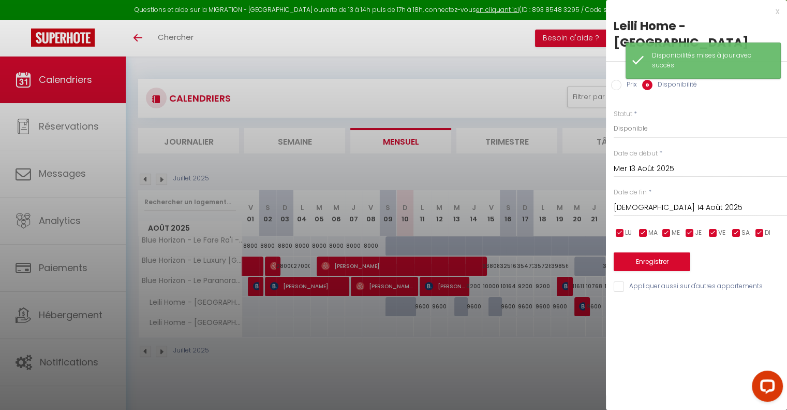
click at [462, 343] on div at bounding box center [393, 205] width 787 height 410
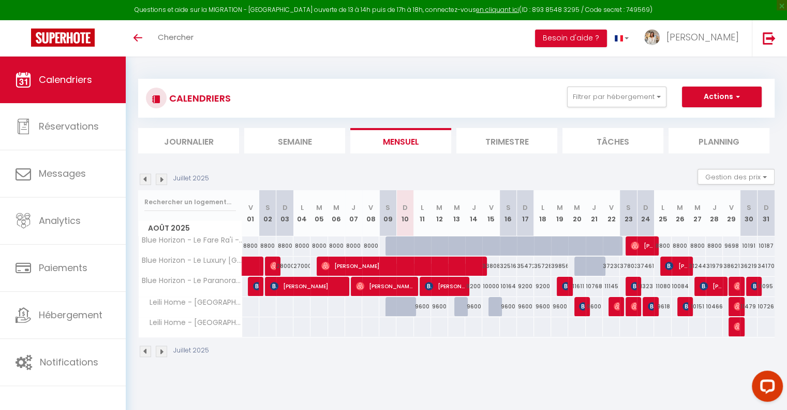
click at [497, 304] on div at bounding box center [497, 307] width 17 height 20
type input "9600"
type input "Ven 15 Août 2025"
type input "[PERSON_NAME][DATE]"
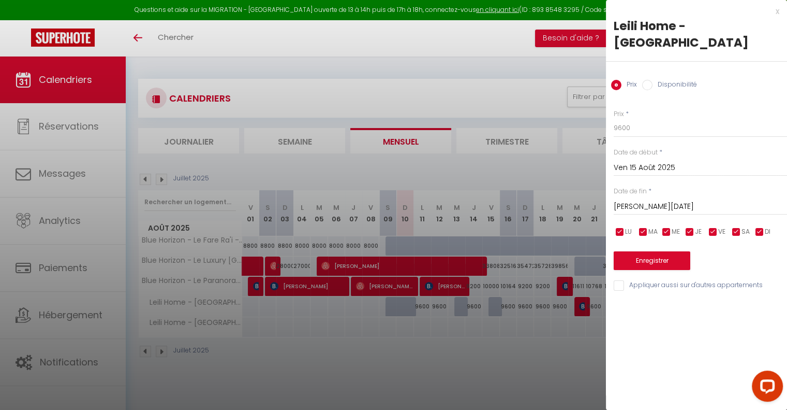
scroll to position [56, 0]
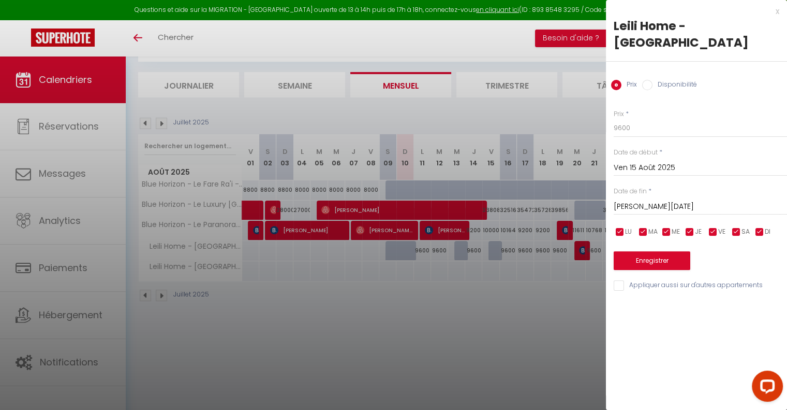
click at [429, 294] on div at bounding box center [393, 205] width 787 height 410
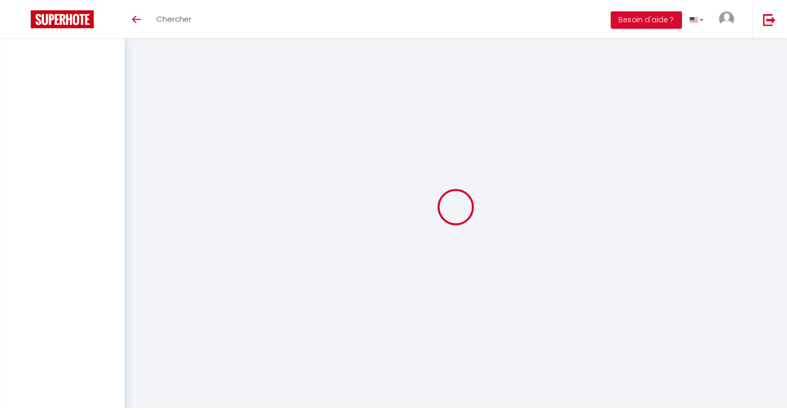
scroll to position [36, 0]
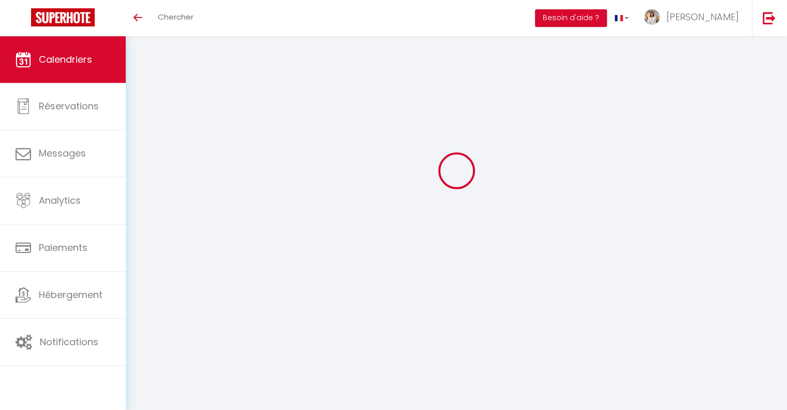
select select
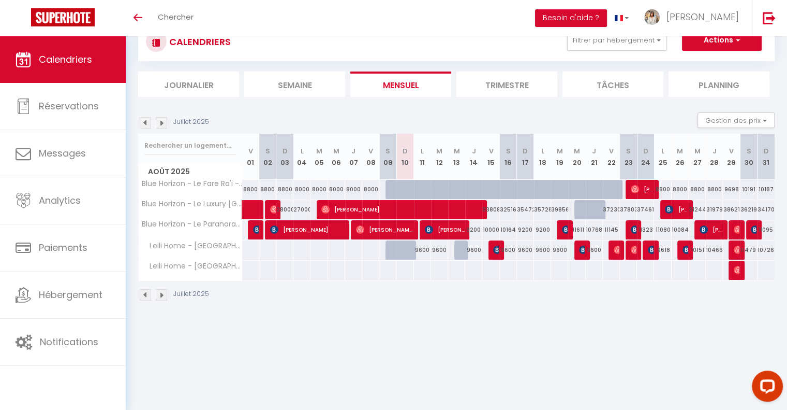
scroll to position [0, 0]
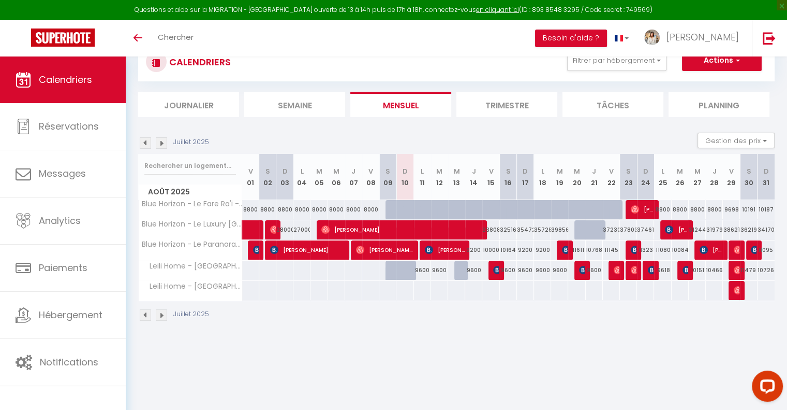
click at [458, 267] on div at bounding box center [463, 270] width 17 height 20
type input "9600"
select select "1"
type input "Mer 13 Août 2025"
type input "[DEMOGRAPHIC_DATA][DATE]"
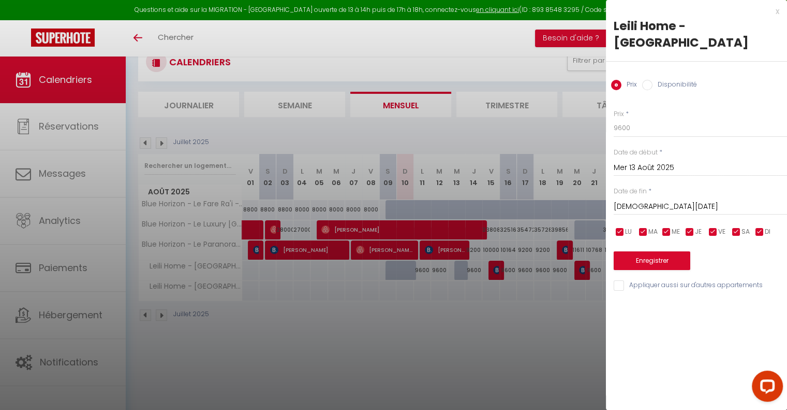
click at [644, 80] on input "Disponibilité" at bounding box center [647, 85] width 10 height 10
radio input "true"
radio input "false"
click at [650, 252] on button "Enregistrer" at bounding box center [652, 261] width 77 height 19
type input "[DATE]"
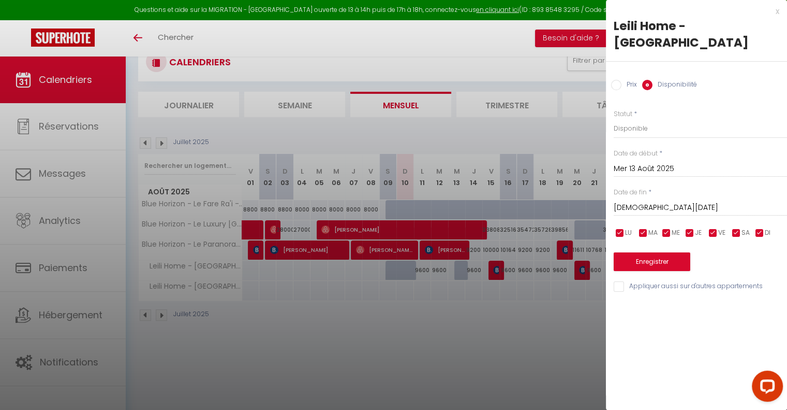
type input "Mer 13 Août 2025"
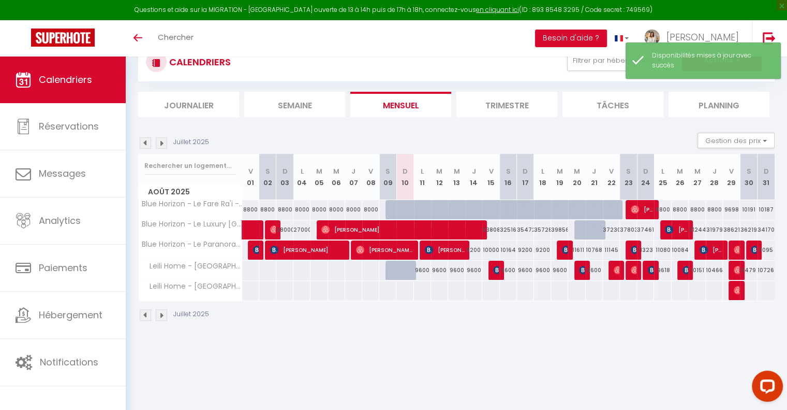
click at [398, 341] on div "CALENDRIERS Filtrer par hébergement Tous Leili Home - Papeete Blue Horizon - Le…" at bounding box center [457, 182] width 662 height 324
click at [400, 270] on div at bounding box center [405, 270] width 17 height 20
select select "1"
type input "Dim 10 Août 2025"
type input "Lun 11 Août 2025"
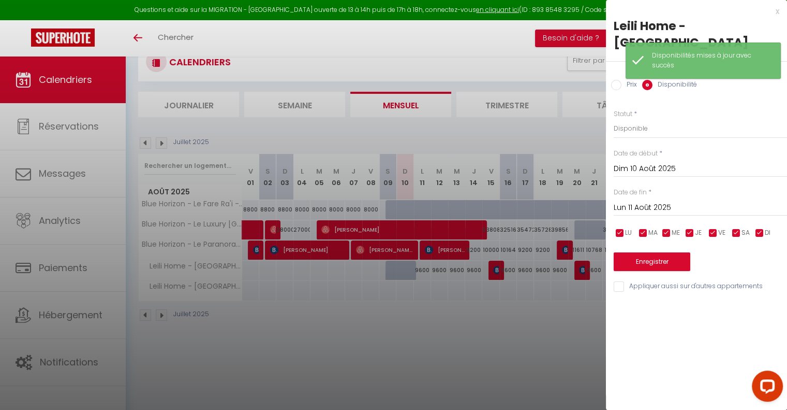
click at [676, 109] on div "Statut * Disponible Indisponible" at bounding box center [700, 124] width 173 height 30
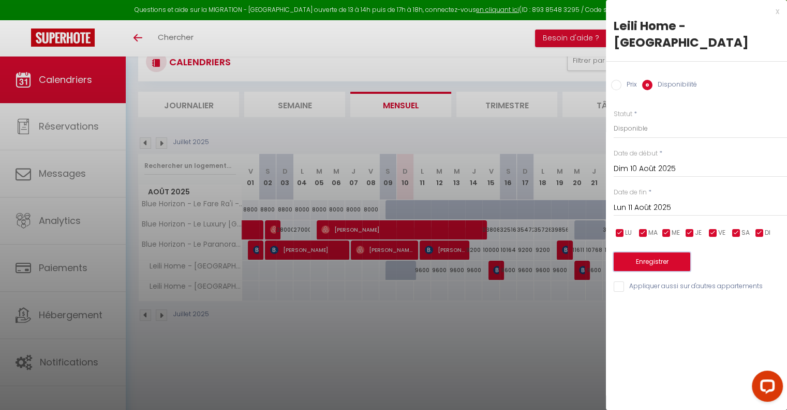
click at [645, 252] on button "Enregistrer" at bounding box center [652, 261] width 77 height 19
type input "Sam 09 Août 2025"
type input "Dim 10 Août 2025"
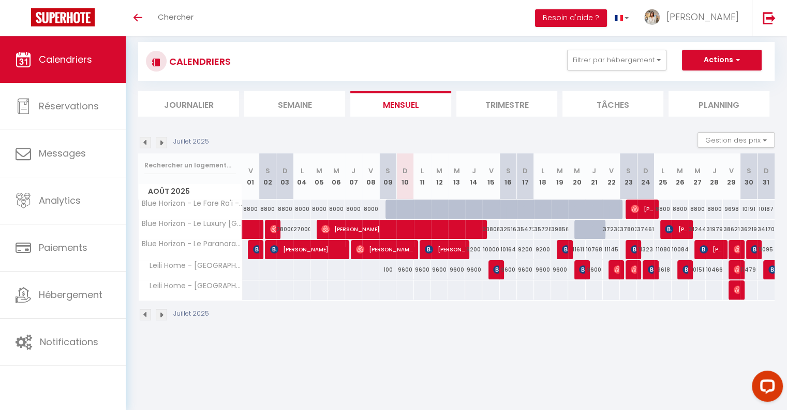
scroll to position [36, 0]
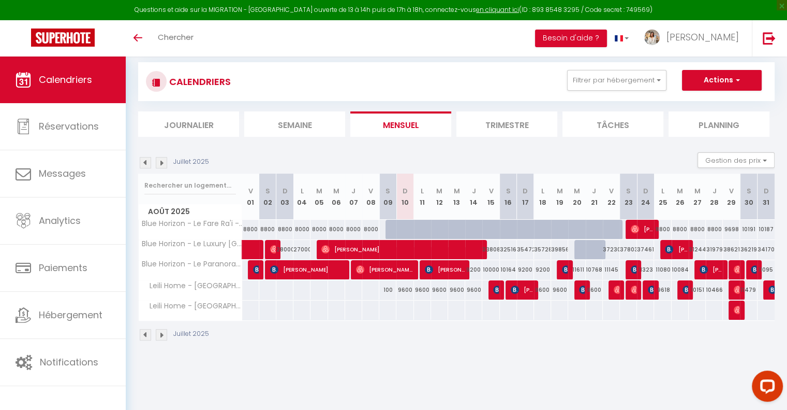
scroll to position [36, 0]
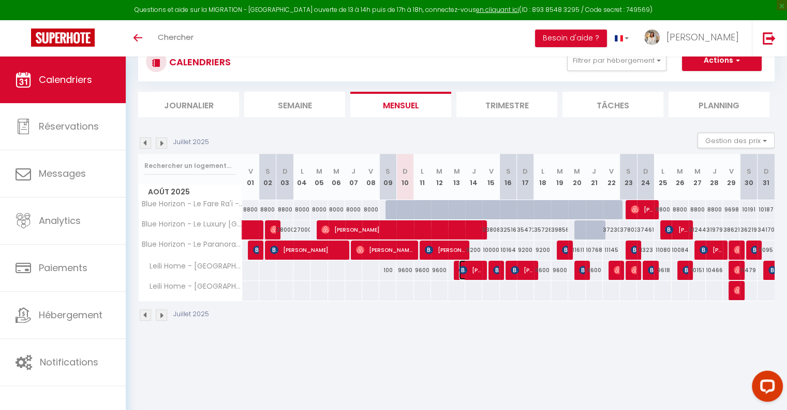
click at [472, 266] on span "[PERSON_NAME]" at bounding box center [470, 270] width 23 height 20
select select "OK"
select select "KO"
select select "0"
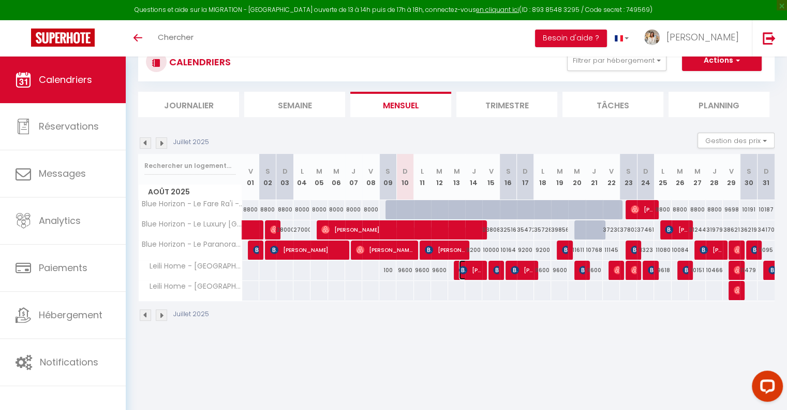
select select "1"
select select
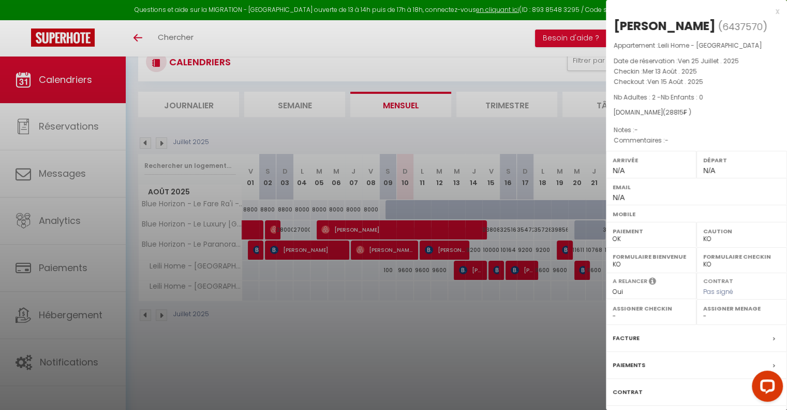
click at [412, 314] on div at bounding box center [393, 205] width 787 height 410
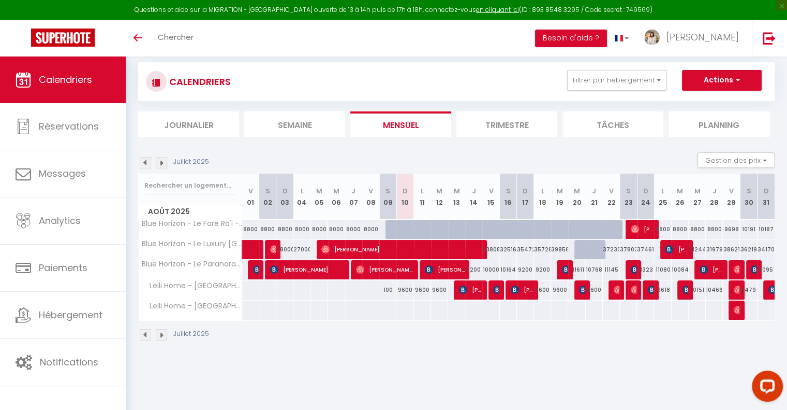
scroll to position [36, 0]
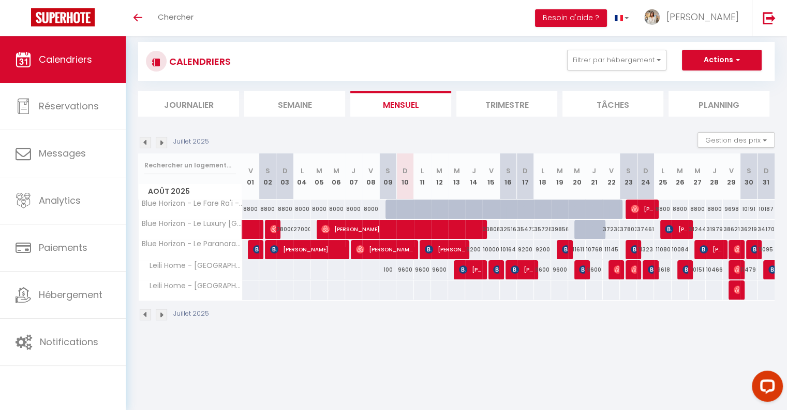
scroll to position [36, 0]
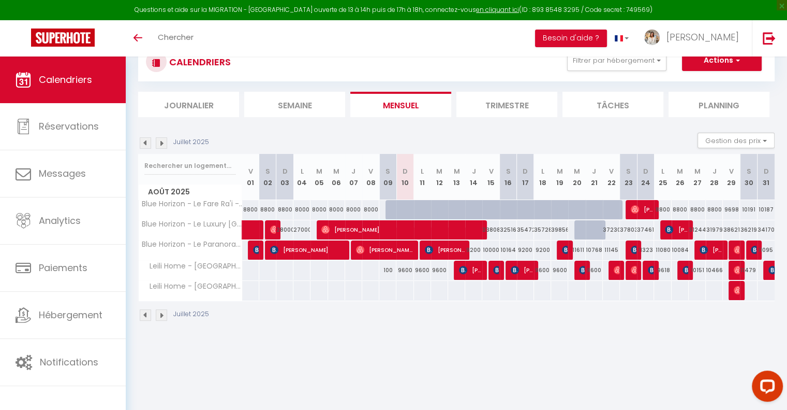
click at [402, 268] on div "9600" at bounding box center [405, 269] width 17 height 19
type input "9600"
type input "Dim 10 Août 2025"
type input "Lun 11 Août 2025"
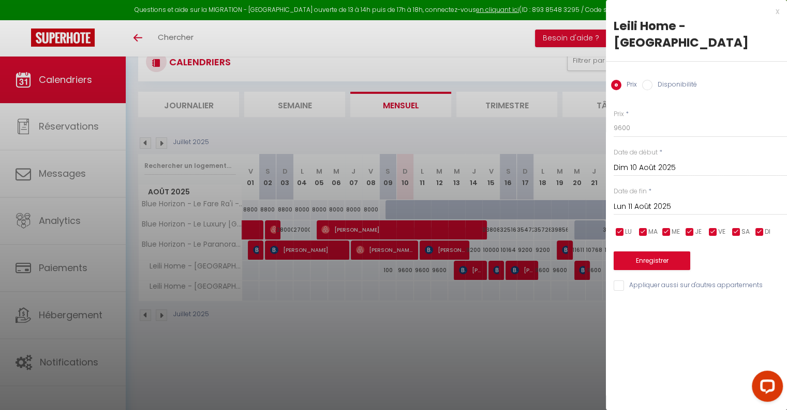
click at [418, 338] on div at bounding box center [393, 205] width 787 height 410
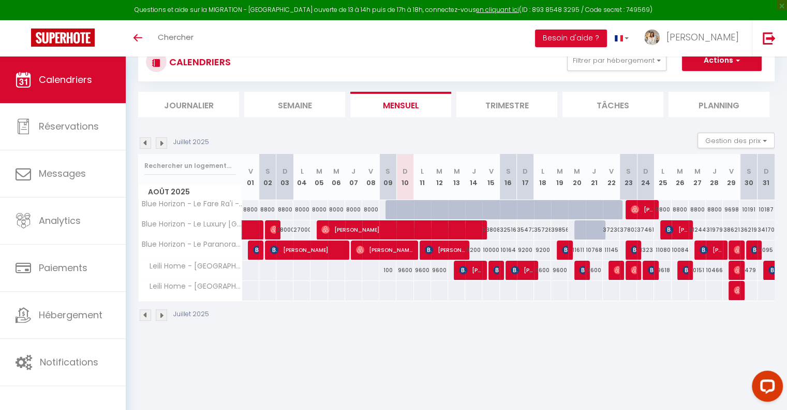
click at [160, 312] on img at bounding box center [161, 314] width 11 height 11
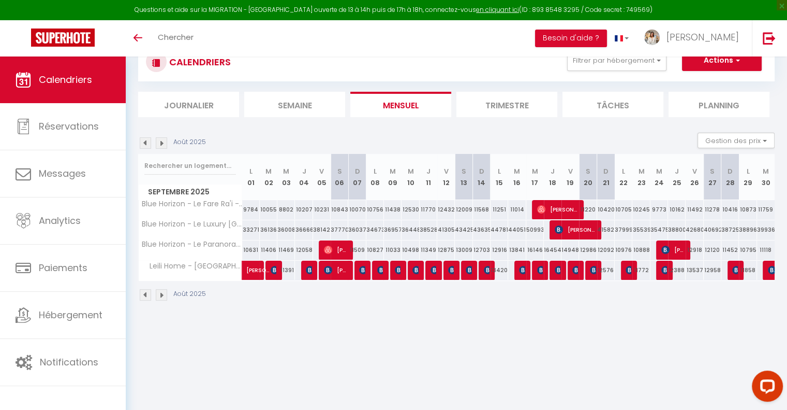
click at [144, 292] on img at bounding box center [145, 294] width 11 height 11
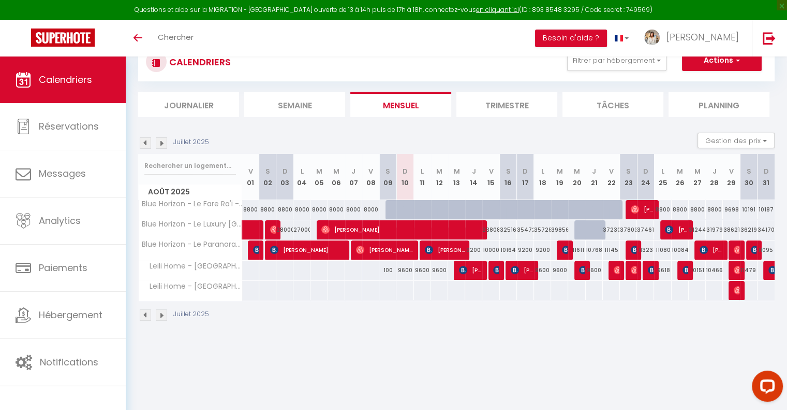
click at [160, 311] on img at bounding box center [161, 314] width 11 height 11
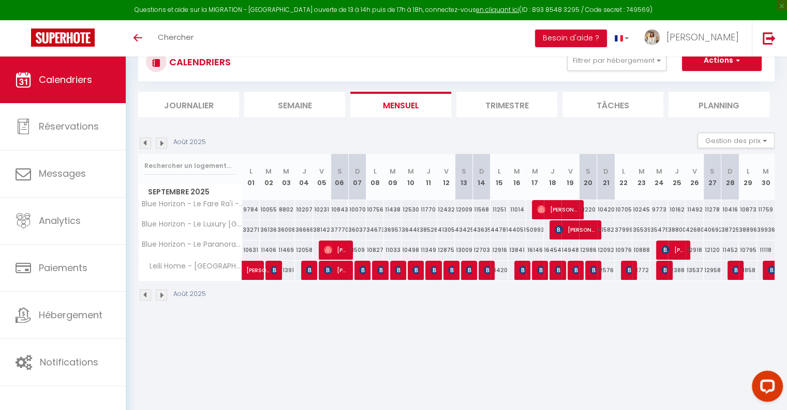
click at [160, 311] on div "CALENDRIERS Filtrer par hébergement Tous Leili Home - Papeete Blue Horizon - Le…" at bounding box center [457, 171] width 662 height 303
click at [163, 294] on img at bounding box center [161, 294] width 11 height 11
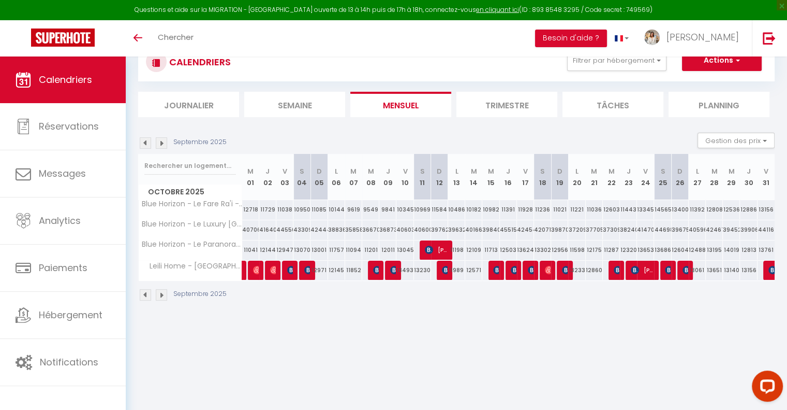
click at [162, 294] on img at bounding box center [161, 294] width 11 height 11
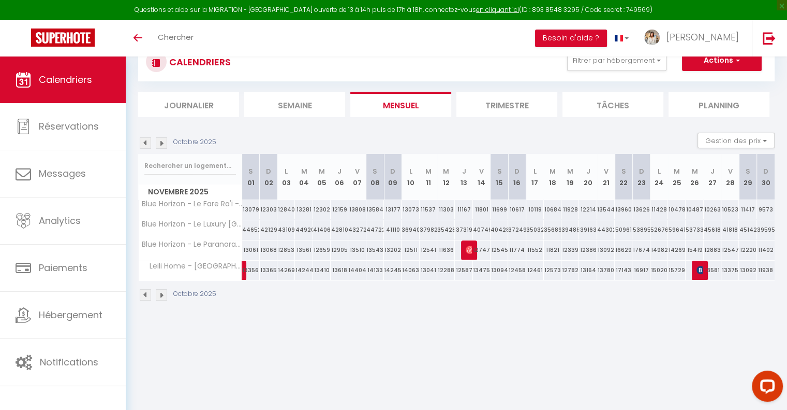
click at [162, 294] on img at bounding box center [161, 294] width 11 height 11
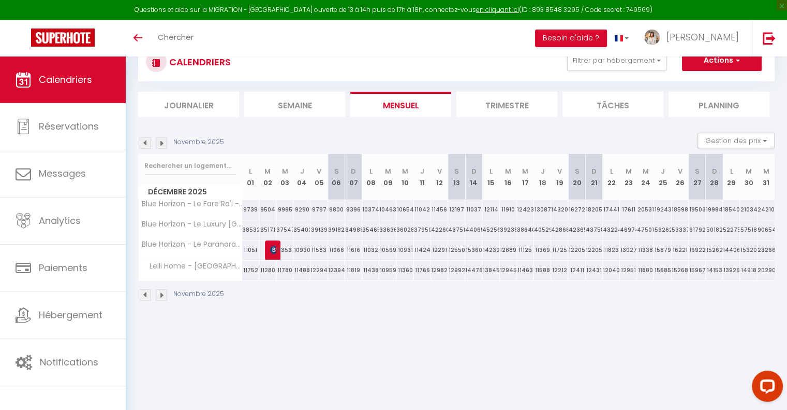
click at [146, 293] on img at bounding box center [145, 294] width 11 height 11
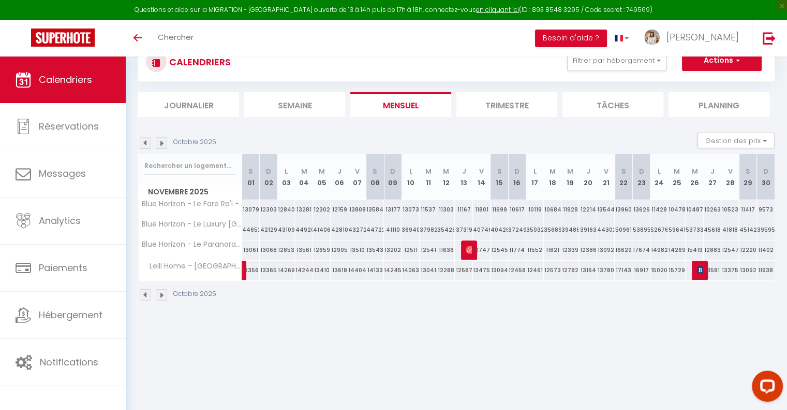
click at [146, 293] on img at bounding box center [145, 294] width 11 height 11
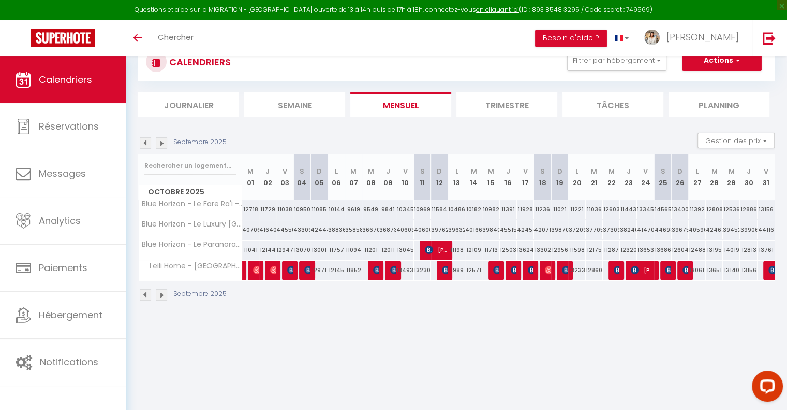
click at [146, 293] on img at bounding box center [145, 294] width 11 height 11
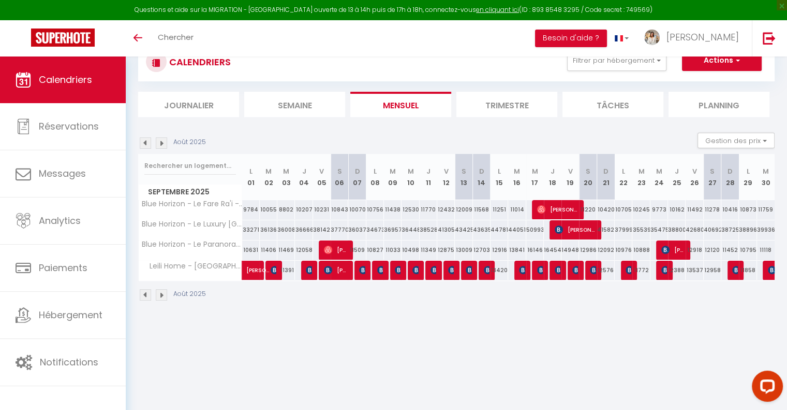
click at [144, 296] on img at bounding box center [145, 294] width 11 height 11
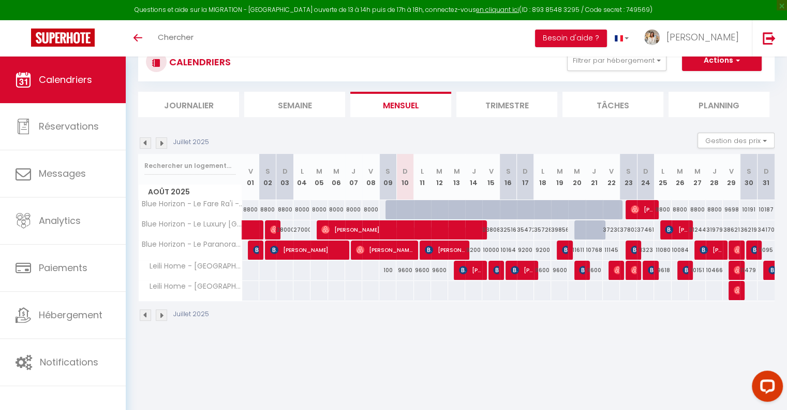
click at [428, 382] on body "Questions et aide sur la MIGRATION - [GEOGRAPHIC_DATA] ouverte de 13 à 14h puis…" at bounding box center [393, 225] width 787 height 410
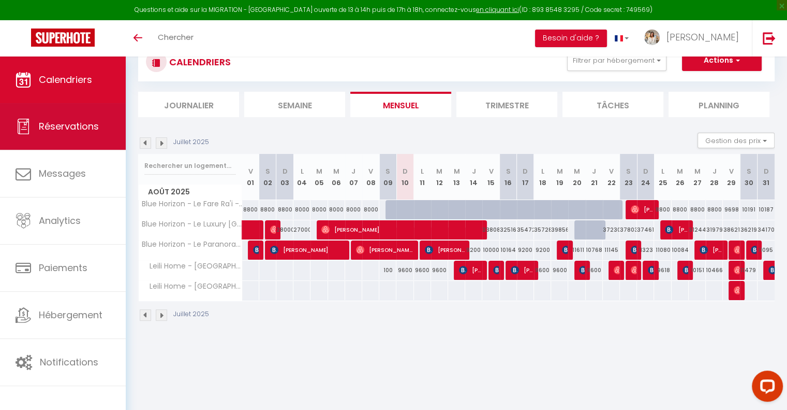
click at [76, 123] on span "Réservations" at bounding box center [69, 126] width 60 height 13
select select "not_cancelled"
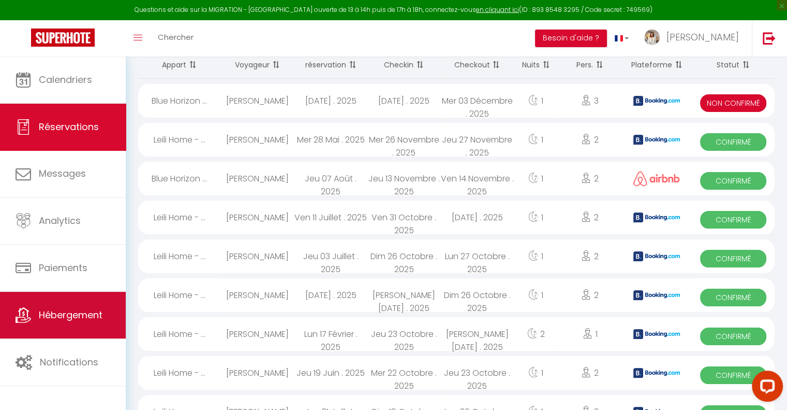
scroll to position [104, 0]
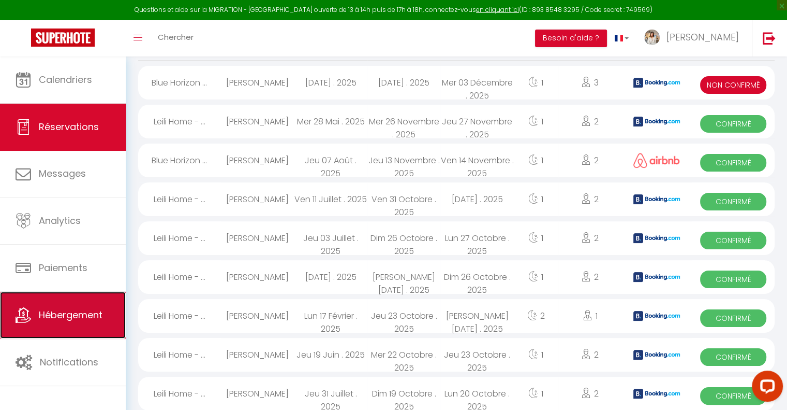
click at [90, 319] on span "Hébergement" at bounding box center [71, 314] width 64 height 13
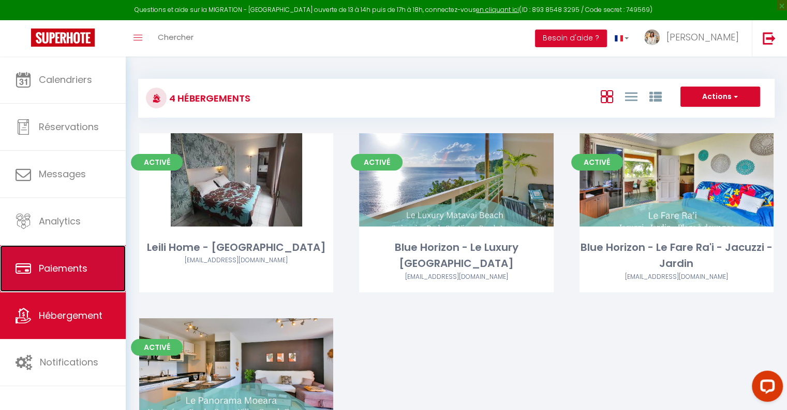
click at [59, 273] on span "Paiements" at bounding box center [63, 267] width 49 height 13
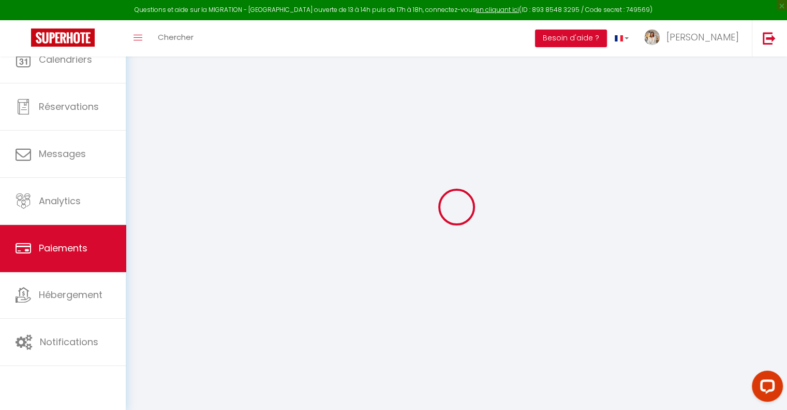
select select "2"
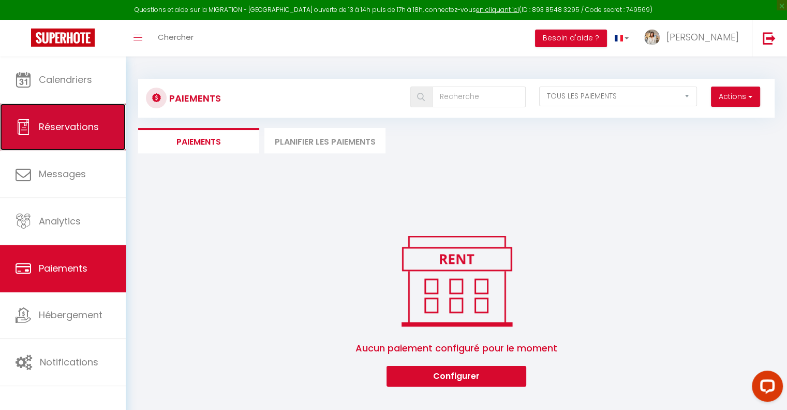
click at [55, 109] on link "Réservations" at bounding box center [63, 127] width 126 height 47
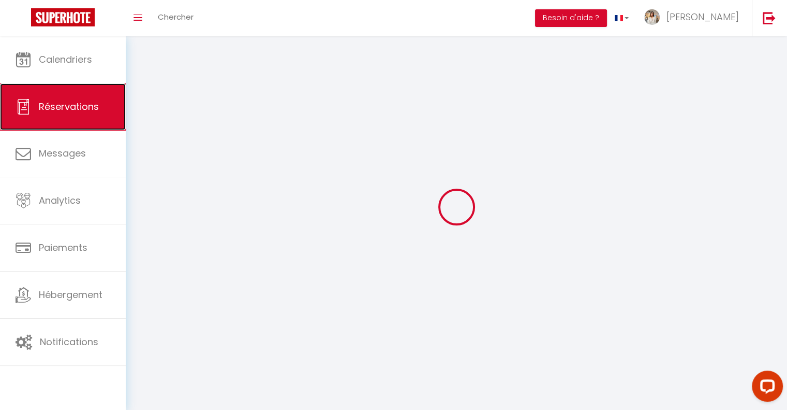
click at [59, 95] on link "Réservations" at bounding box center [63, 106] width 126 height 47
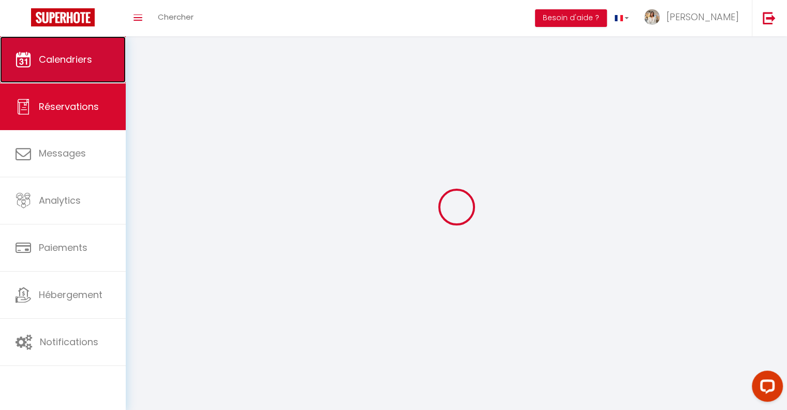
click at [66, 82] on link "Calendriers" at bounding box center [63, 59] width 126 height 47
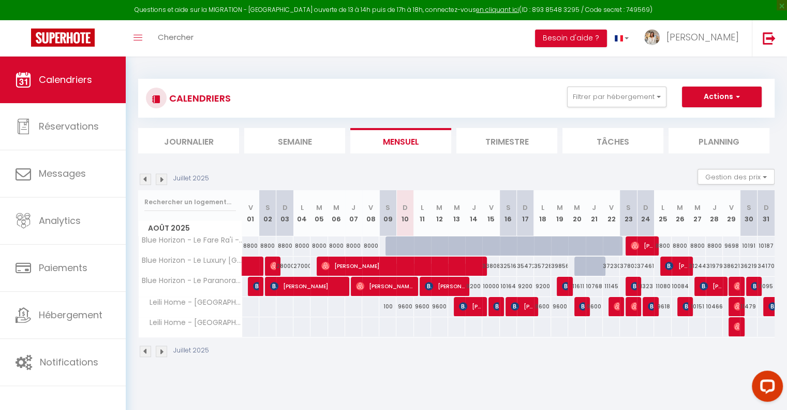
click at [419, 308] on div "9600" at bounding box center [422, 306] width 17 height 19
type input "9600"
select select "1"
type input "Lun 11 Août 2025"
type input "[DATE]"
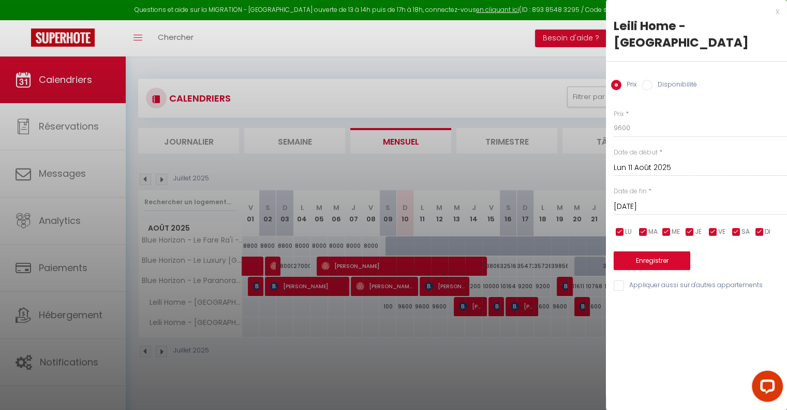
click at [652, 80] on input "Disponibilité" at bounding box center [647, 85] width 10 height 10
radio input "true"
radio input "false"
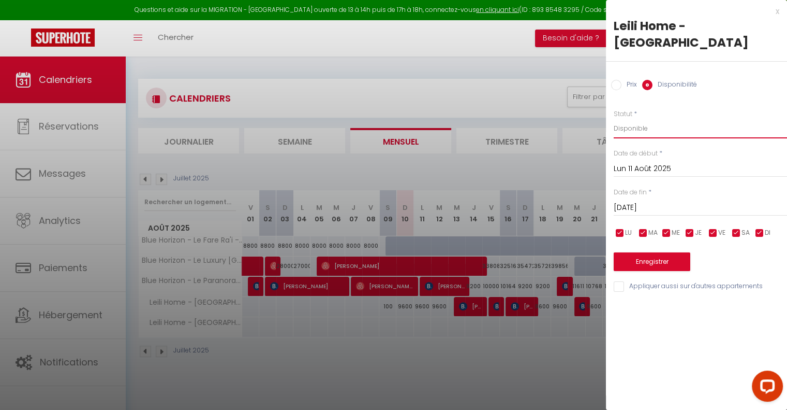
click at [627, 119] on select "Disponible Indisponible" at bounding box center [700, 129] width 173 height 20
select select "0"
click at [614, 119] on select "Disponible Indisponible" at bounding box center [700, 129] width 173 height 20
click at [665, 252] on button "Enregistrer" at bounding box center [652, 261] width 77 height 19
type input "Dim 10 Août 2025"
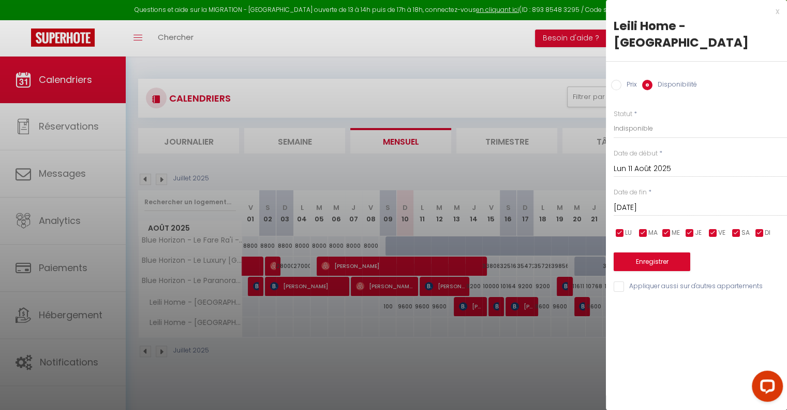
type input "Lun 11 Août 2025"
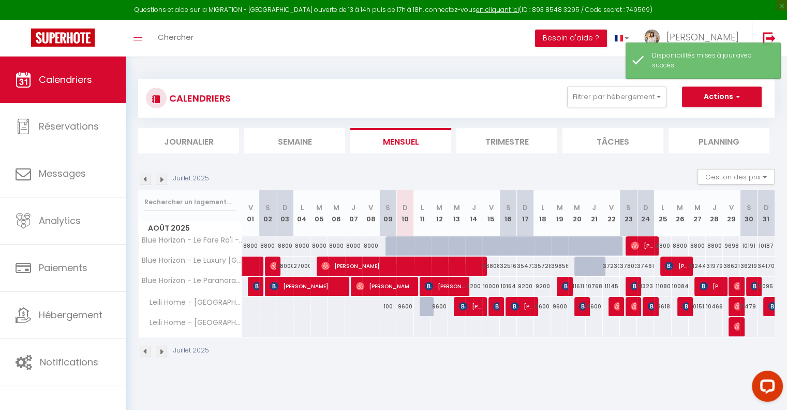
click at [403, 356] on div "Juillet 2025" at bounding box center [456, 352] width 637 height 31
